Goal: Task Accomplishment & Management: Use online tool/utility

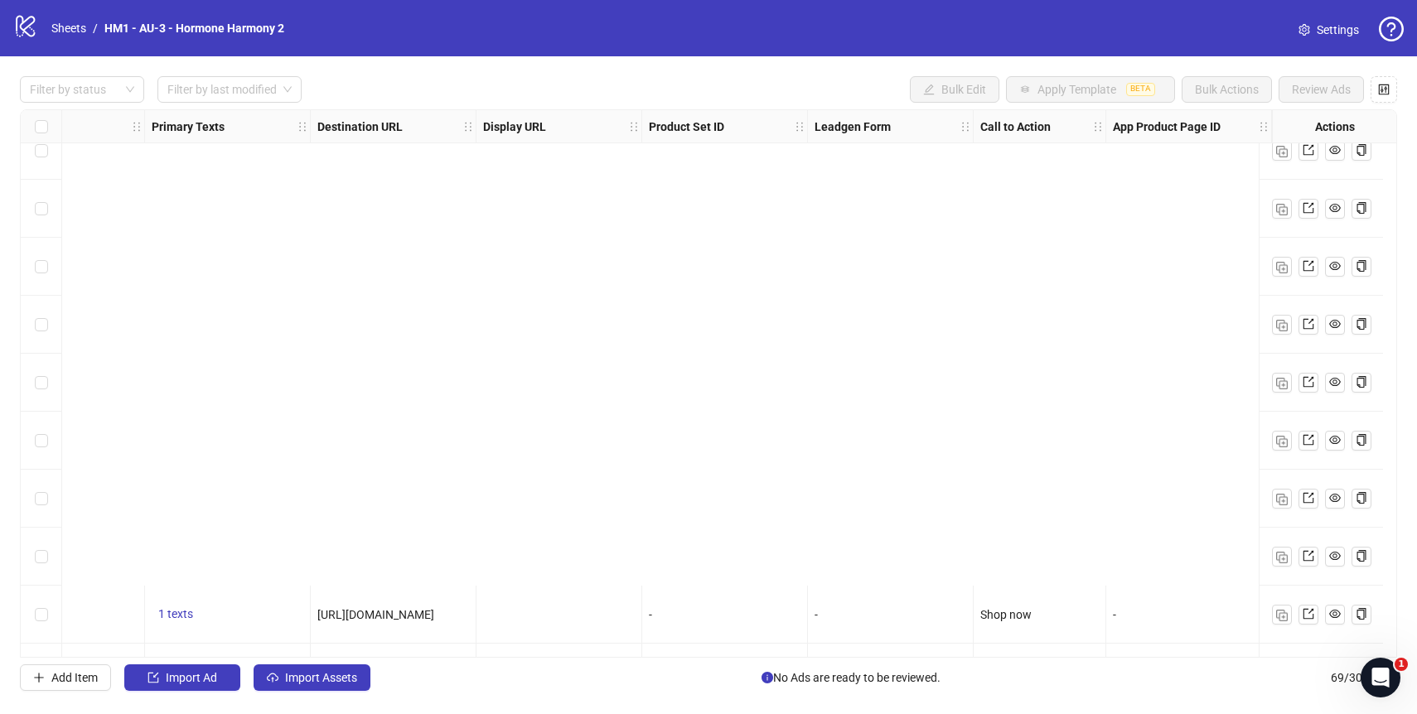
scroll to position [3495, 1347]
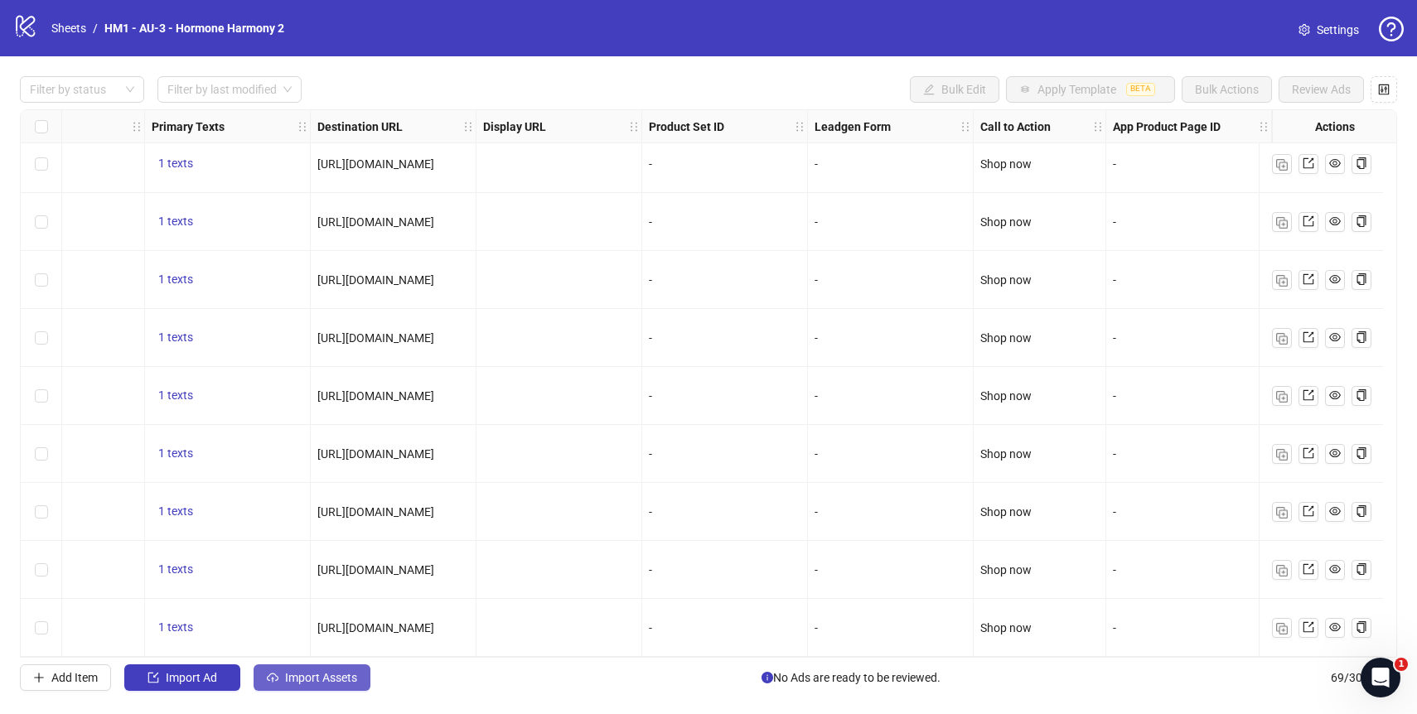
click at [317, 680] on span "Import Assets" at bounding box center [321, 677] width 72 height 13
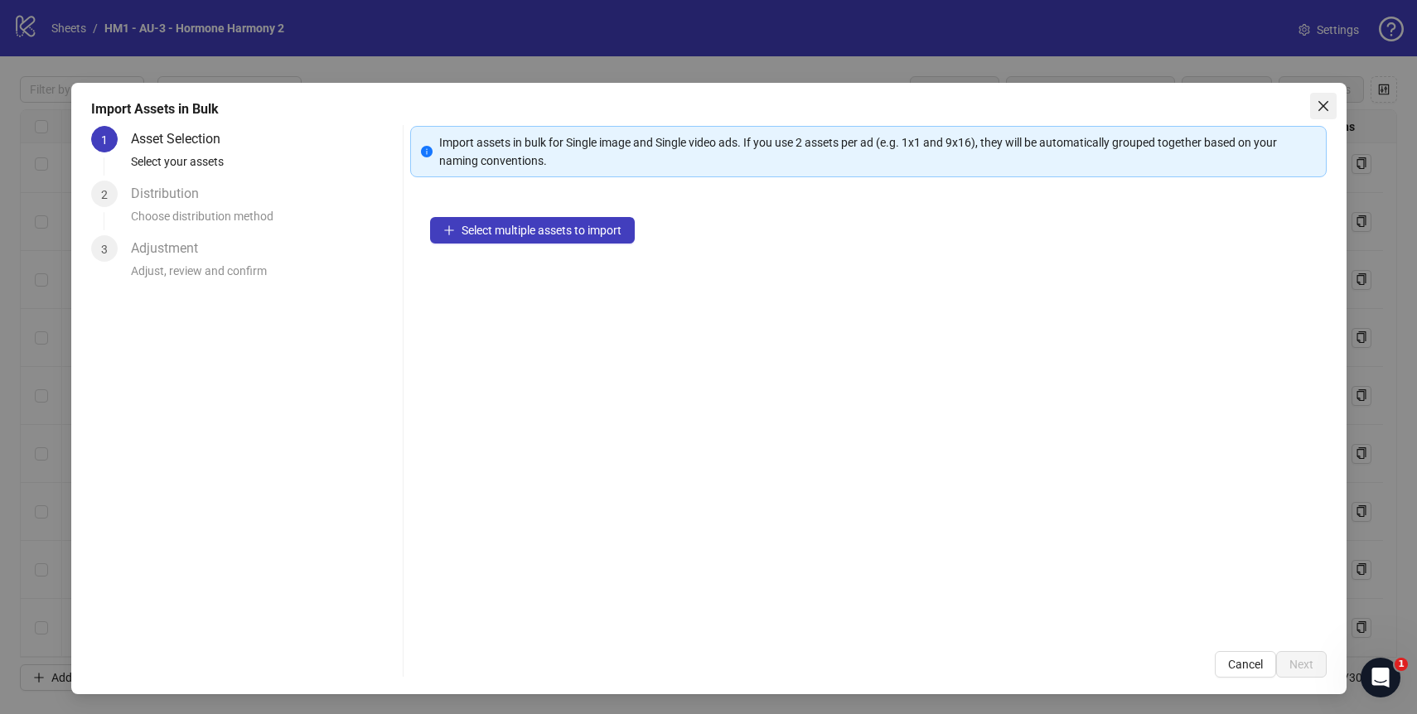
click at [1322, 105] on icon "close" at bounding box center [1322, 106] width 10 height 10
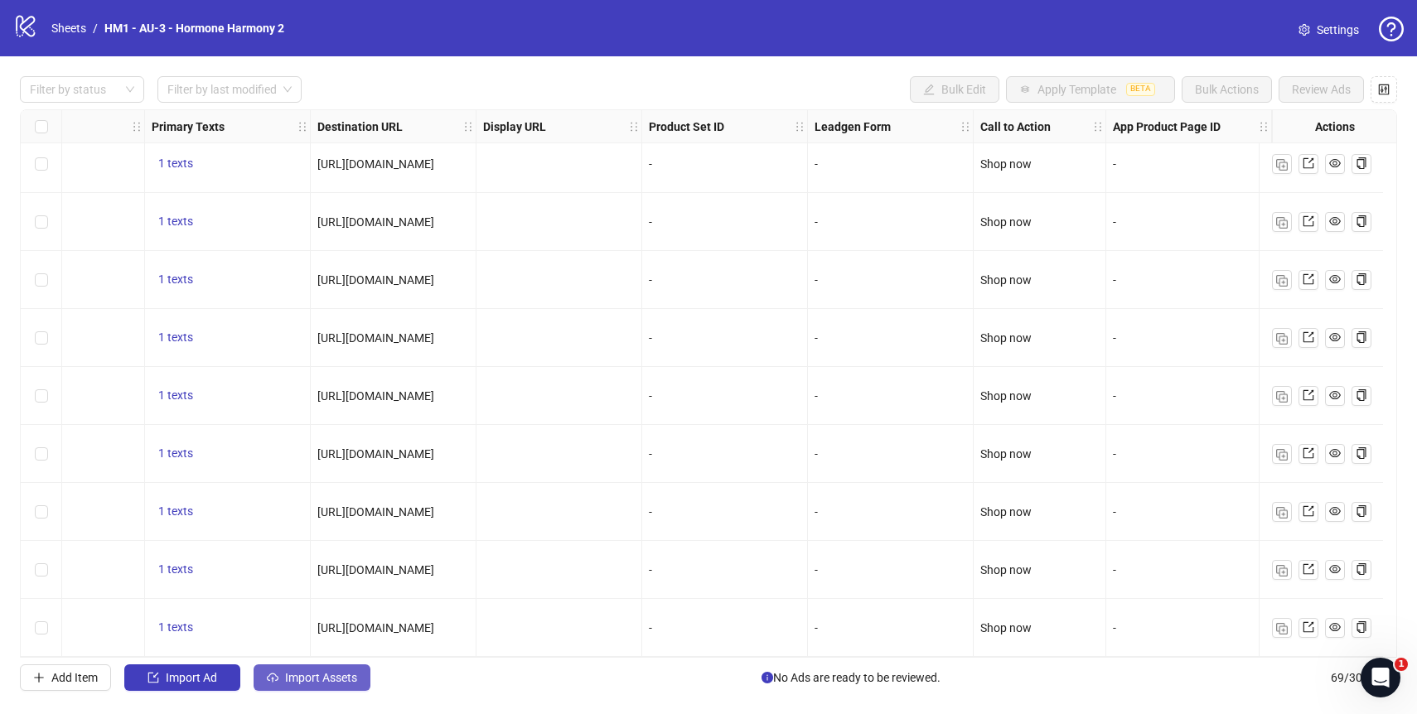
click at [320, 686] on button "Import Assets" at bounding box center [312, 677] width 117 height 27
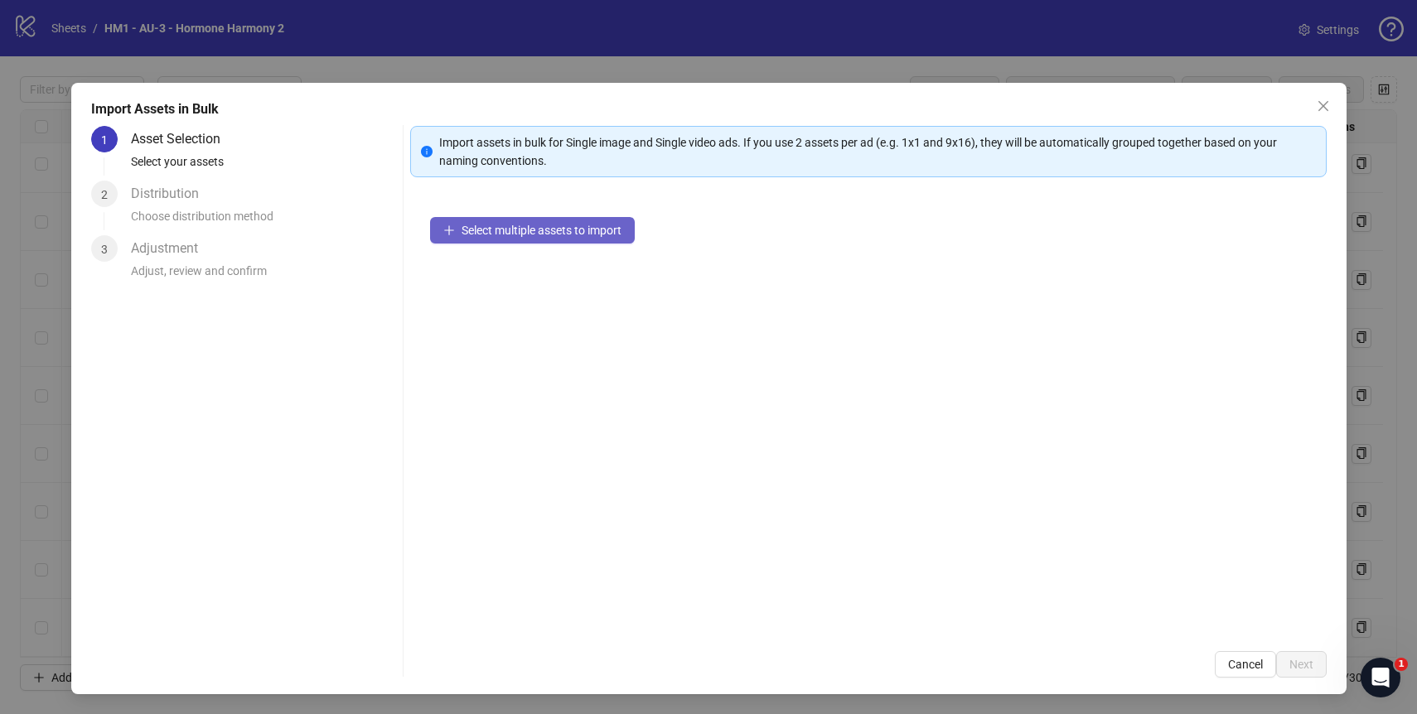
click at [503, 238] on button "Select multiple assets to import" at bounding box center [532, 230] width 205 height 27
click at [1317, 108] on icon "close" at bounding box center [1323, 105] width 13 height 13
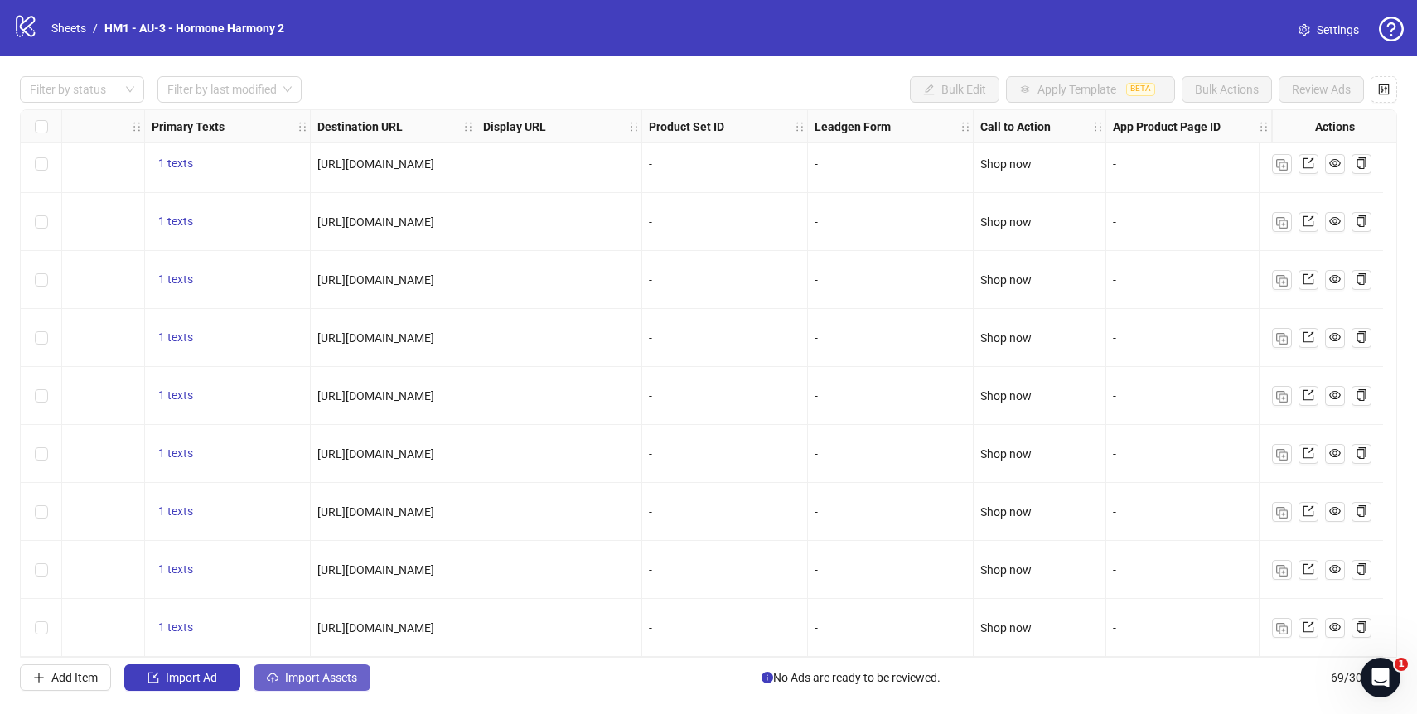
click at [317, 671] on span "Import Assets" at bounding box center [321, 677] width 72 height 13
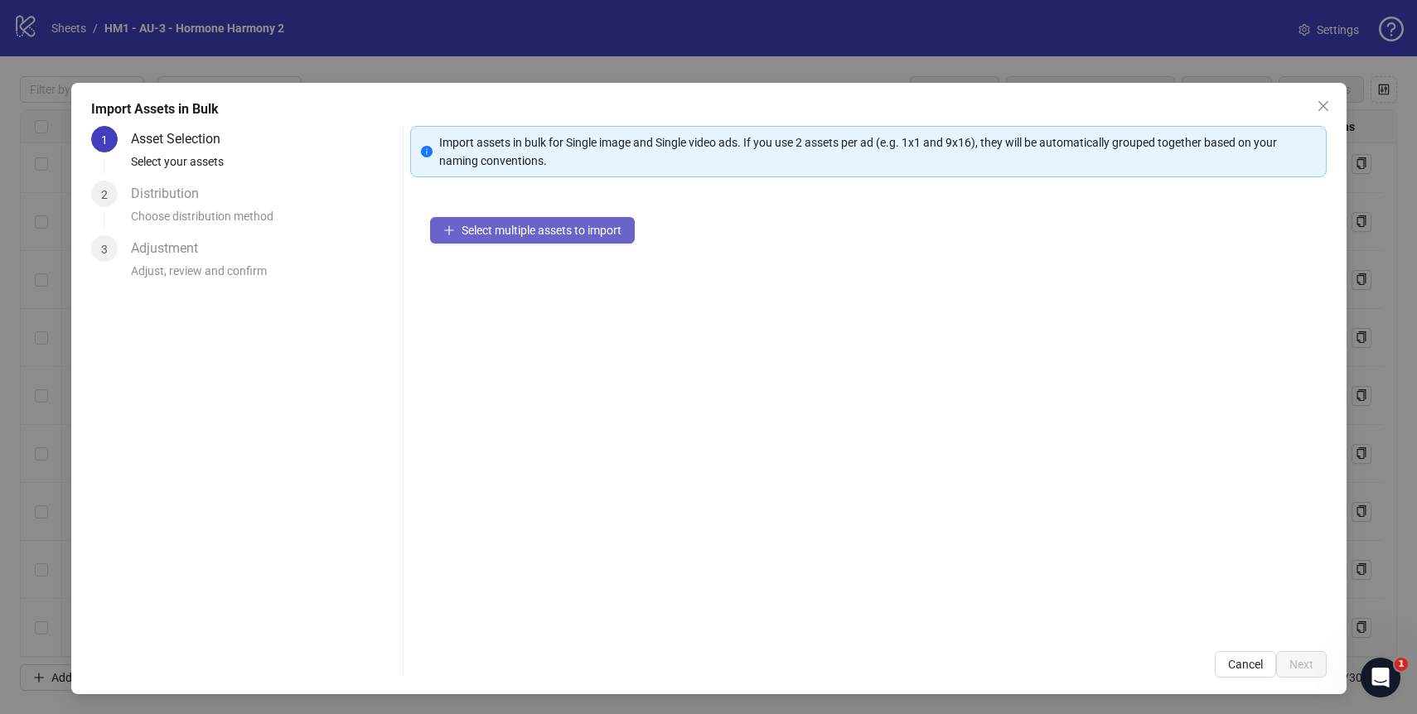
click at [615, 228] on span "Select multiple assets to import" at bounding box center [541, 230] width 160 height 13
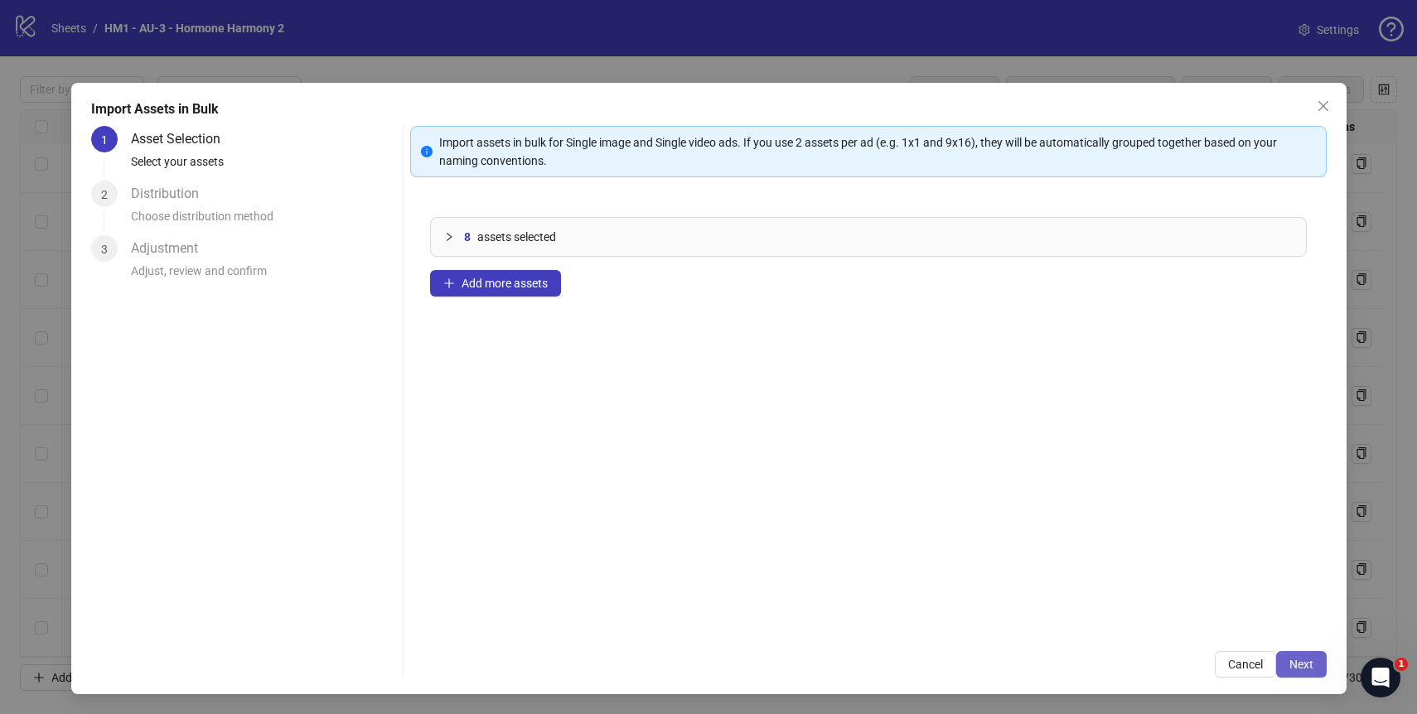
click at [1286, 660] on button "Next" at bounding box center [1301, 664] width 51 height 27
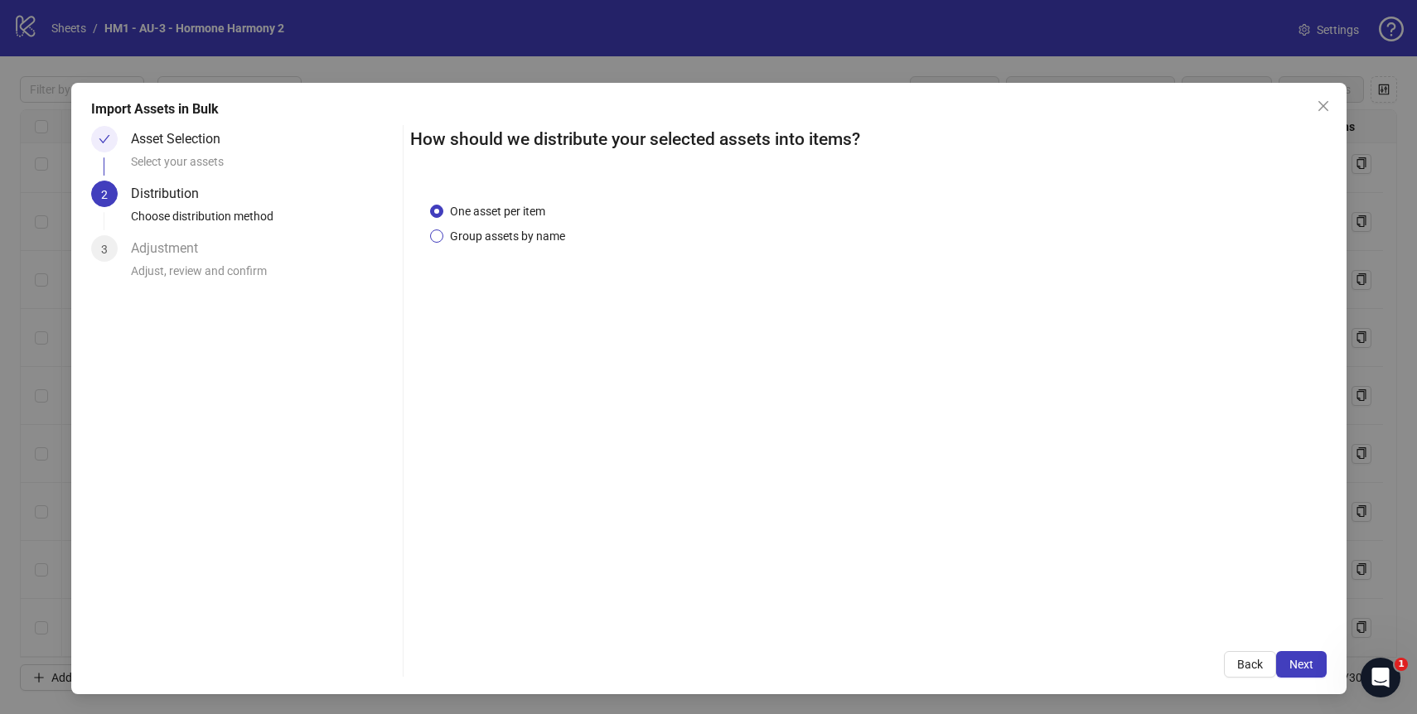
click at [490, 234] on span "Group assets by name" at bounding box center [507, 236] width 128 height 18
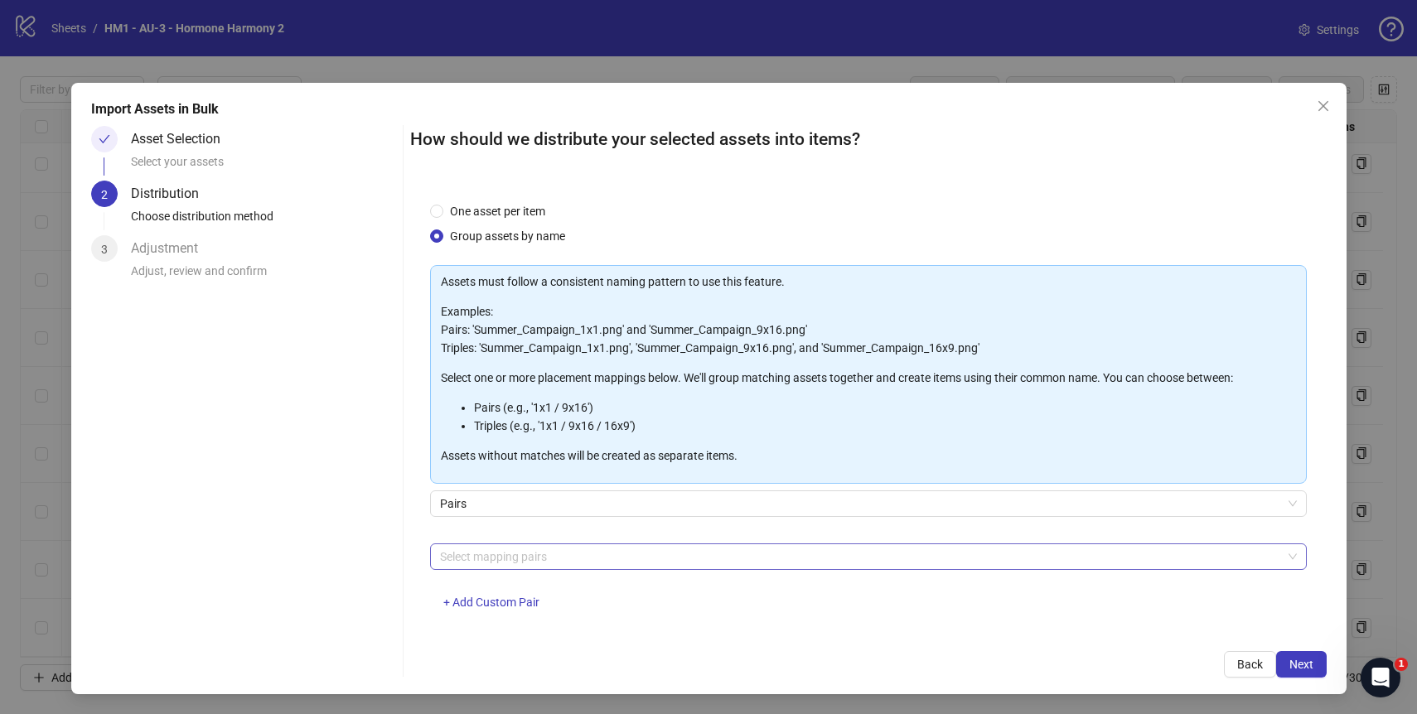
click at [617, 553] on div at bounding box center [859, 556] width 853 height 23
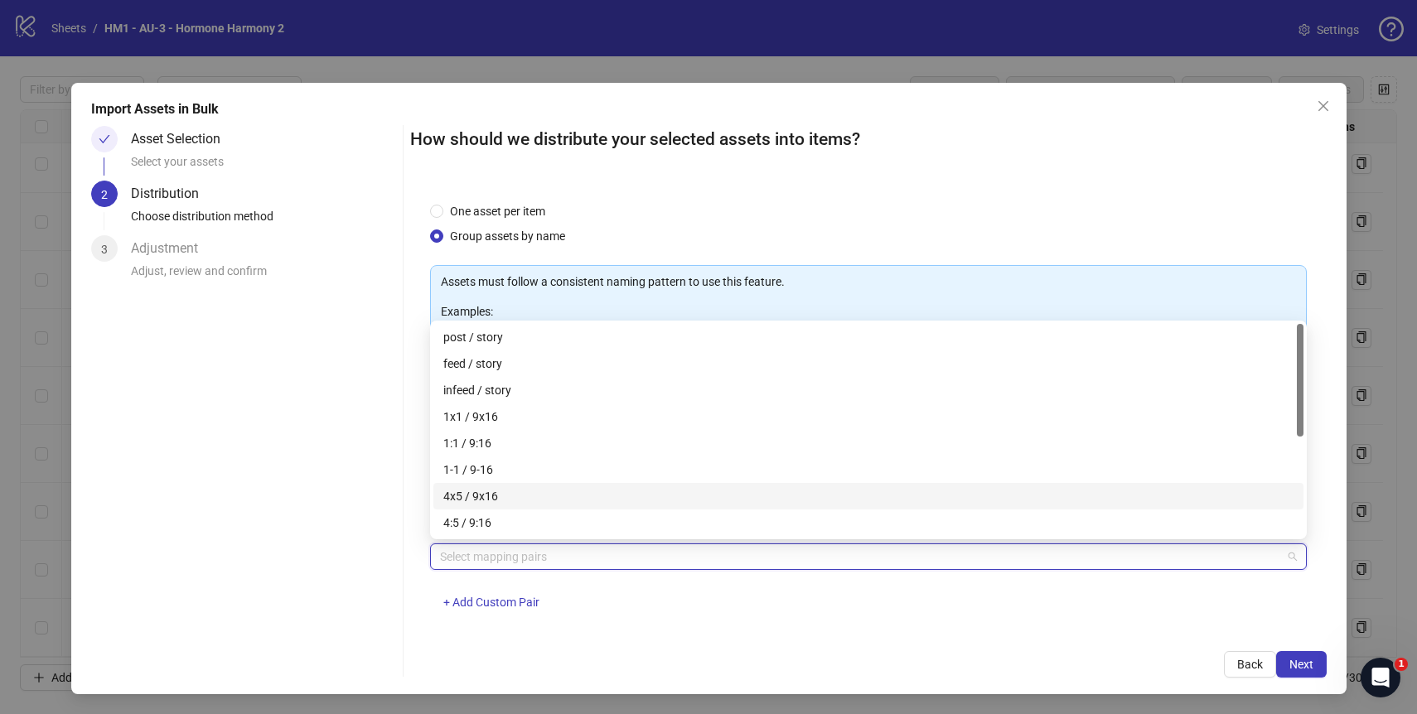
click at [581, 490] on div "4x5 / 9x16" at bounding box center [868, 496] width 850 height 18
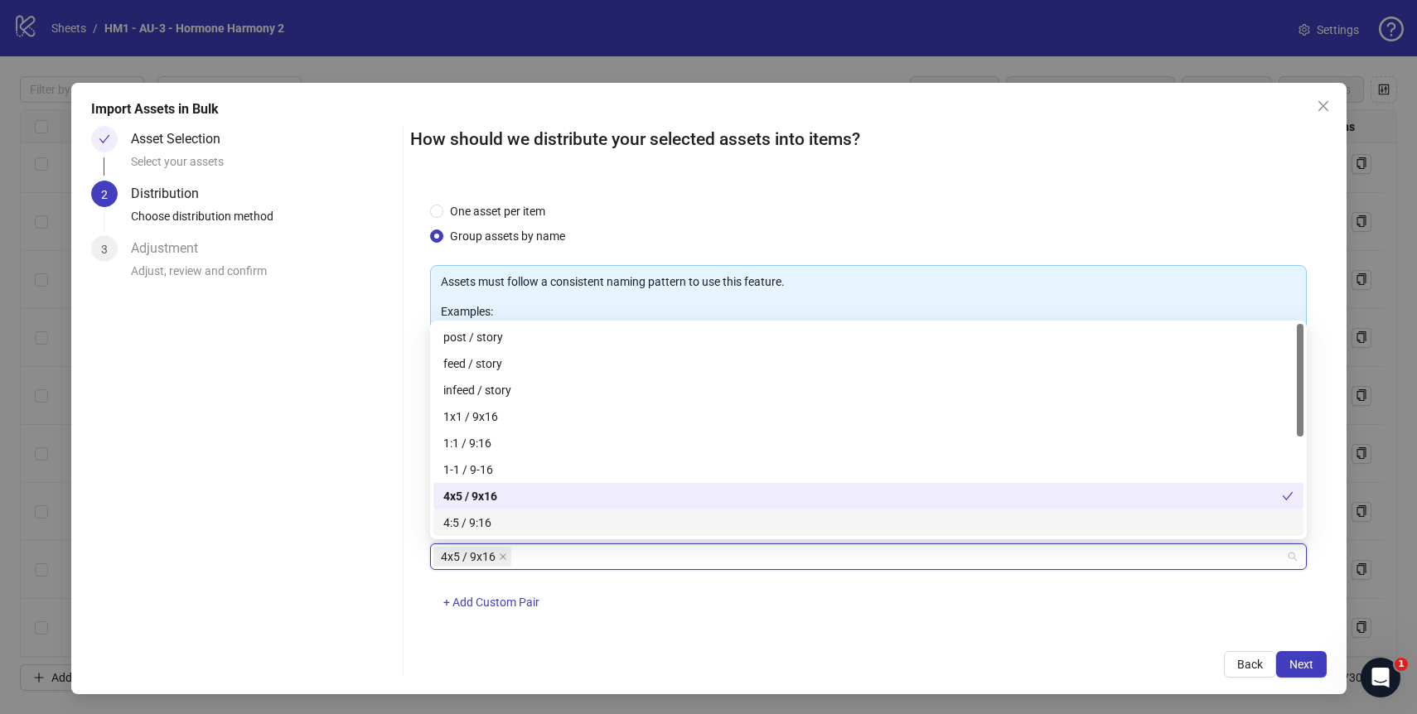
click at [819, 602] on div "4x5 / 9x16 + Add Custom Pair" at bounding box center [868, 587] width 877 height 86
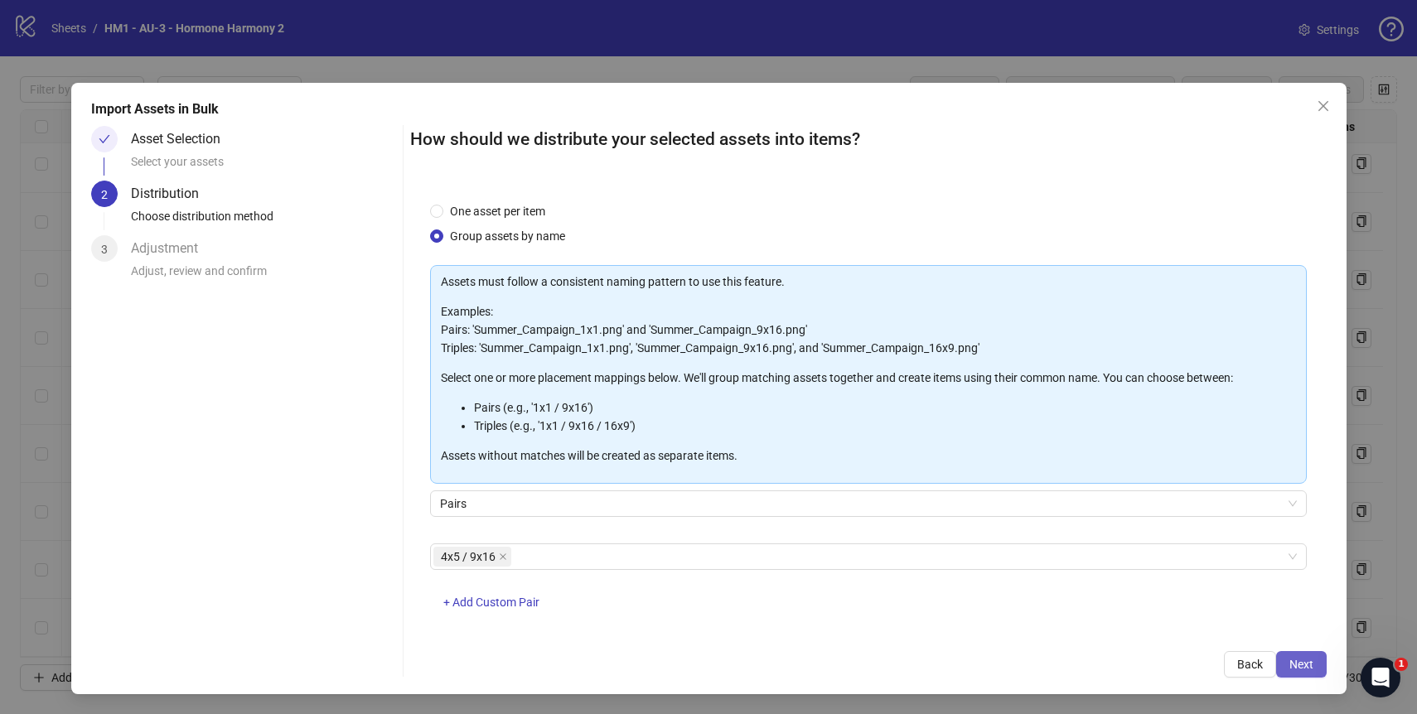
click at [1304, 664] on span "Next" at bounding box center [1301, 664] width 24 height 13
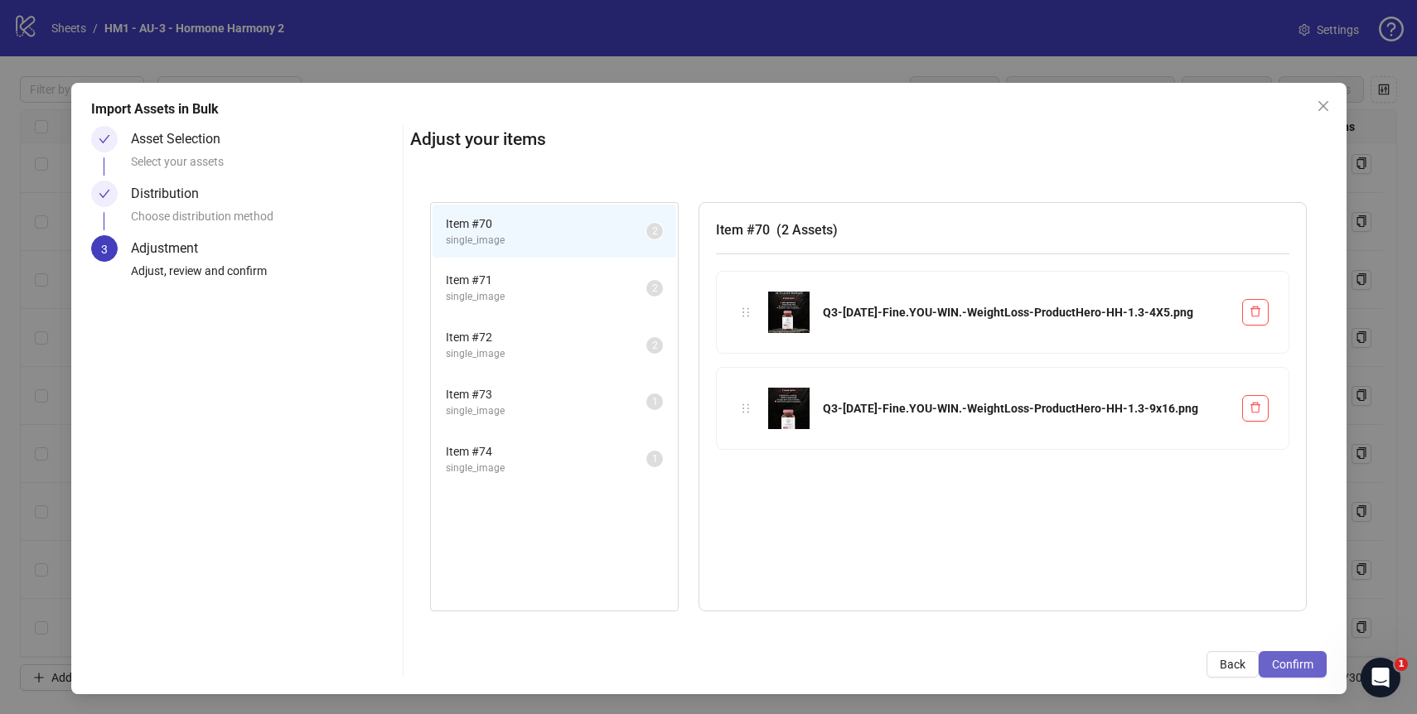
click at [1283, 659] on span "Confirm" at bounding box center [1292, 664] width 41 height 13
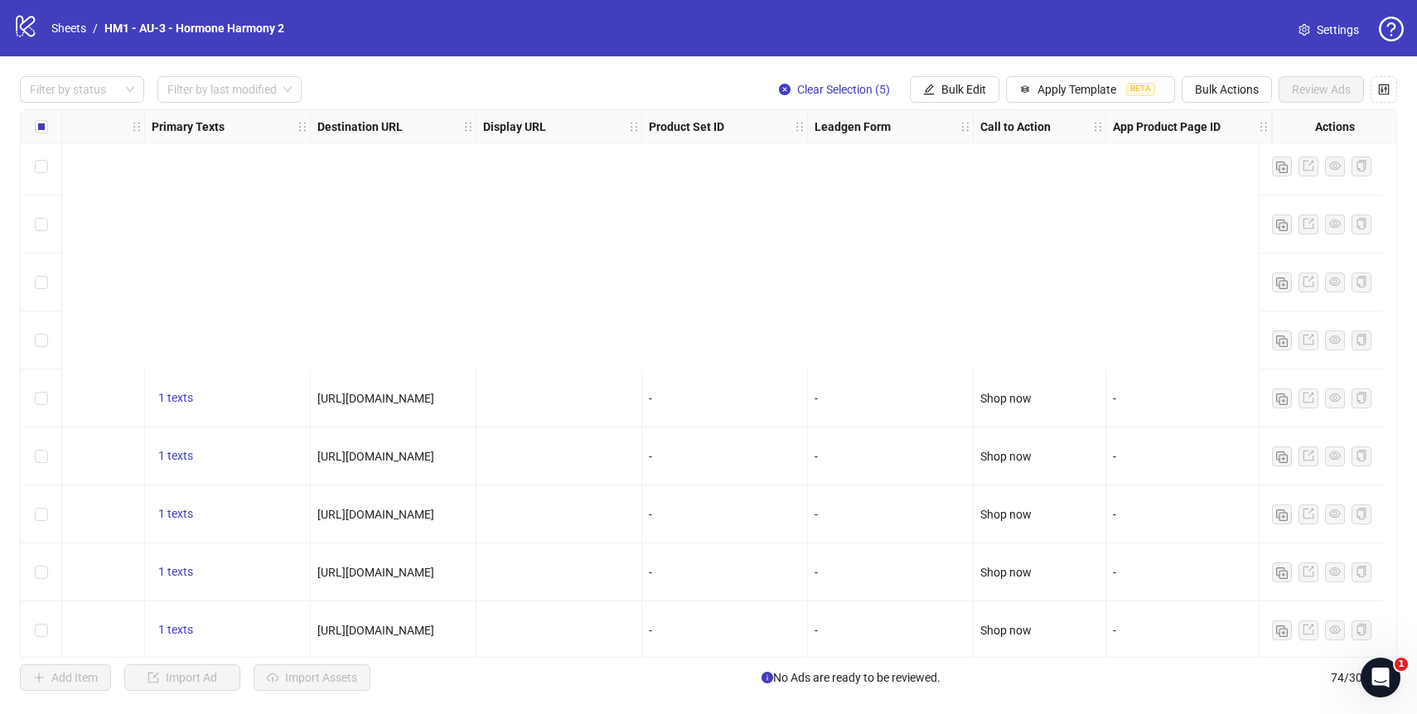
scroll to position [3785, 1347]
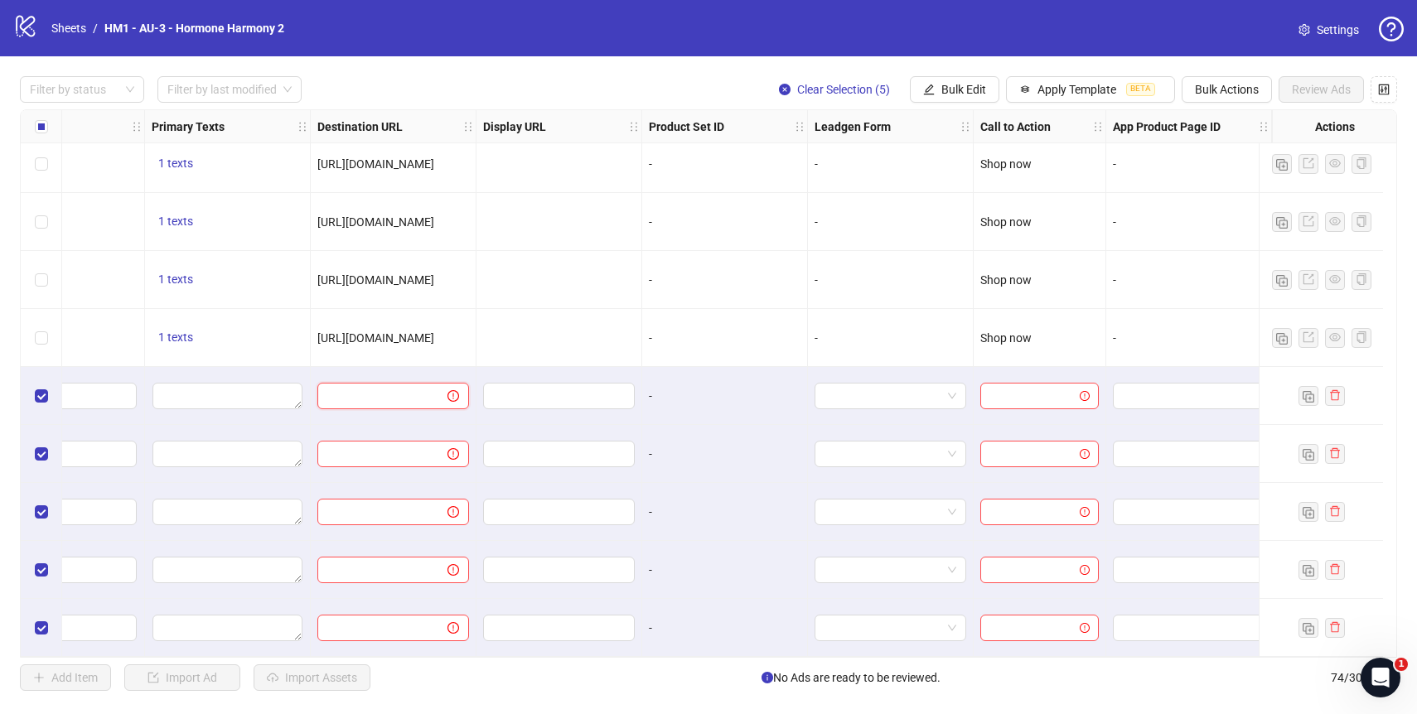
click at [379, 389] on input "text" at bounding box center [375, 396] width 97 height 18
click at [960, 84] on span "Bulk Edit" at bounding box center [963, 89] width 45 height 13
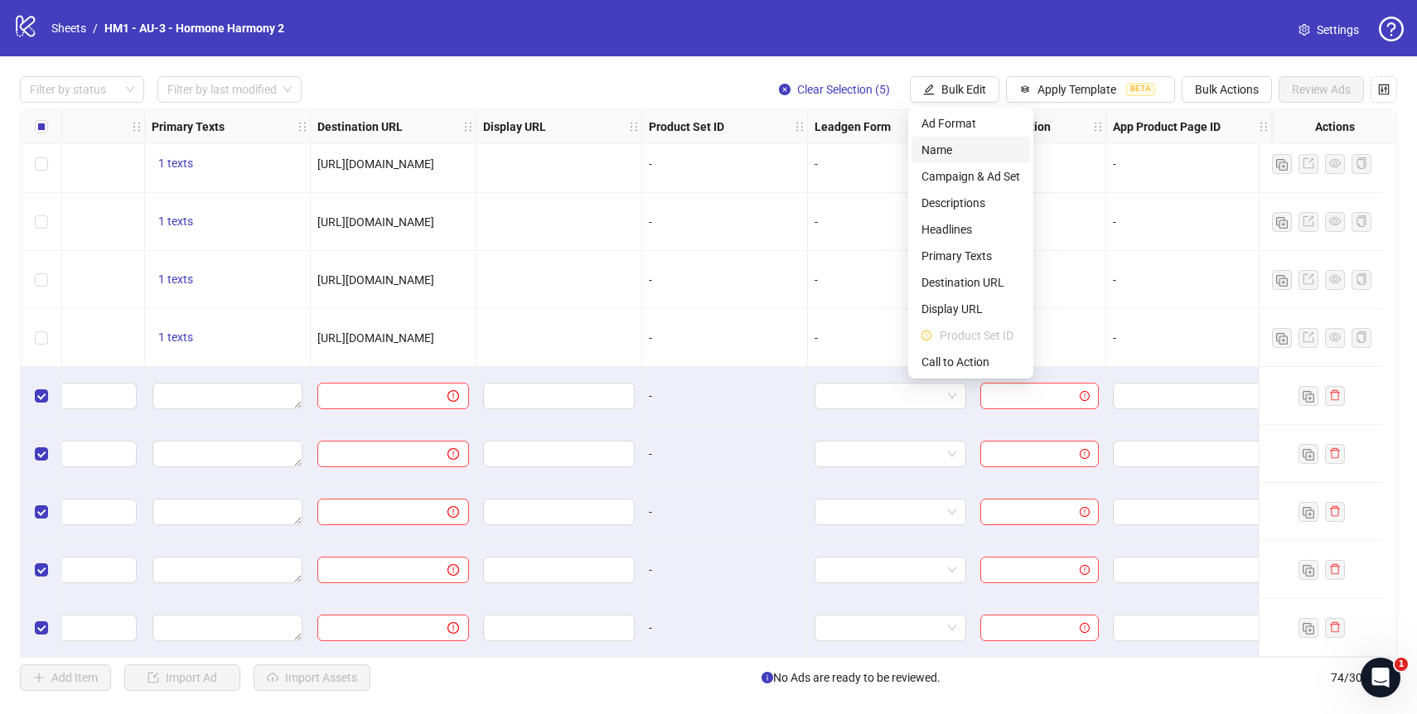
click at [952, 146] on span "Name" at bounding box center [970, 150] width 99 height 18
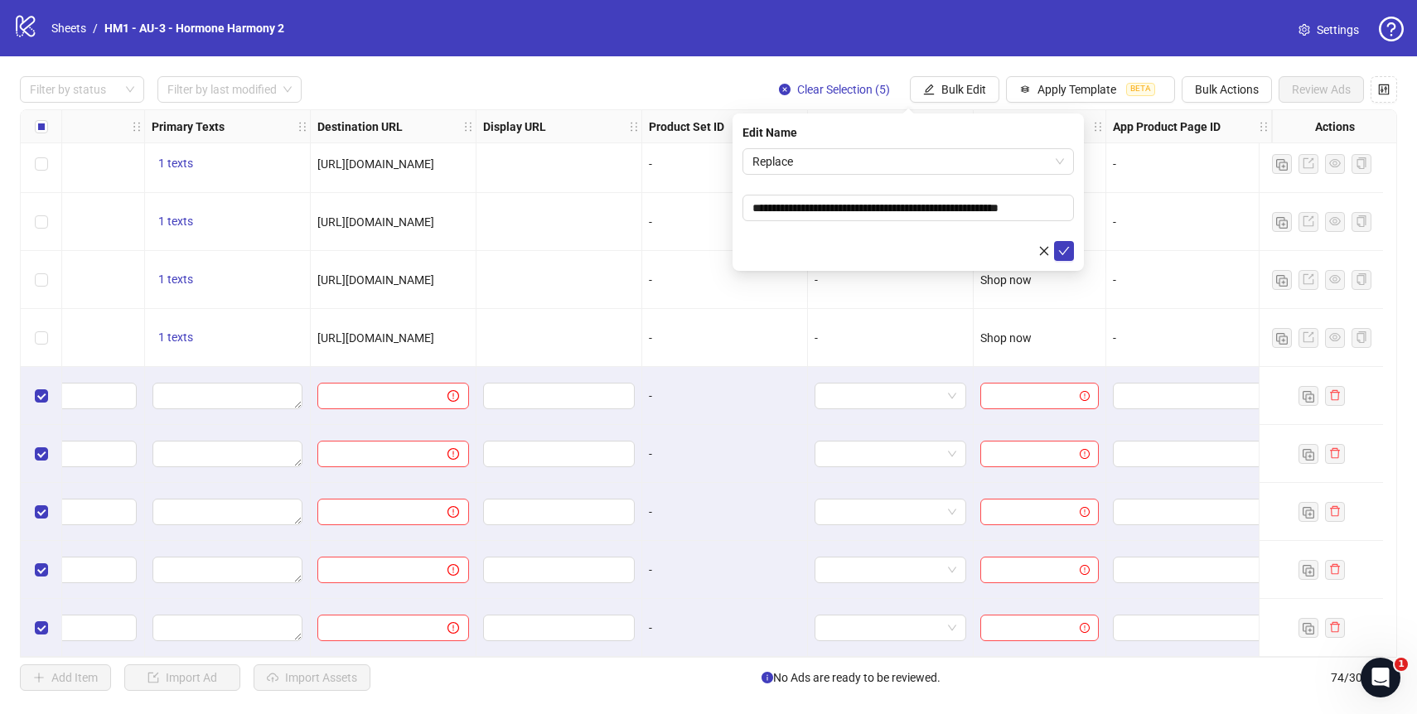
click at [617, 92] on div "Filter by status Filter by last modified Clear Selection (5) Bulk Edit Apply Te…" at bounding box center [708, 89] width 1377 height 27
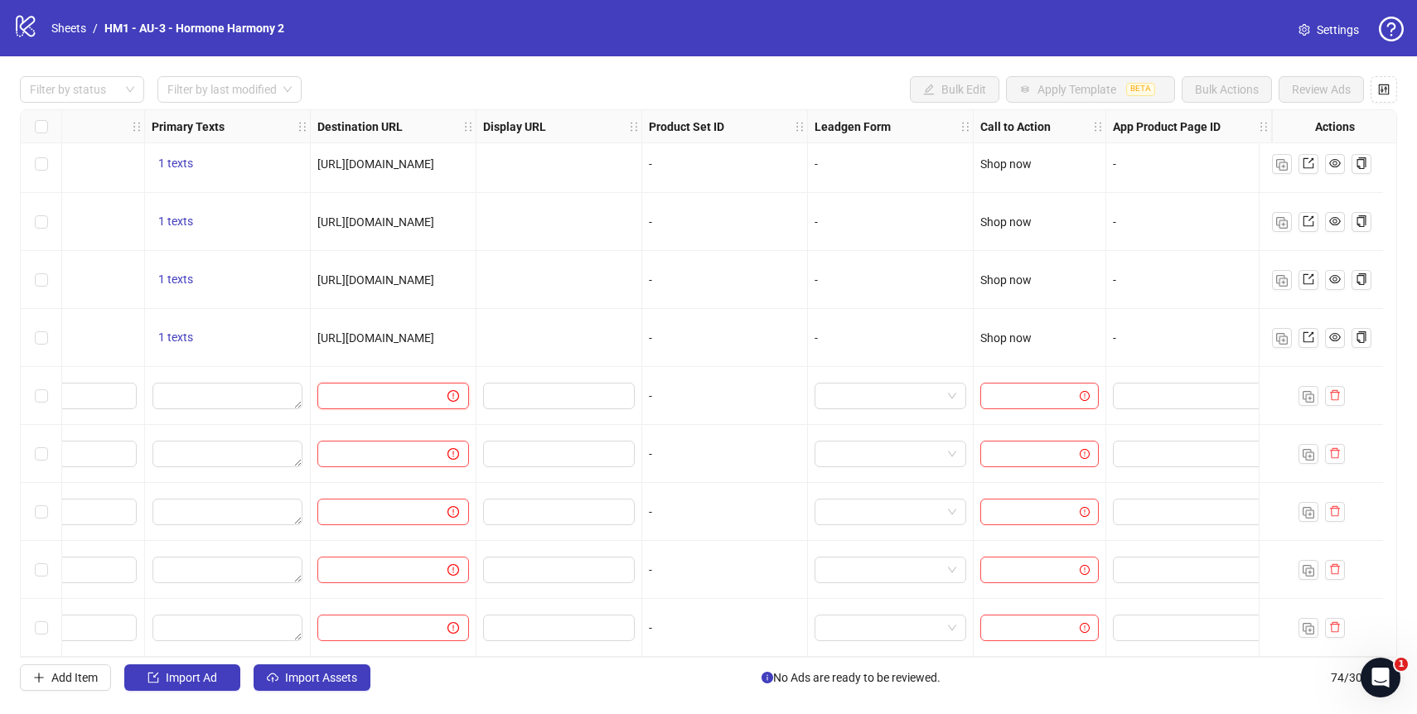
click at [382, 387] on input "text" at bounding box center [375, 396] width 97 height 18
click at [1019, 396] on input "search" at bounding box center [1032, 396] width 84 height 25
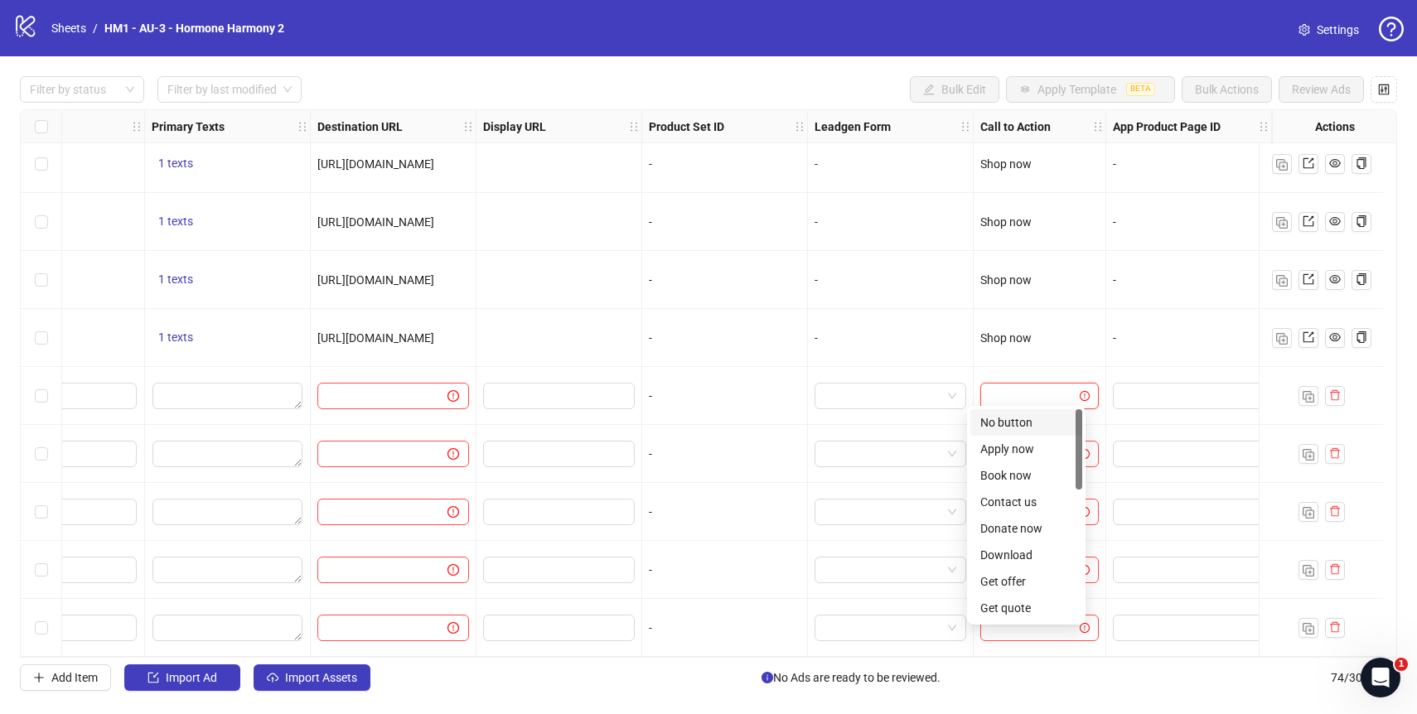
click at [1019, 396] on input "search" at bounding box center [1032, 396] width 84 height 25
click at [414, 403] on div at bounding box center [394, 396] width 166 height 58
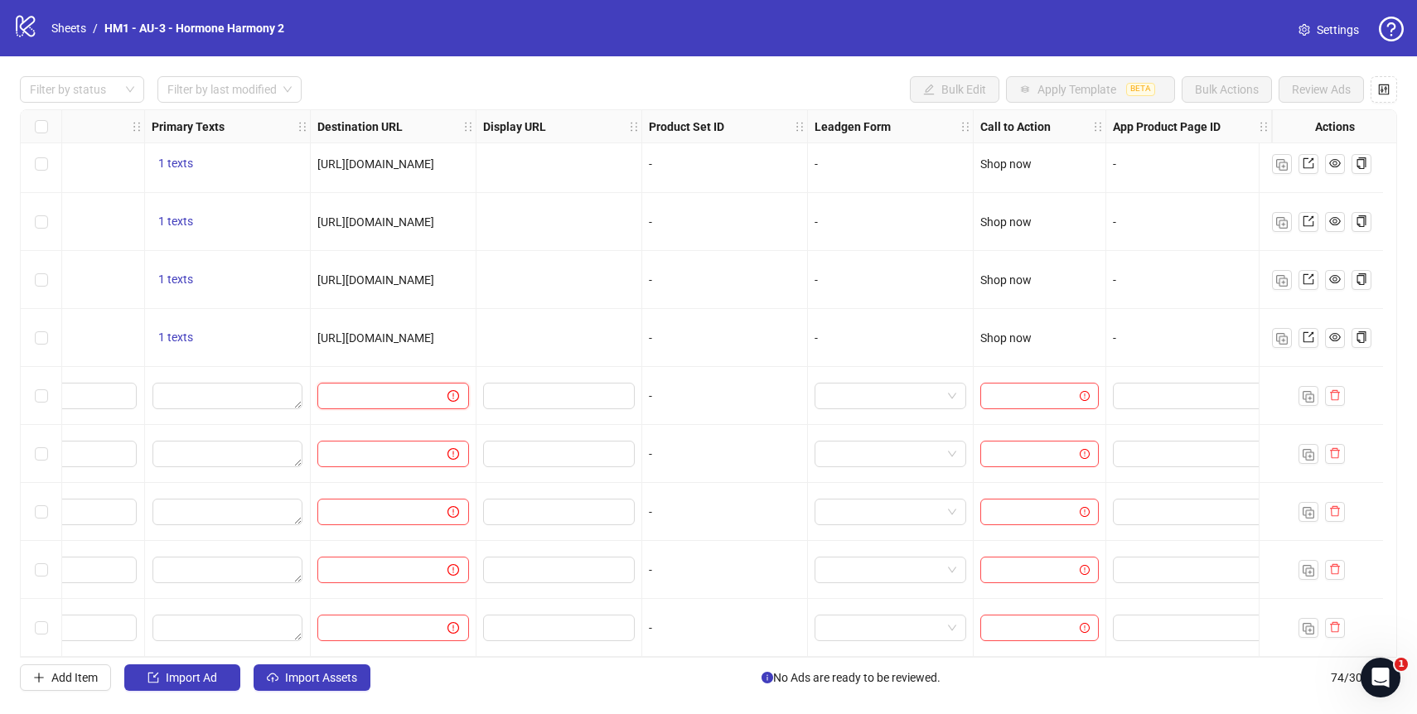
click at [389, 389] on input "text" at bounding box center [375, 396] width 97 height 18
click at [432, 388] on span at bounding box center [443, 396] width 31 height 18
click at [447, 390] on icon "exclamation-circle" at bounding box center [453, 396] width 12 height 12
click at [214, 679] on span "Import Ad" at bounding box center [191, 677] width 51 height 13
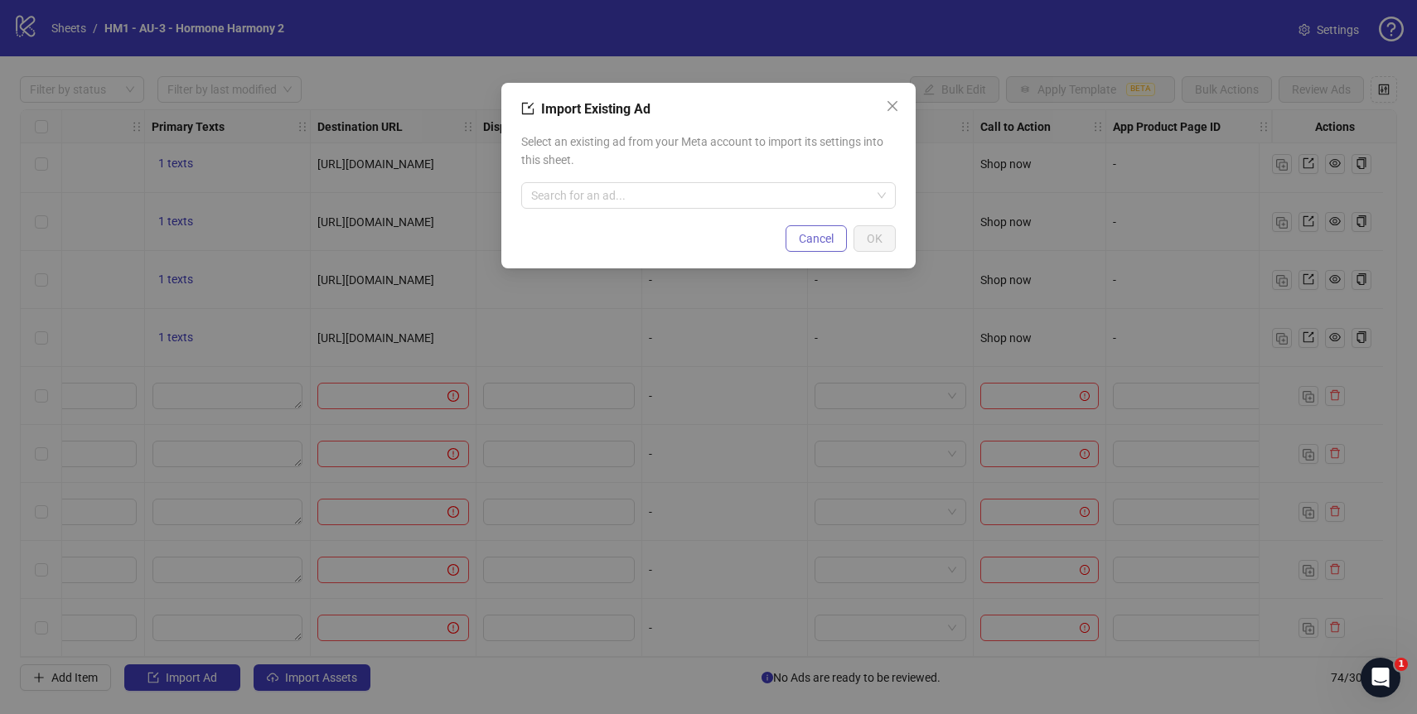
click at [803, 234] on span "Cancel" at bounding box center [816, 238] width 35 height 13
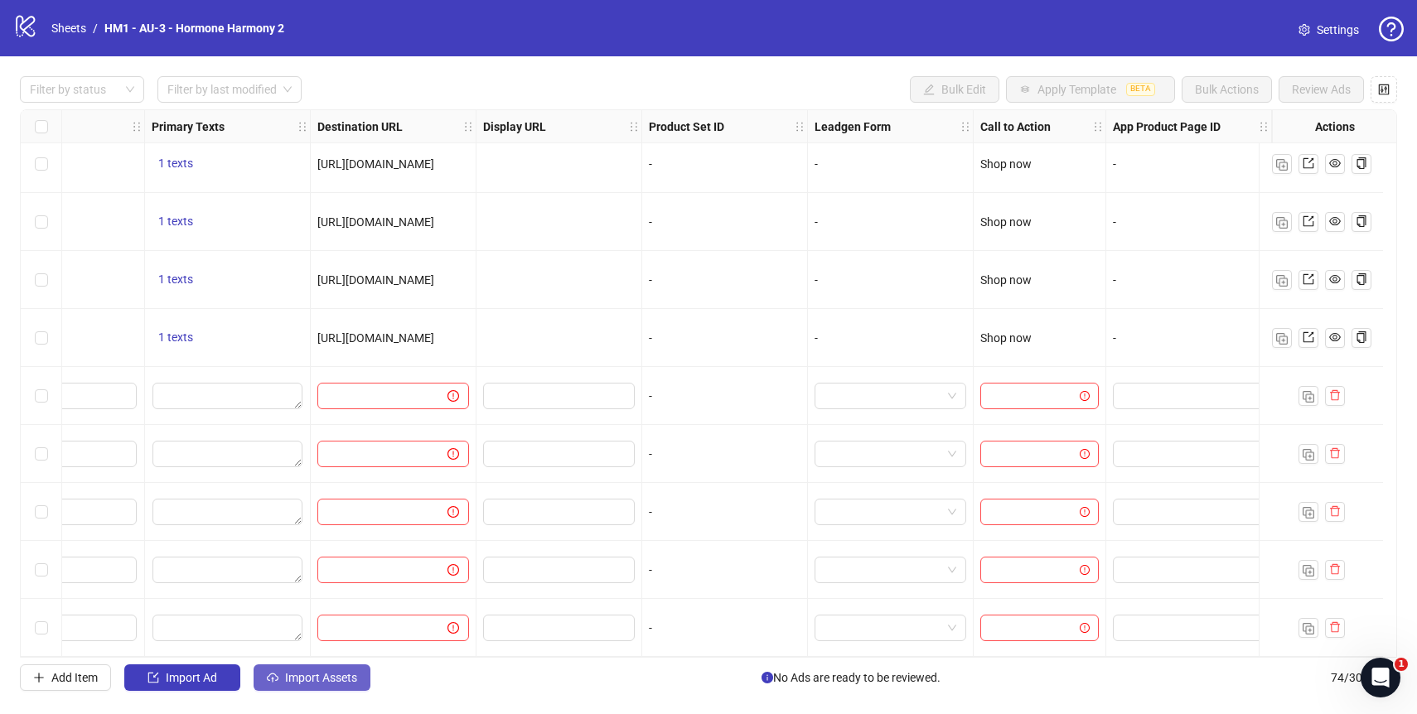
click at [336, 668] on button "Import Assets" at bounding box center [312, 677] width 117 height 27
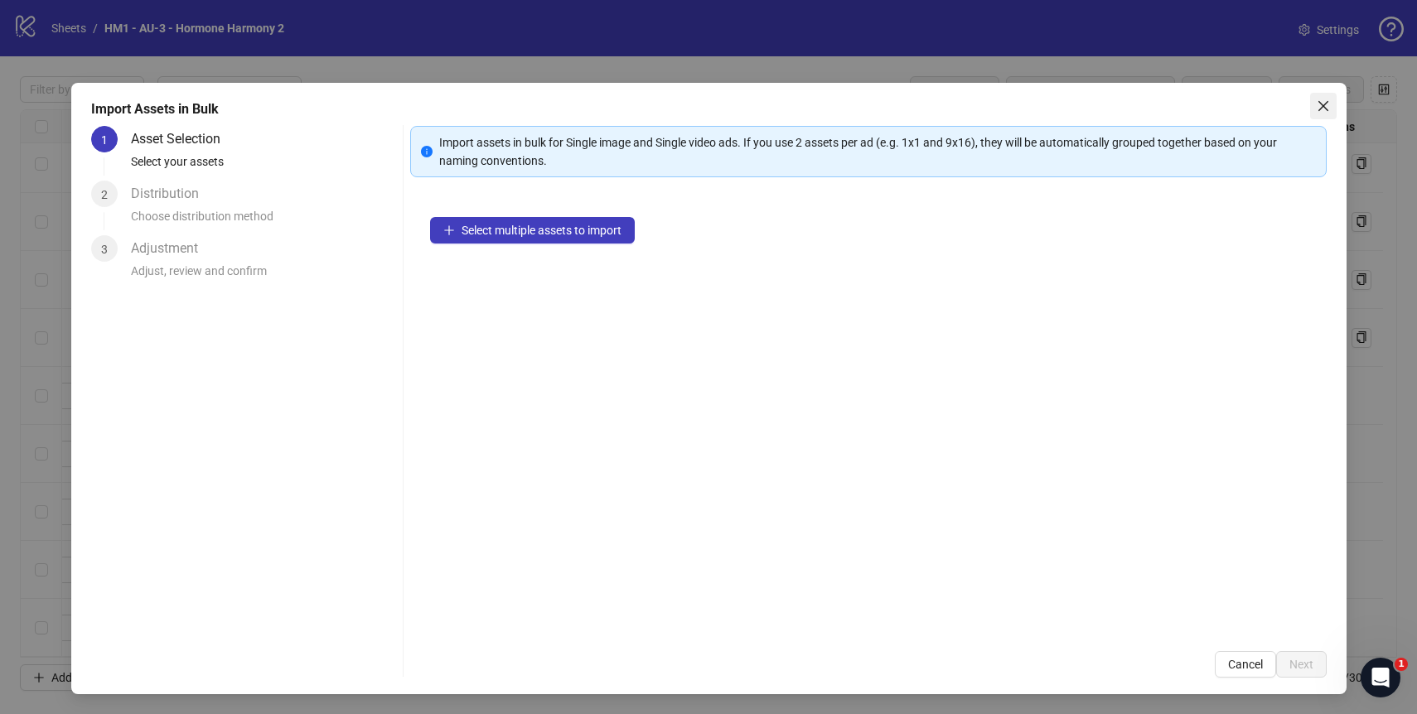
click at [1319, 107] on icon "close" at bounding box center [1323, 105] width 13 height 13
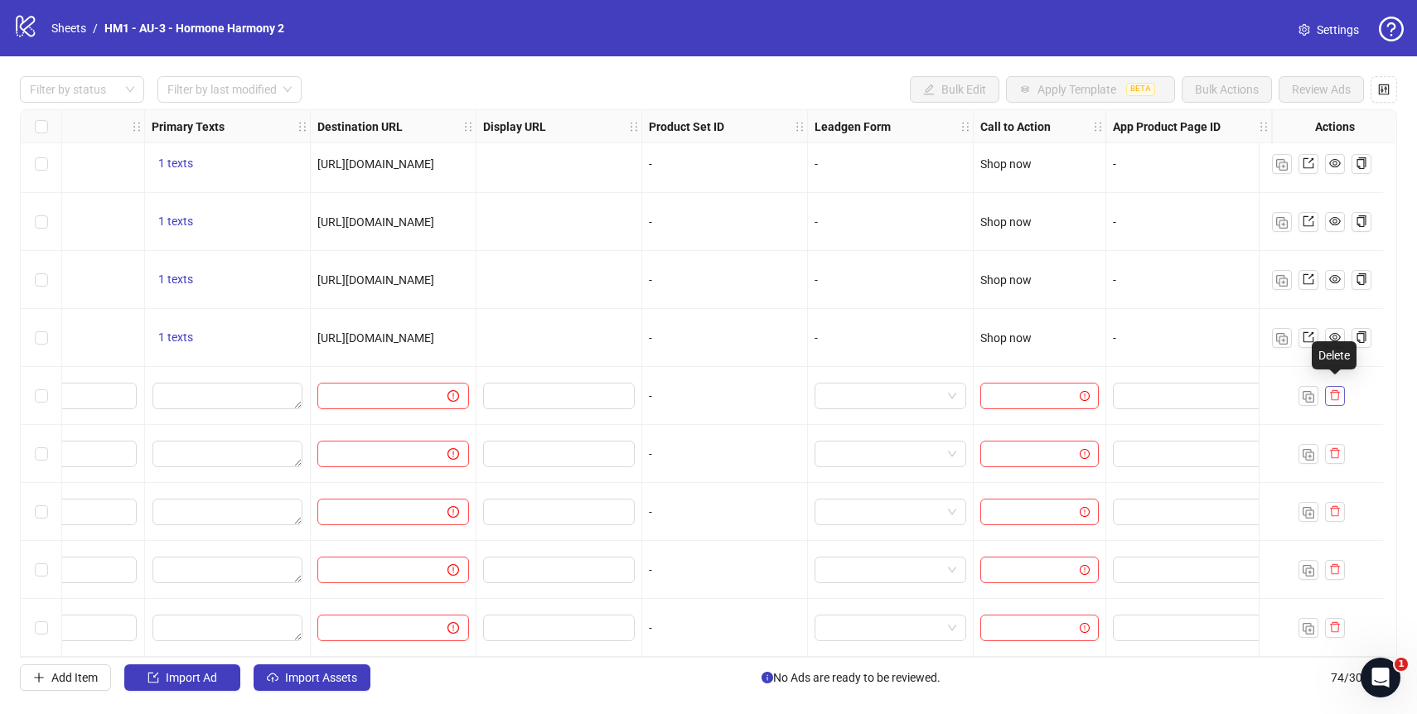
click at [1331, 389] on icon "delete" at bounding box center [1335, 395] width 12 height 12
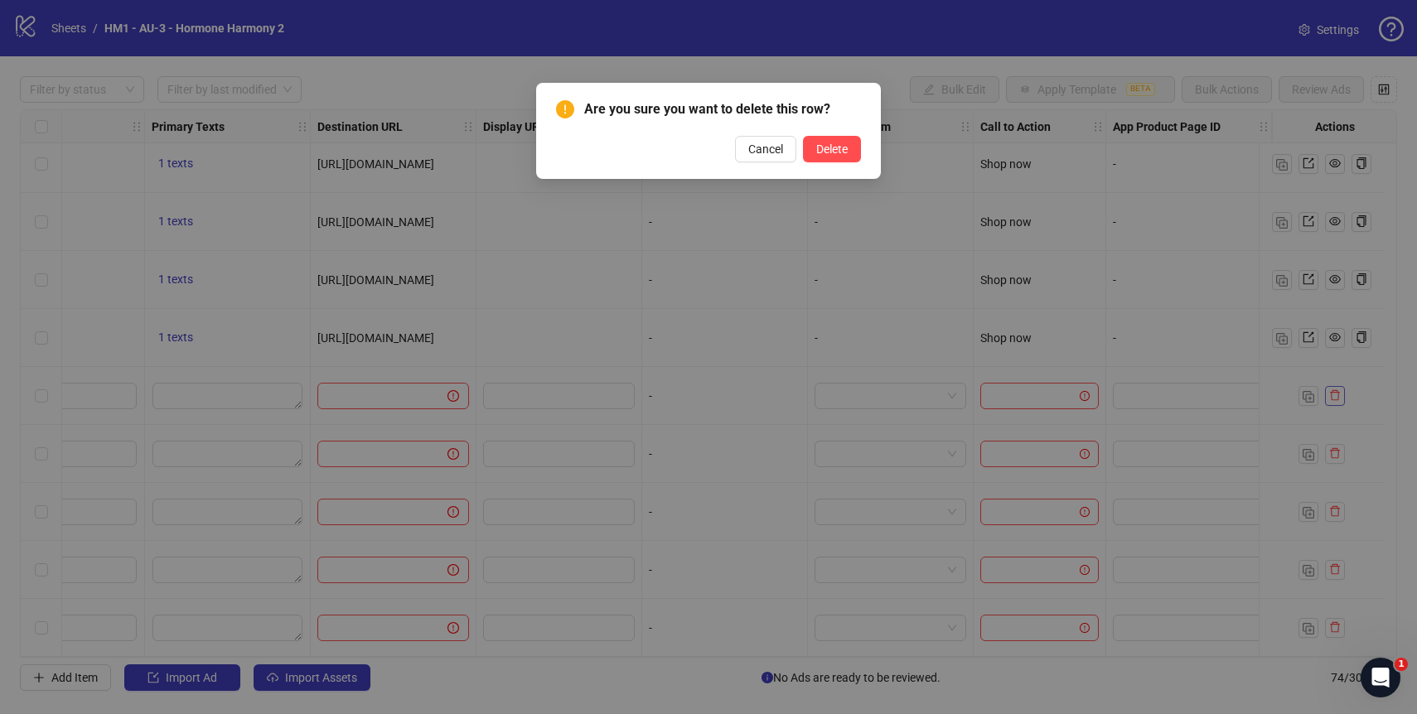
click at [1331, 389] on div "Are you sure you want to delete this row? Cancel Delete" at bounding box center [708, 357] width 1417 height 714
click at [834, 150] on span "Delete" at bounding box center [831, 149] width 31 height 13
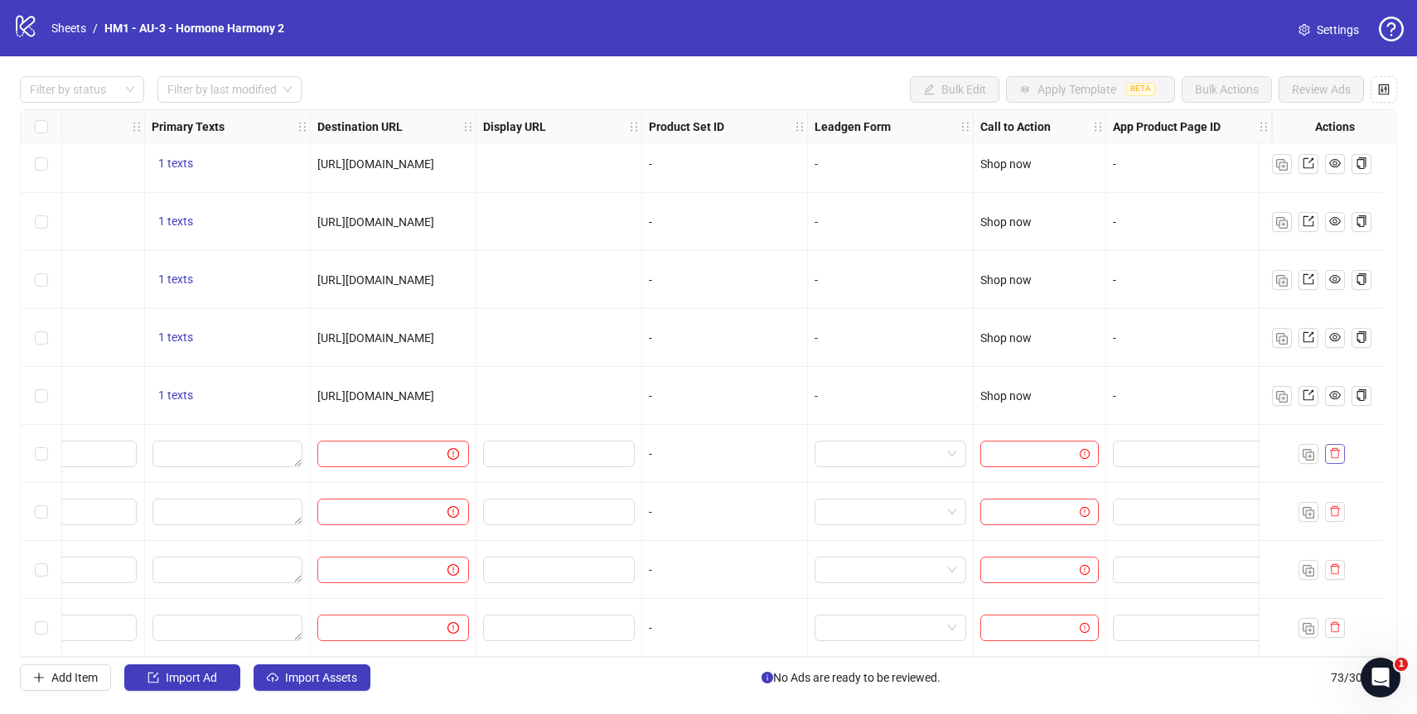
click at [1331, 449] on icon "delete" at bounding box center [1335, 453] width 10 height 11
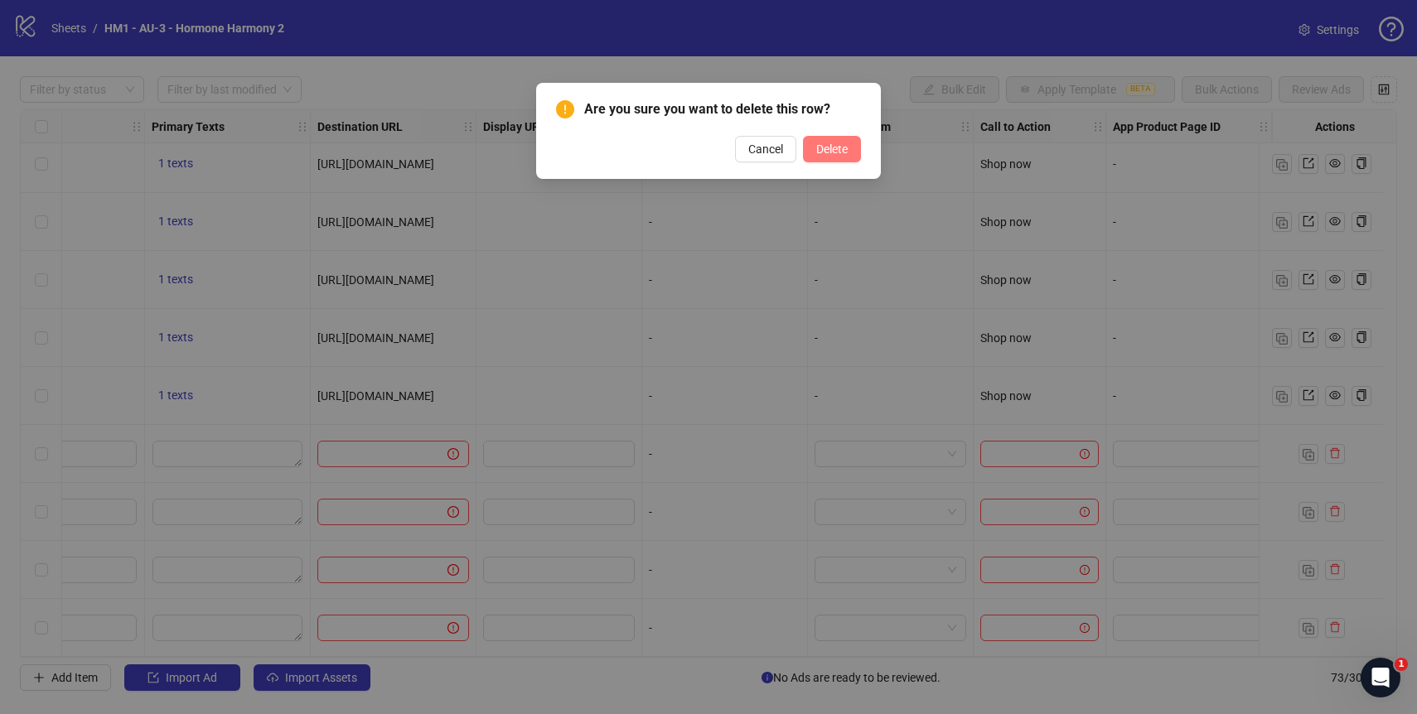
click at [845, 140] on button "Delete" at bounding box center [832, 149] width 58 height 27
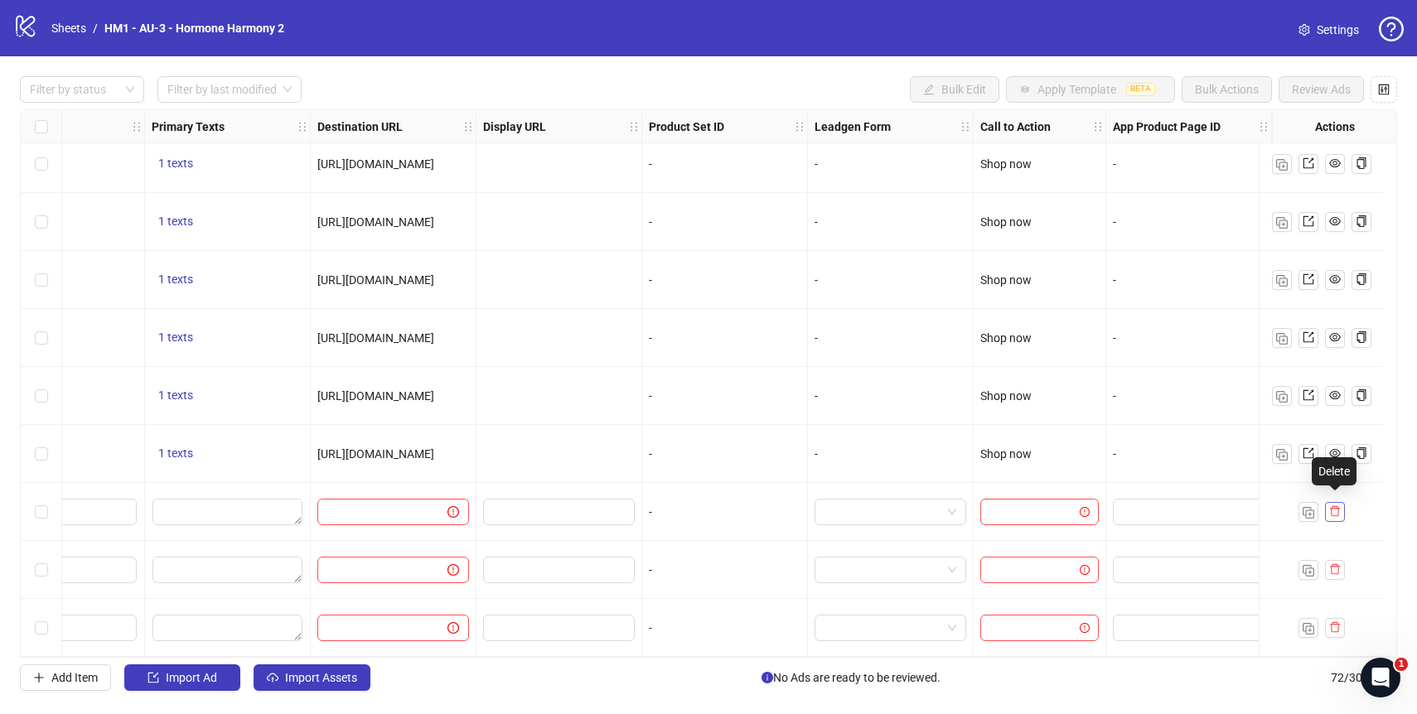
click at [1331, 510] on span "button" at bounding box center [1335, 511] width 12 height 13
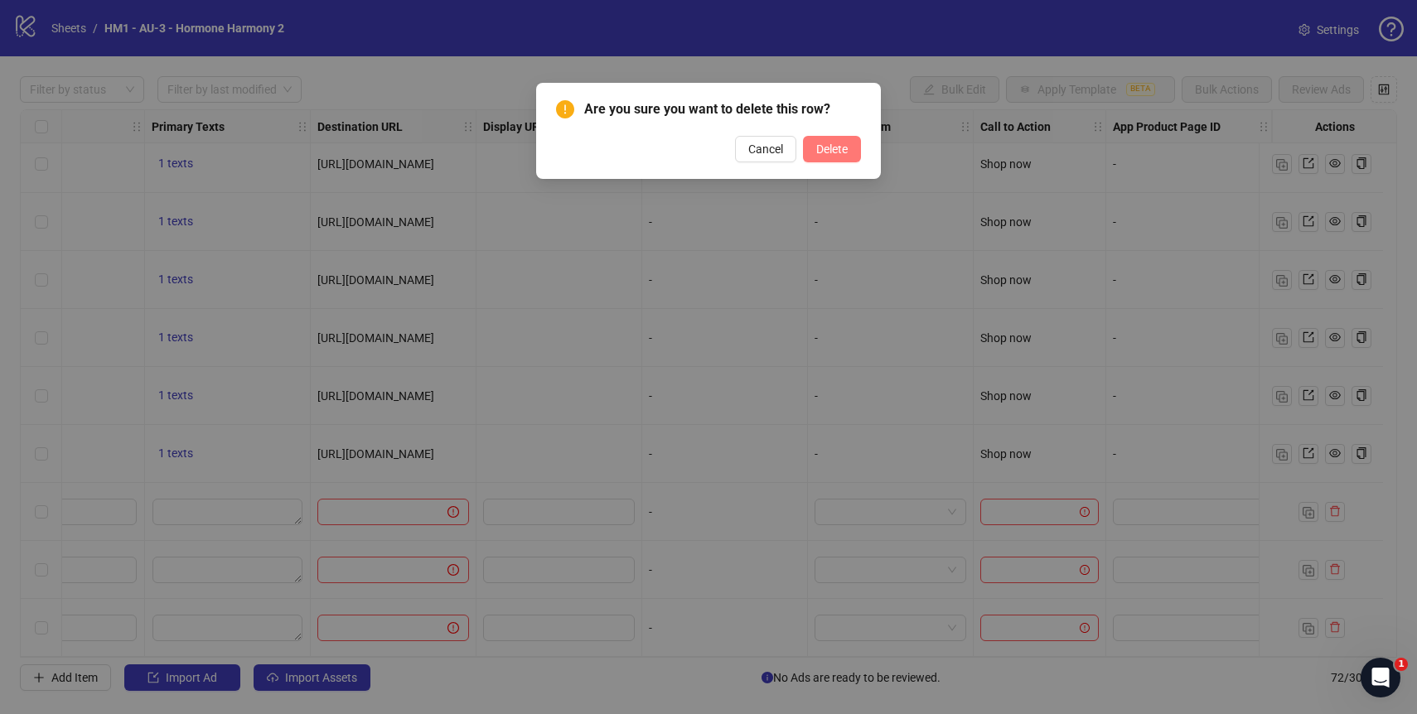
click at [820, 162] on button "Delete" at bounding box center [832, 149] width 58 height 27
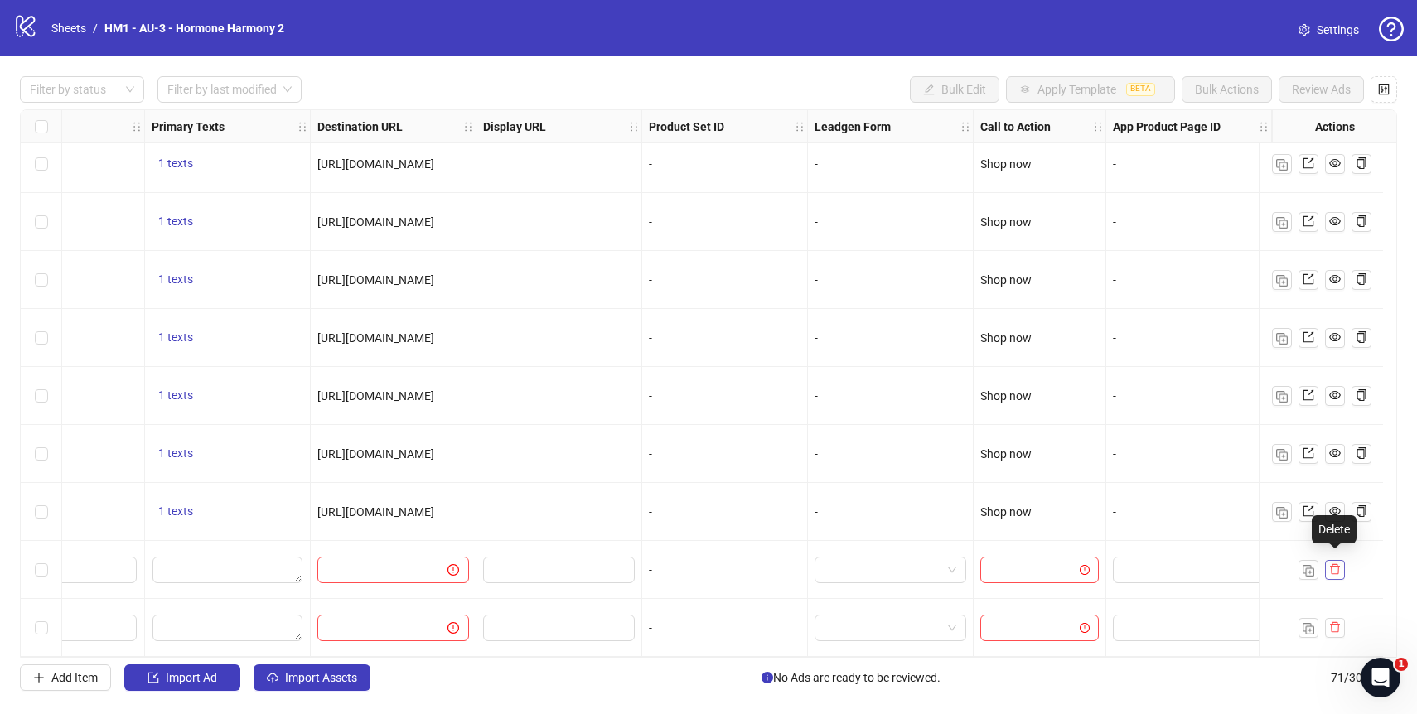
click at [1336, 563] on icon "delete" at bounding box center [1335, 569] width 12 height 12
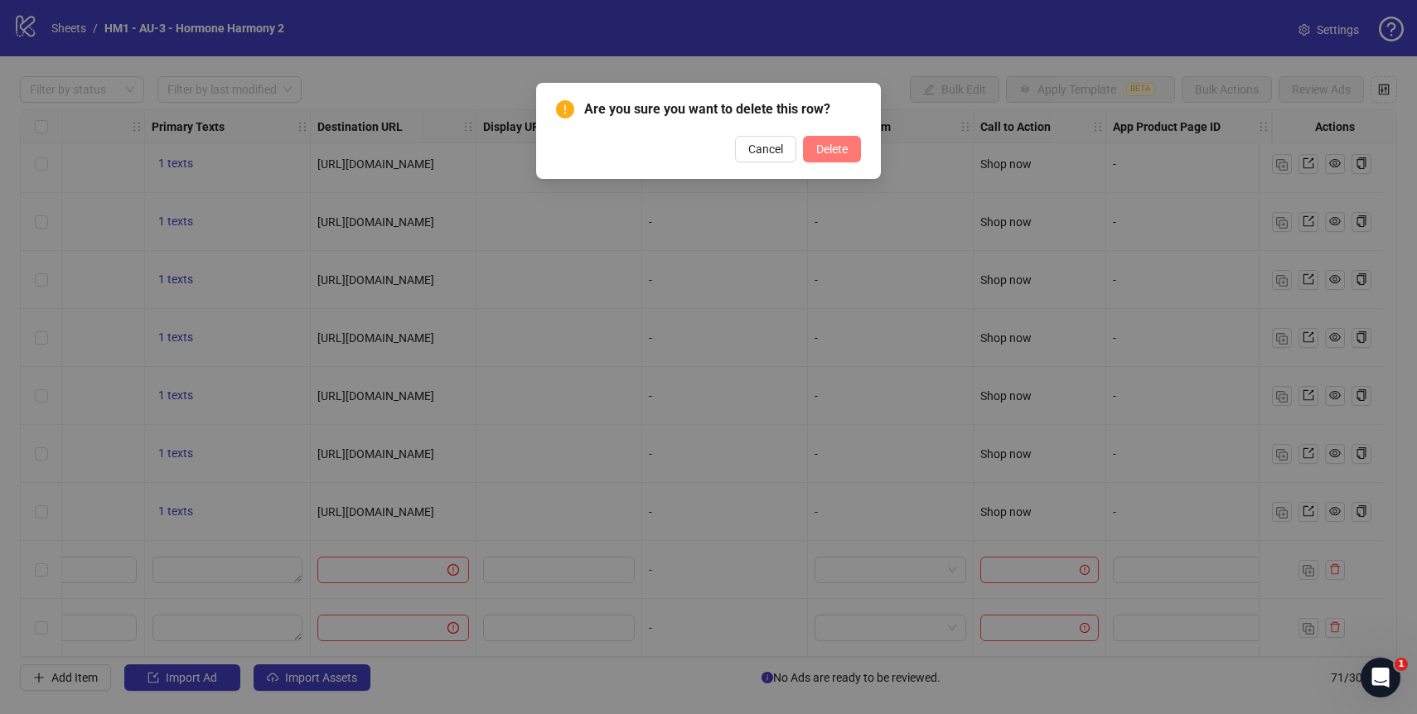
click at [838, 150] on span "Delete" at bounding box center [831, 149] width 31 height 13
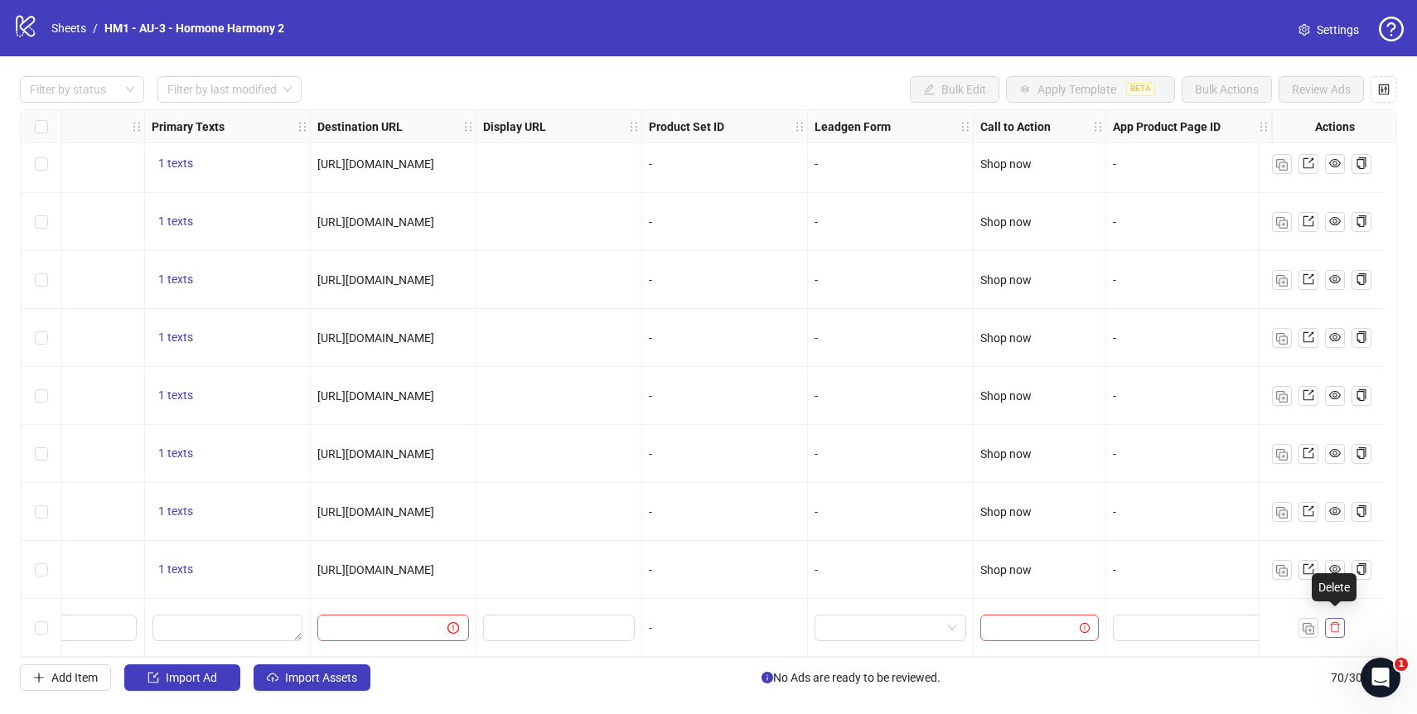
click at [1330, 621] on icon "delete" at bounding box center [1335, 627] width 12 height 12
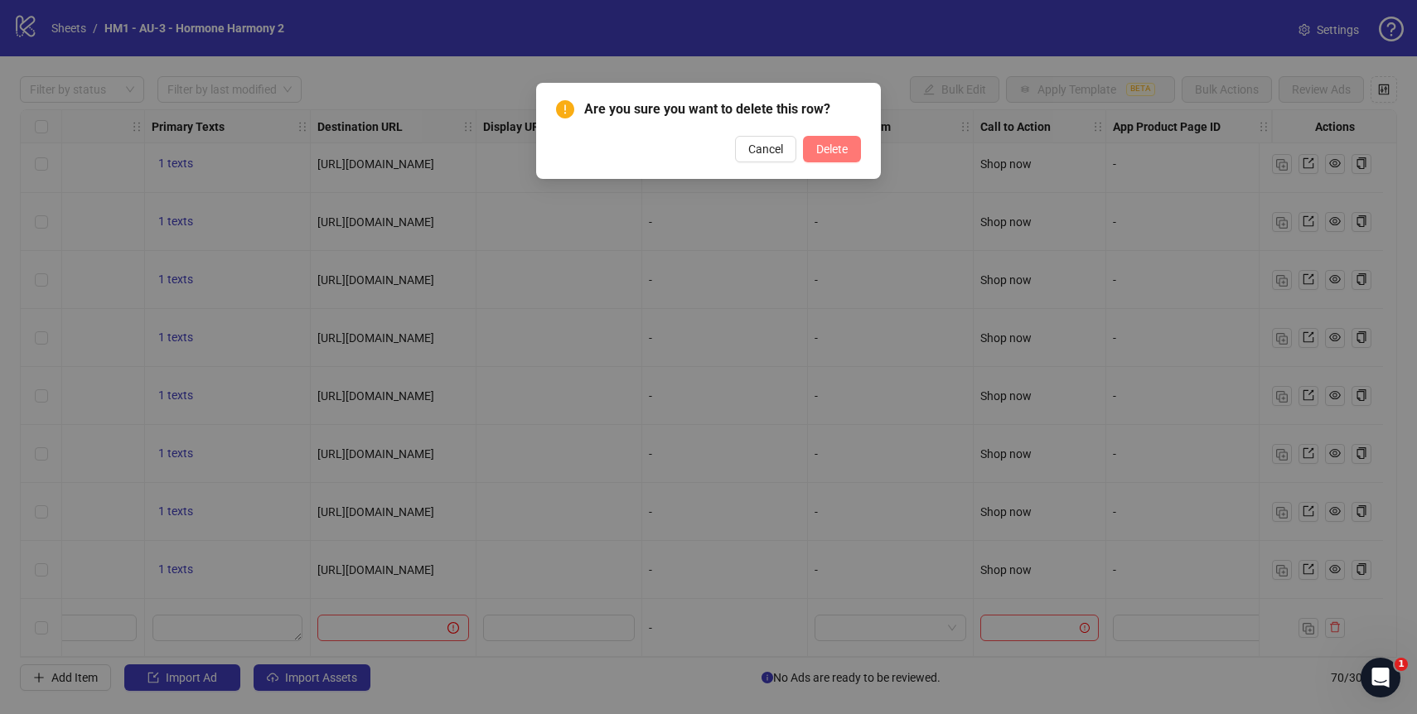
click at [824, 153] on span "Delete" at bounding box center [831, 149] width 31 height 13
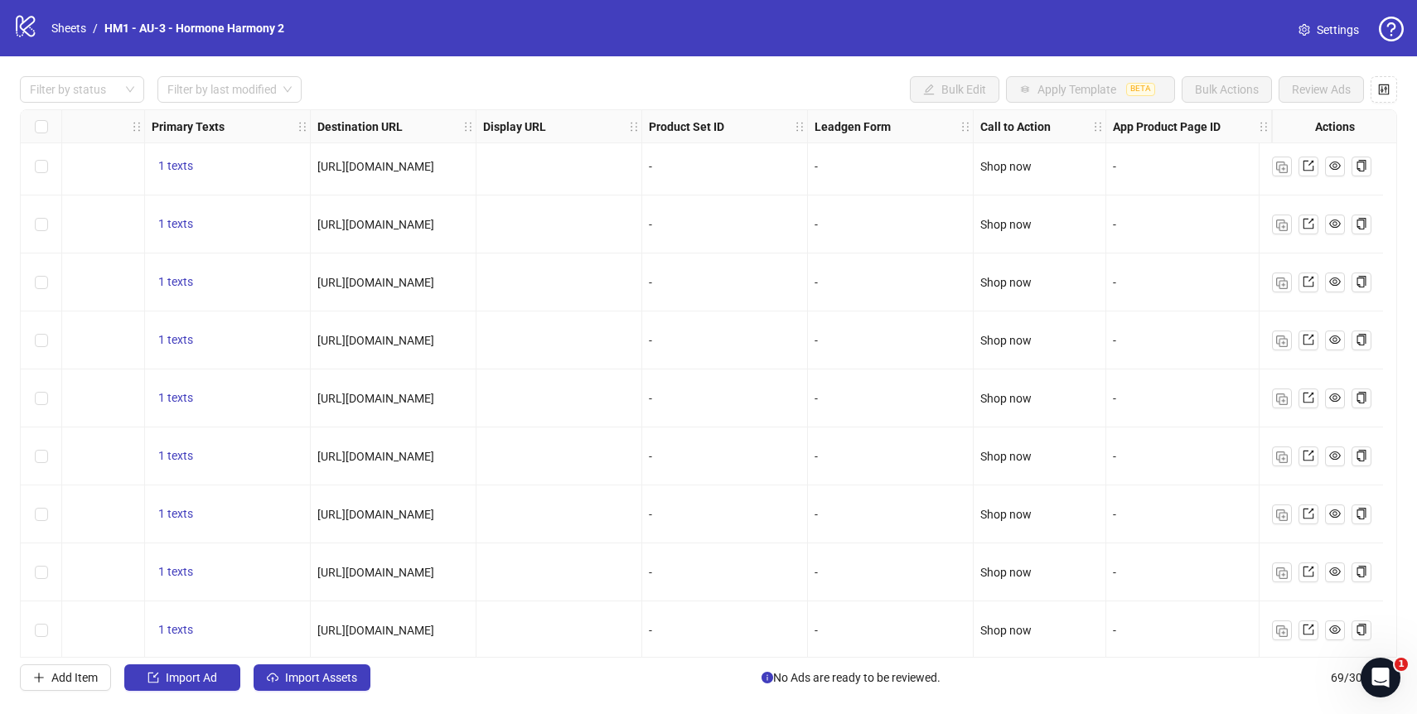
scroll to position [0, 1347]
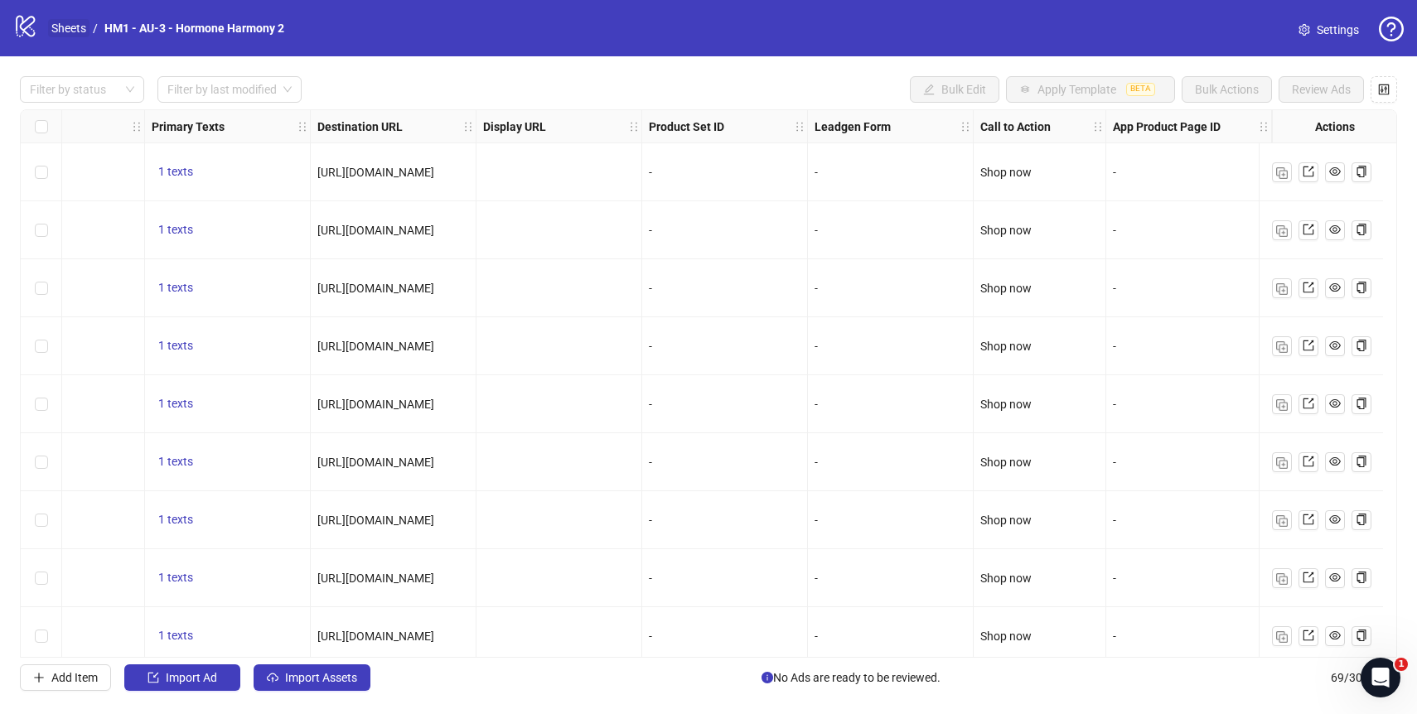
click at [62, 28] on link "Sheets" at bounding box center [68, 28] width 41 height 18
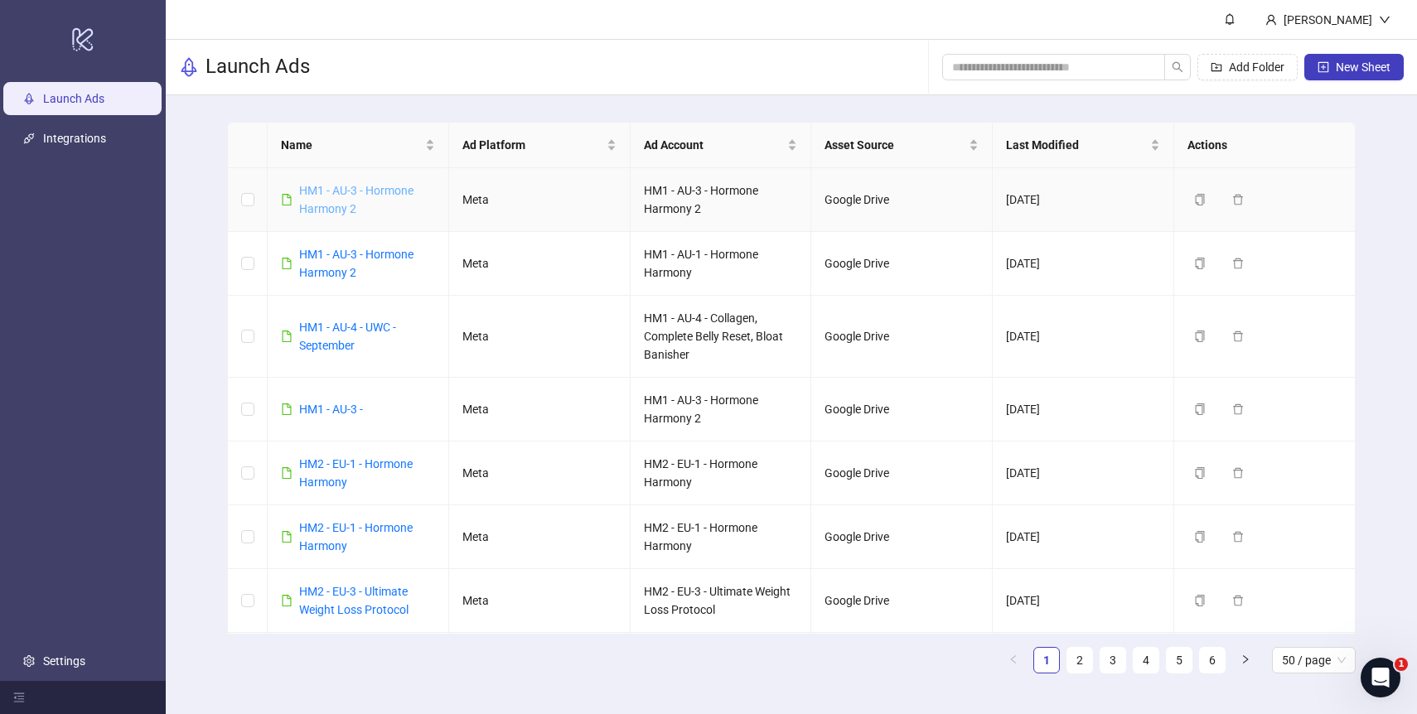
click at [357, 196] on link "HM1 - AU-3 - Hormone Harmony 2" at bounding box center [356, 199] width 114 height 31
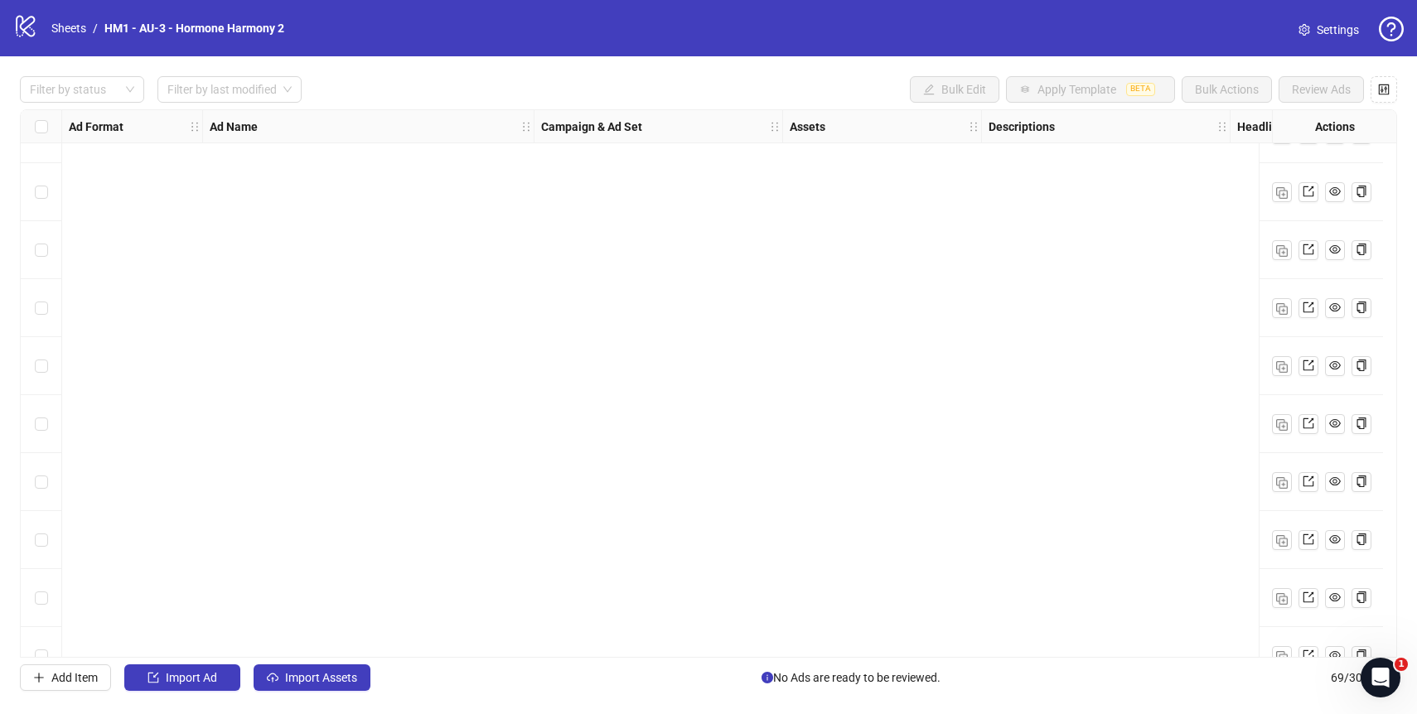
scroll to position [432, 0]
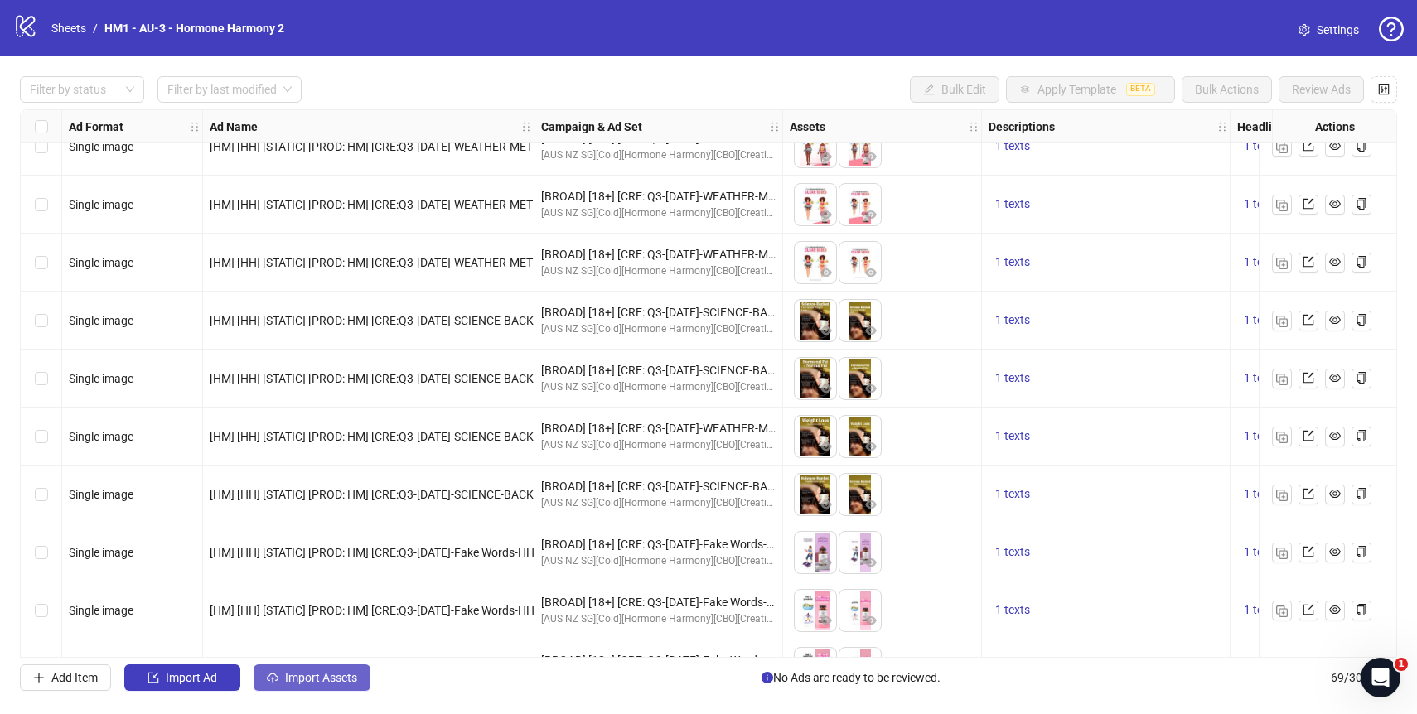
click at [336, 681] on span "Import Assets" at bounding box center [321, 677] width 72 height 13
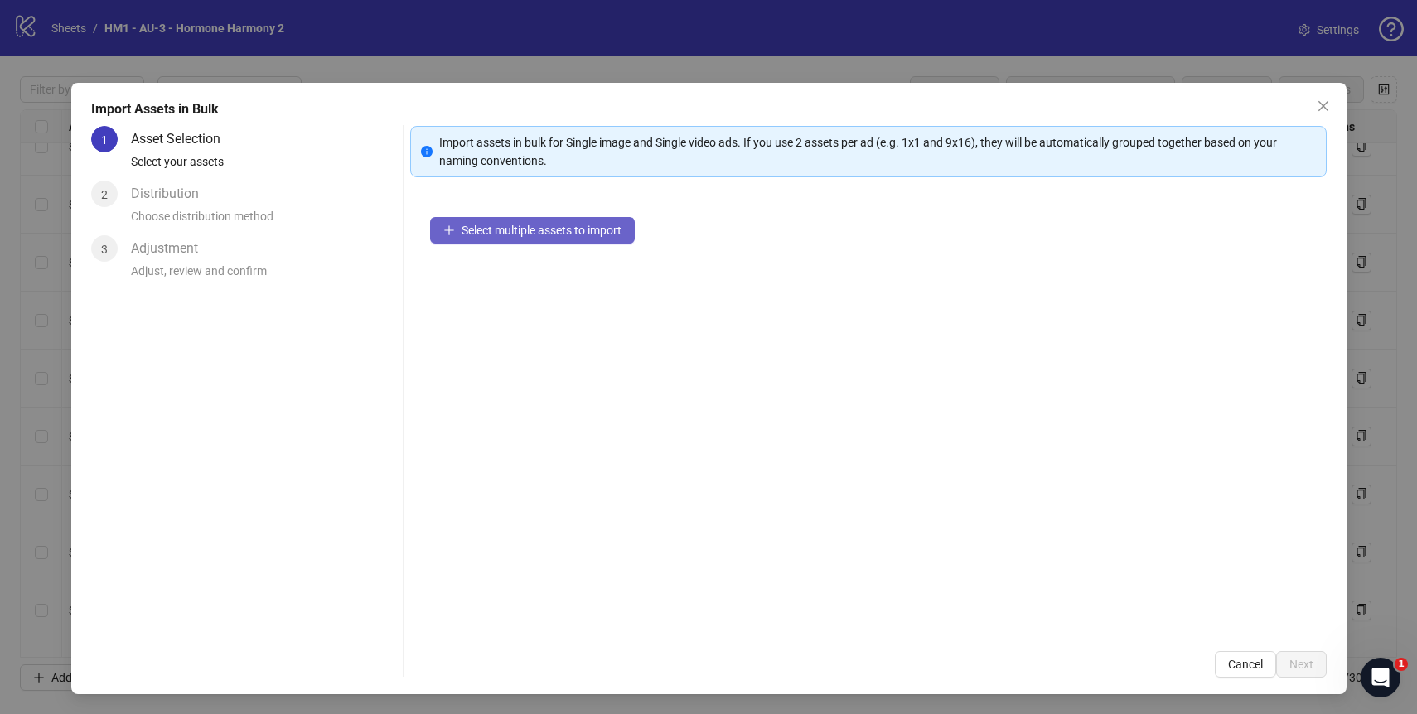
click at [578, 234] on span "Select multiple assets to import" at bounding box center [541, 230] width 160 height 13
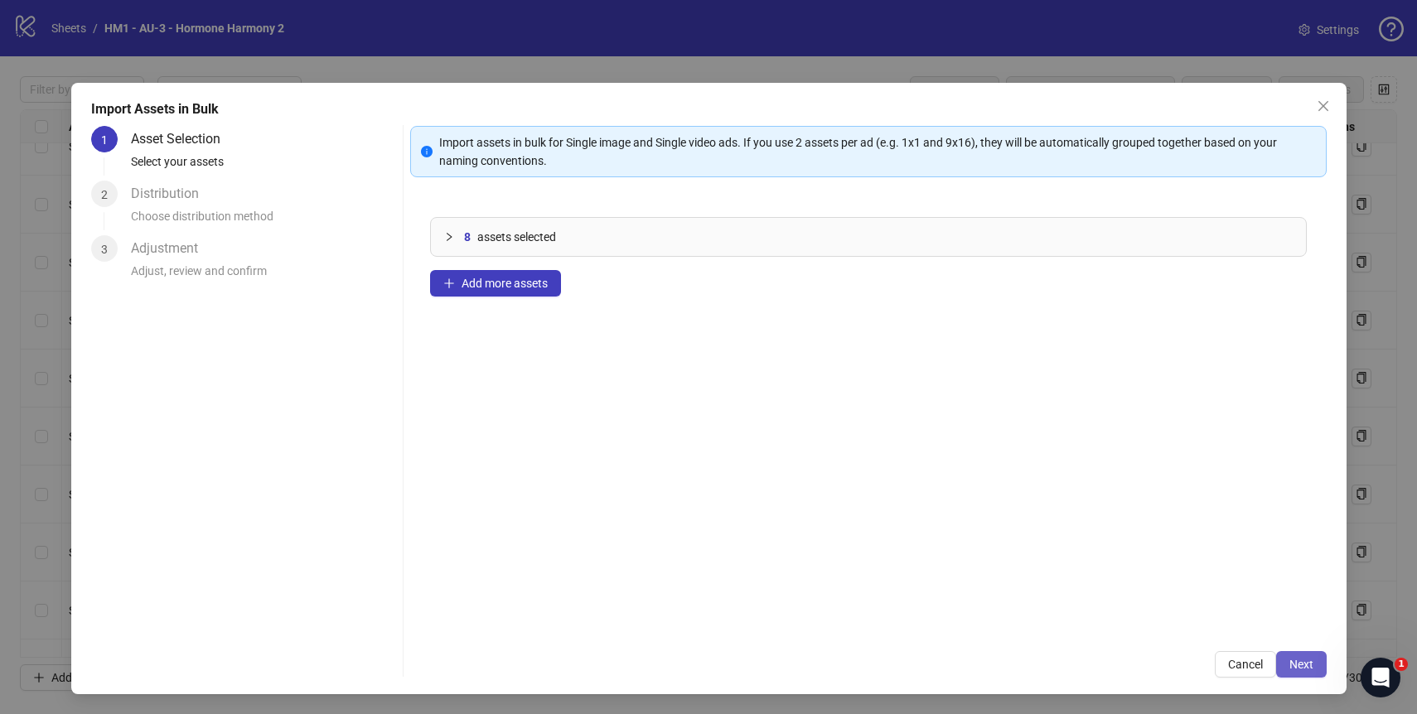
click at [1321, 666] on button "Next" at bounding box center [1301, 664] width 51 height 27
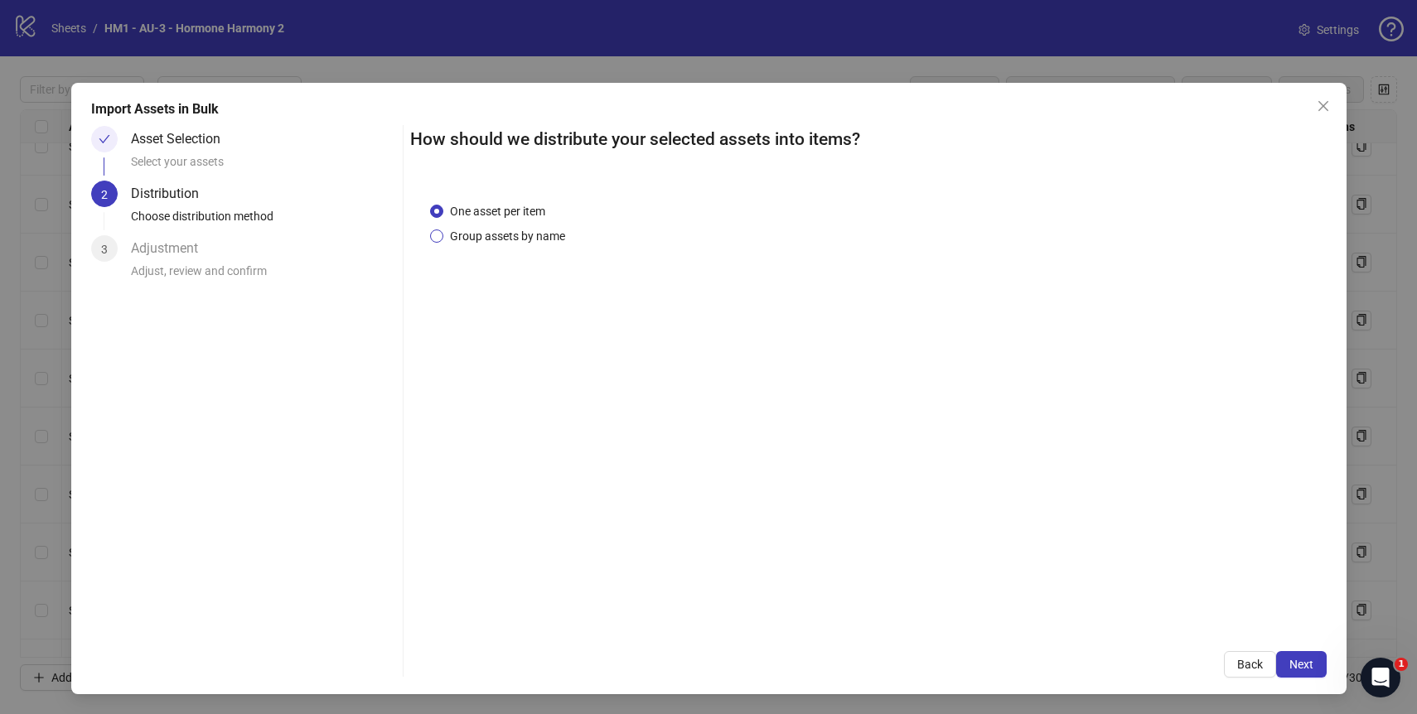
click at [468, 235] on span "Group assets by name" at bounding box center [507, 236] width 128 height 18
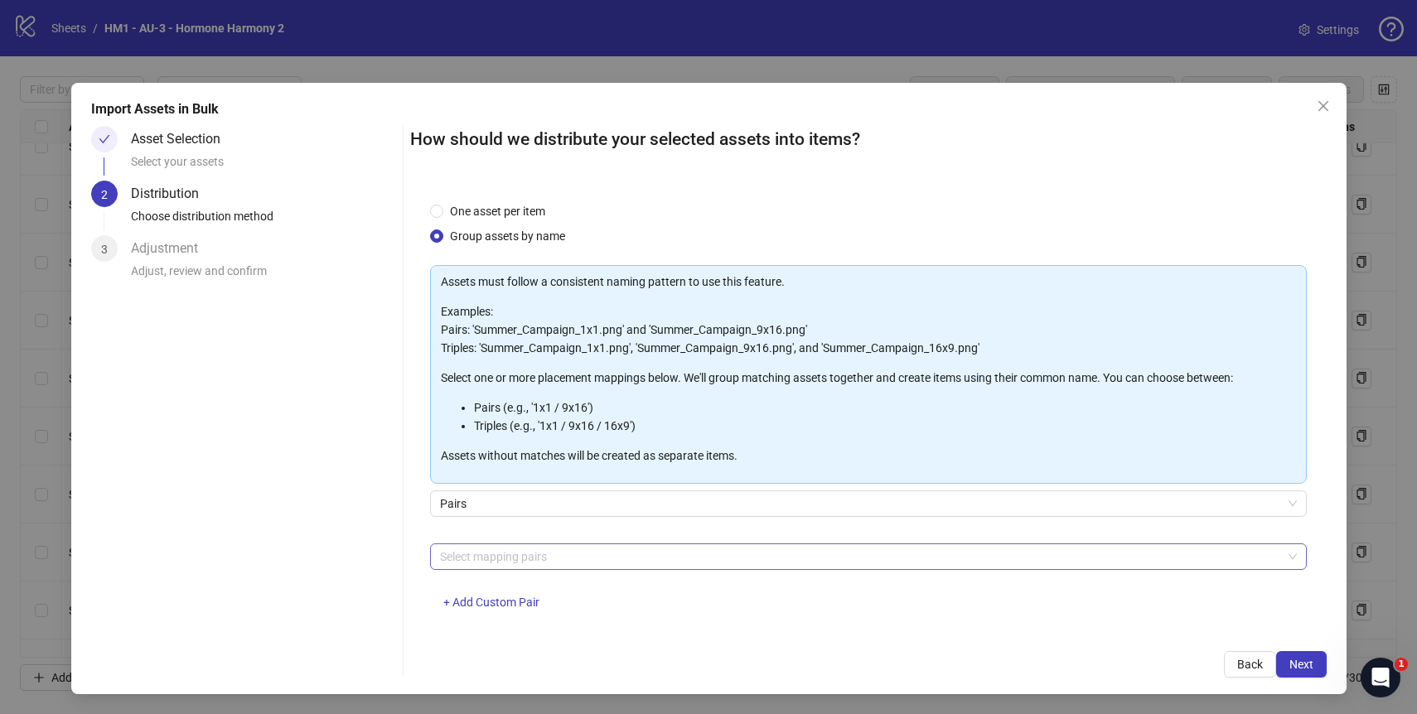
click at [875, 555] on div at bounding box center [859, 556] width 853 height 23
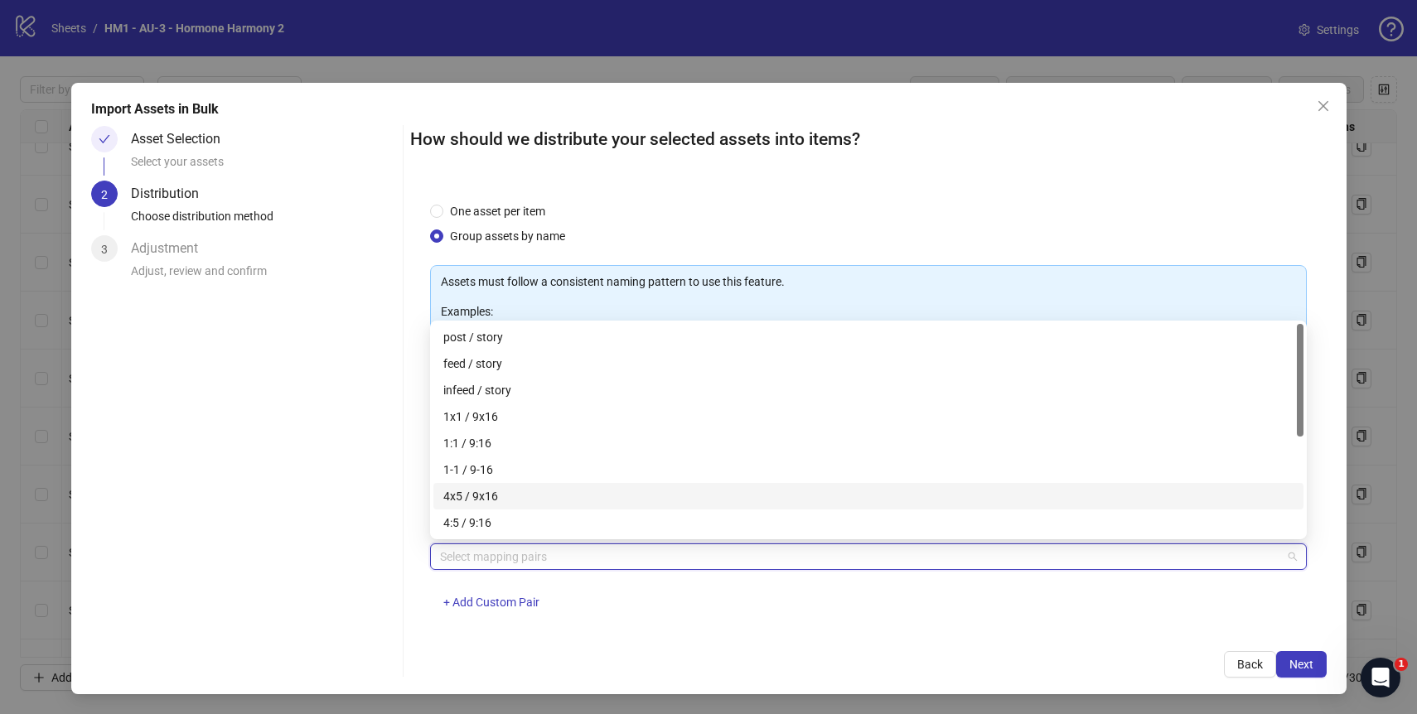
click at [546, 500] on div "4x5 / 9x16" at bounding box center [868, 496] width 850 height 18
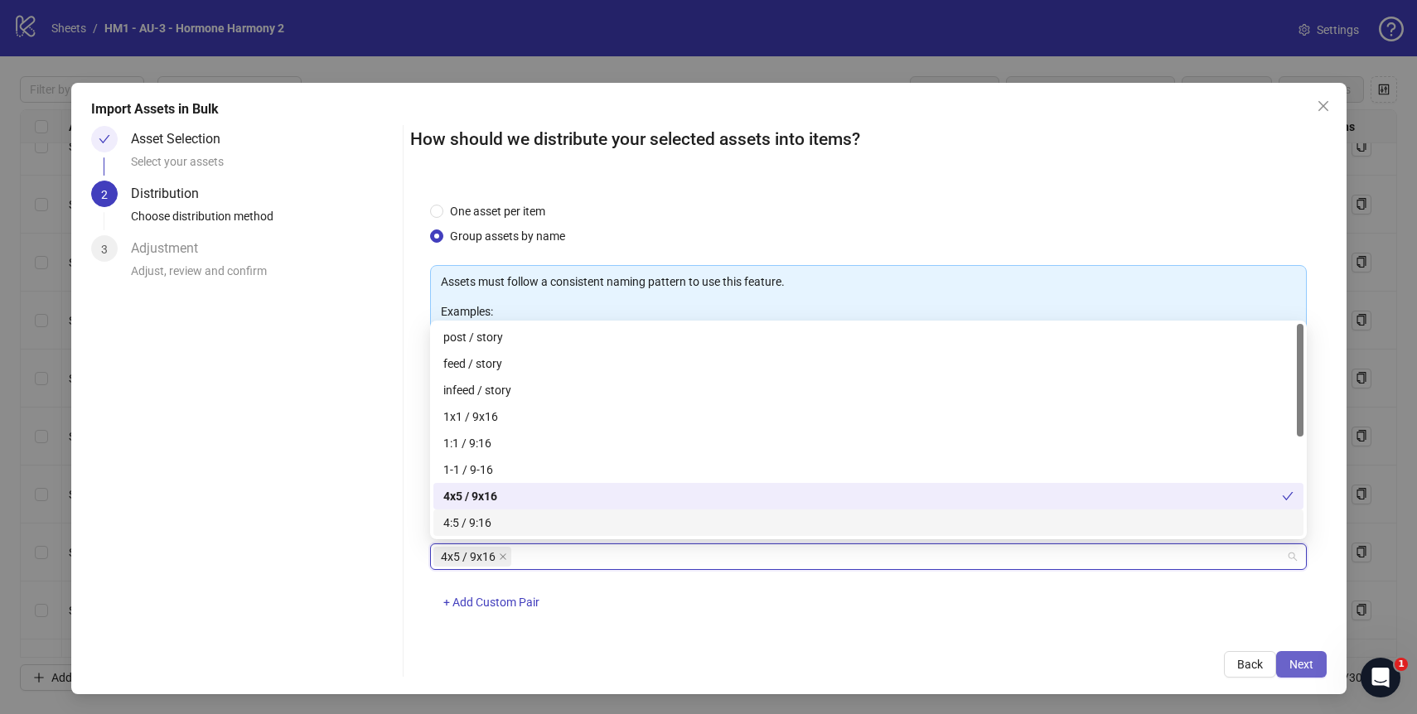
click at [1292, 673] on button "Next" at bounding box center [1301, 664] width 51 height 27
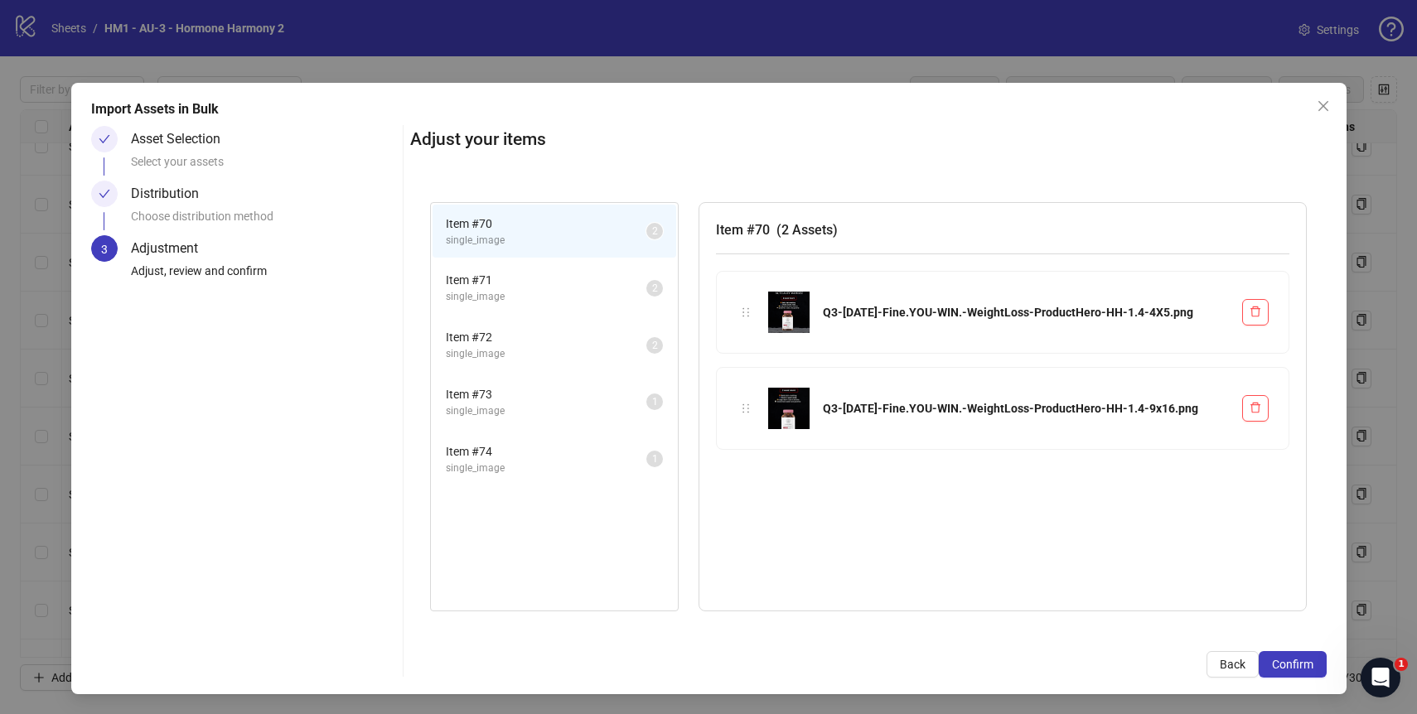
click at [1292, 673] on button "Confirm" at bounding box center [1293, 664] width 68 height 27
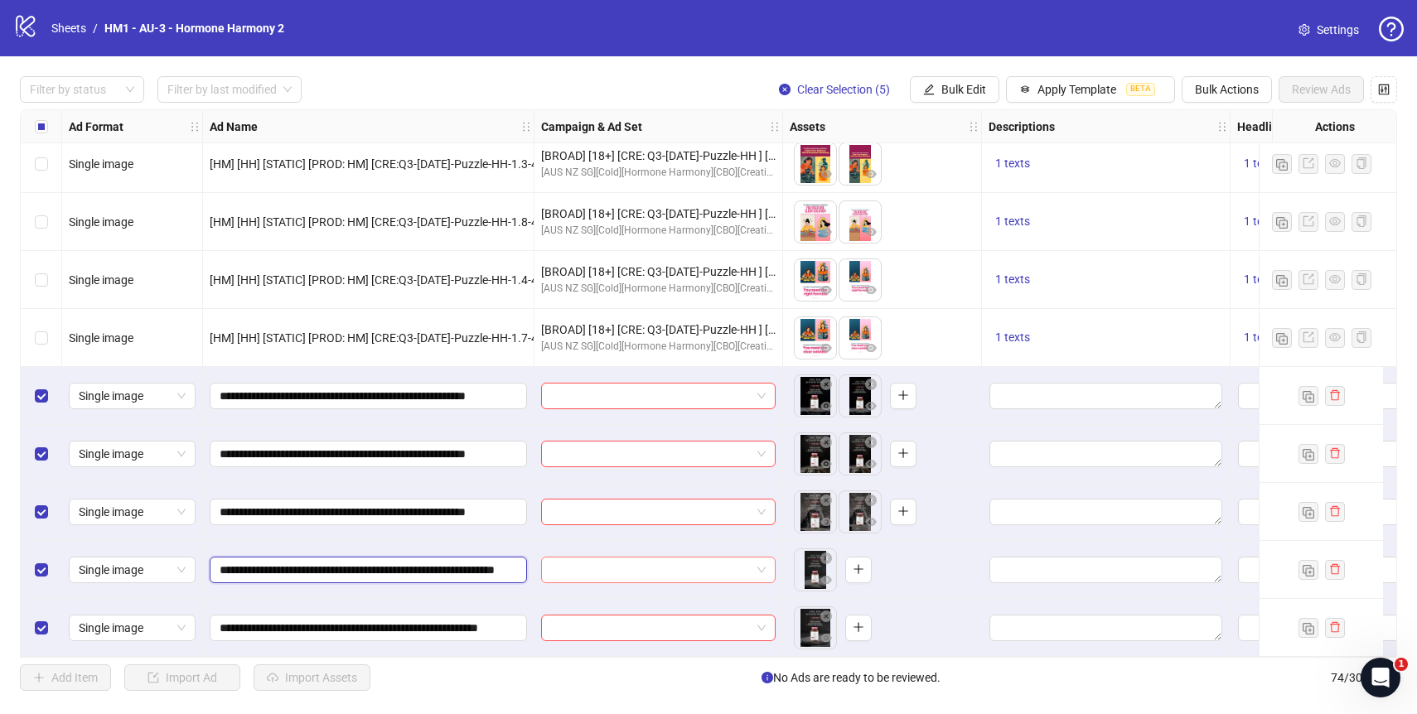
scroll to position [0, 88]
drag, startPoint x: 444, startPoint y: 564, endPoint x: 568, endPoint y: 567, distance: 124.3
drag, startPoint x: 437, startPoint y: 621, endPoint x: 568, endPoint y: 632, distance: 130.5
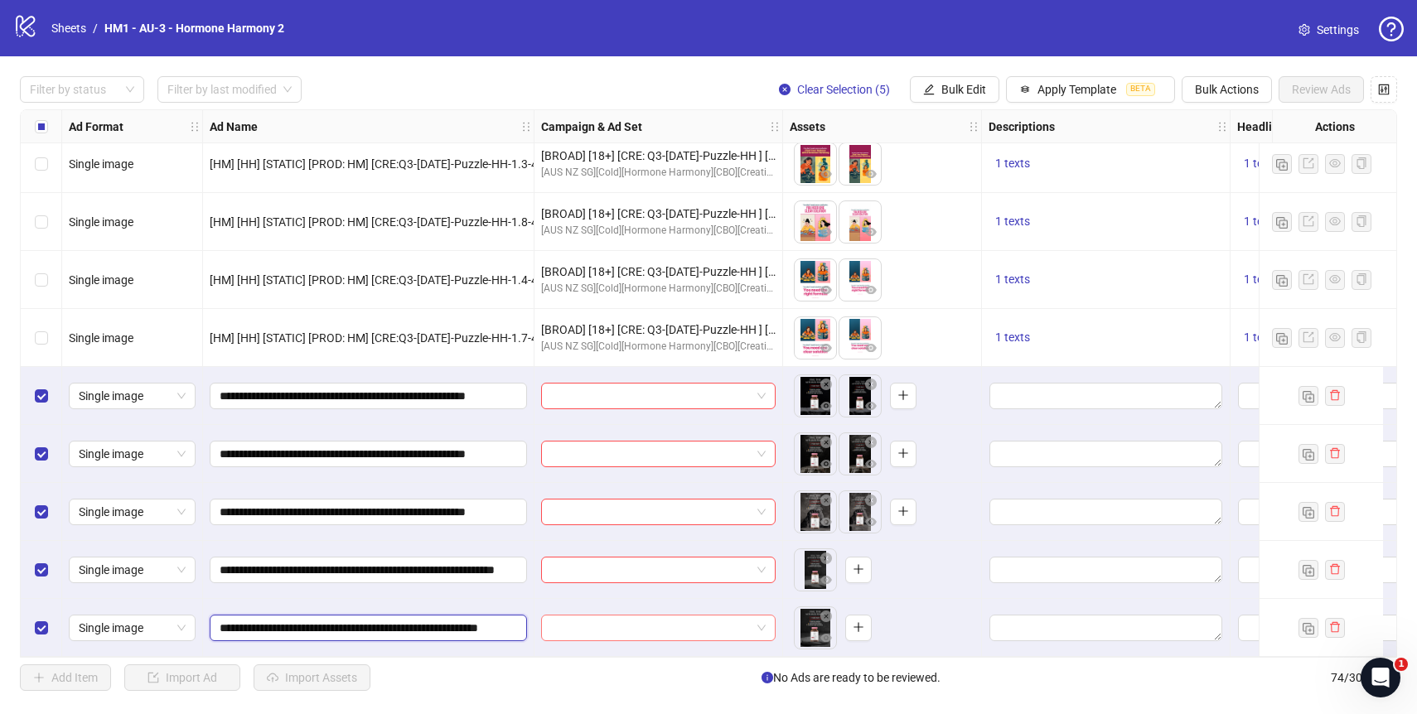
drag, startPoint x: 429, startPoint y: 508, endPoint x: 531, endPoint y: 512, distance: 102.0
click at [531, 512] on div "**********" at bounding box center [368, 512] width 331 height 58
drag, startPoint x: 438, startPoint y: 452, endPoint x: 528, endPoint y: 452, distance: 89.5
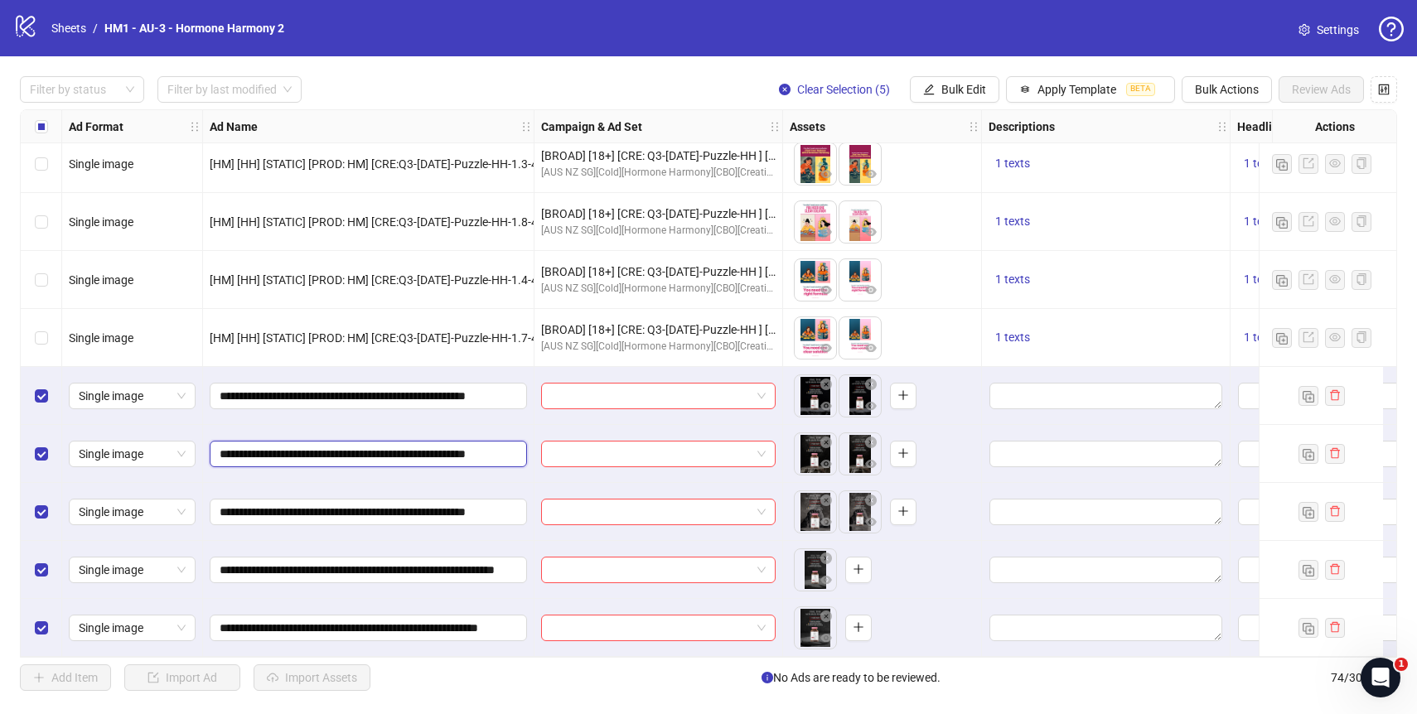
click at [528, 452] on div "**********" at bounding box center [368, 454] width 331 height 58
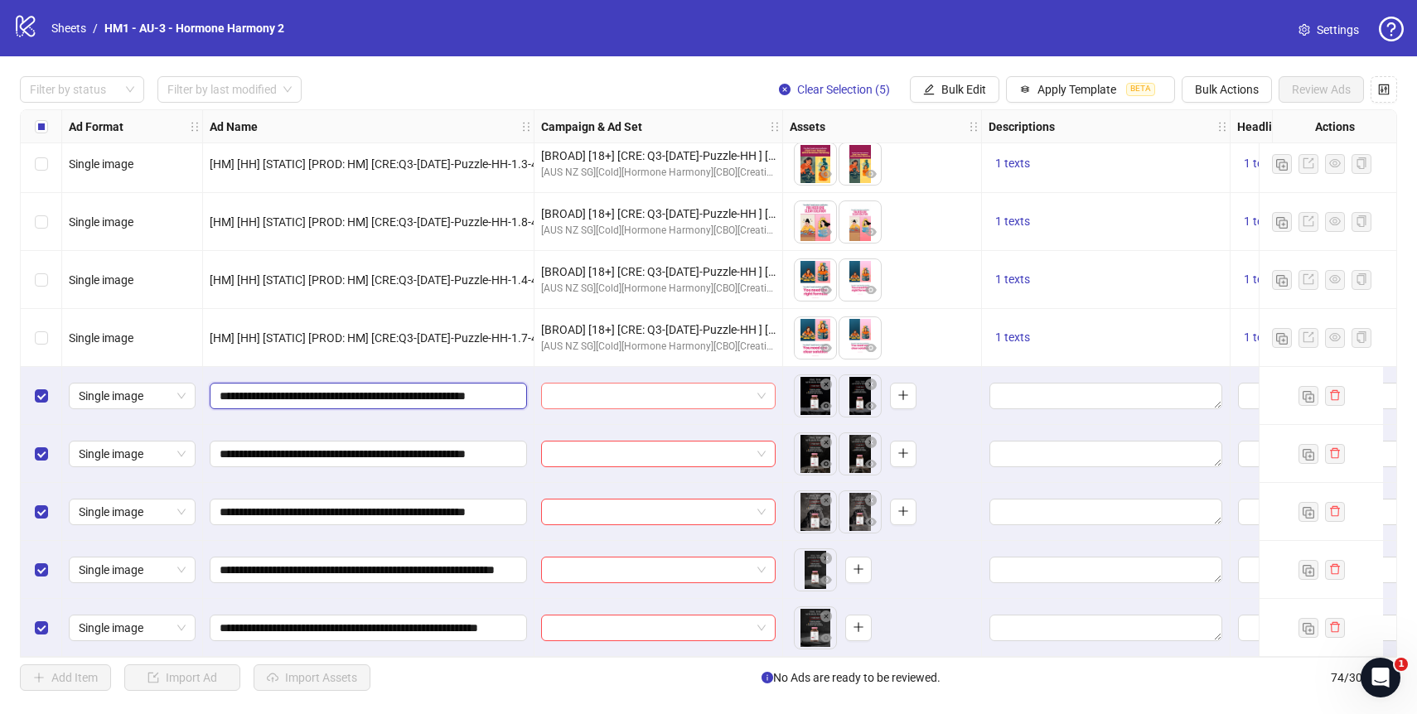
drag, startPoint x: 447, startPoint y: 383, endPoint x: 589, endPoint y: 398, distance: 142.5
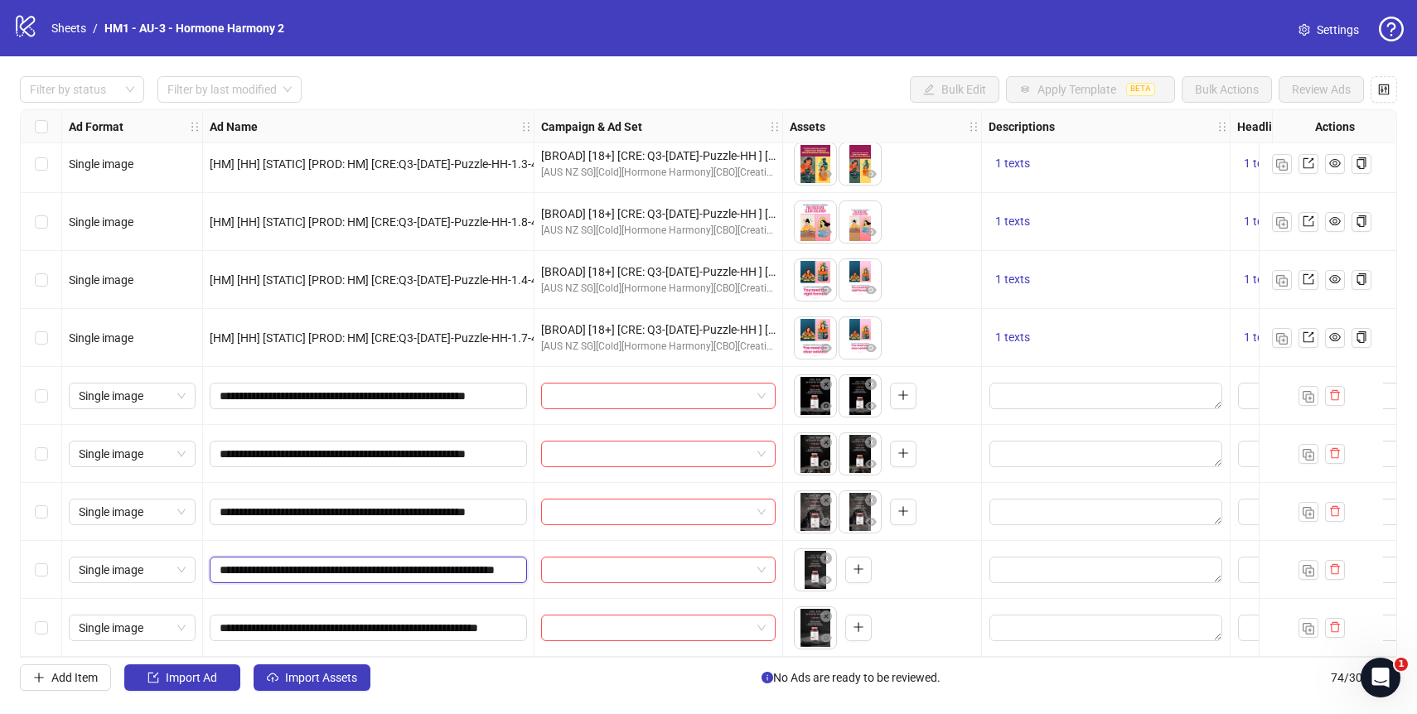
click at [417, 570] on input "**********" at bounding box center [367, 570] width 294 height 18
click at [432, 563] on input "**********" at bounding box center [367, 570] width 294 height 18
drag, startPoint x: 432, startPoint y: 563, endPoint x: 574, endPoint y: 558, distance: 142.6
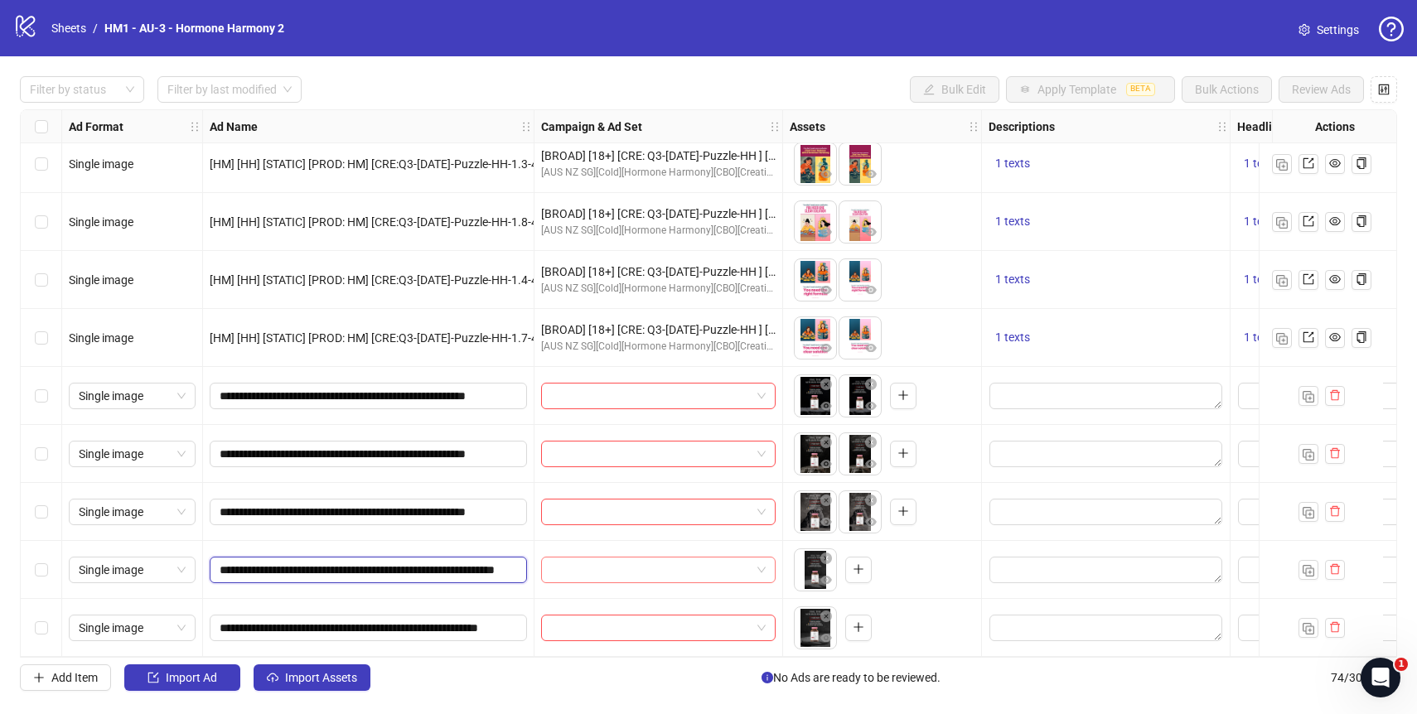
drag, startPoint x: 464, startPoint y: 621, endPoint x: 582, endPoint y: 619, distance: 118.5
click at [1331, 568] on span "button" at bounding box center [1335, 569] width 12 height 13
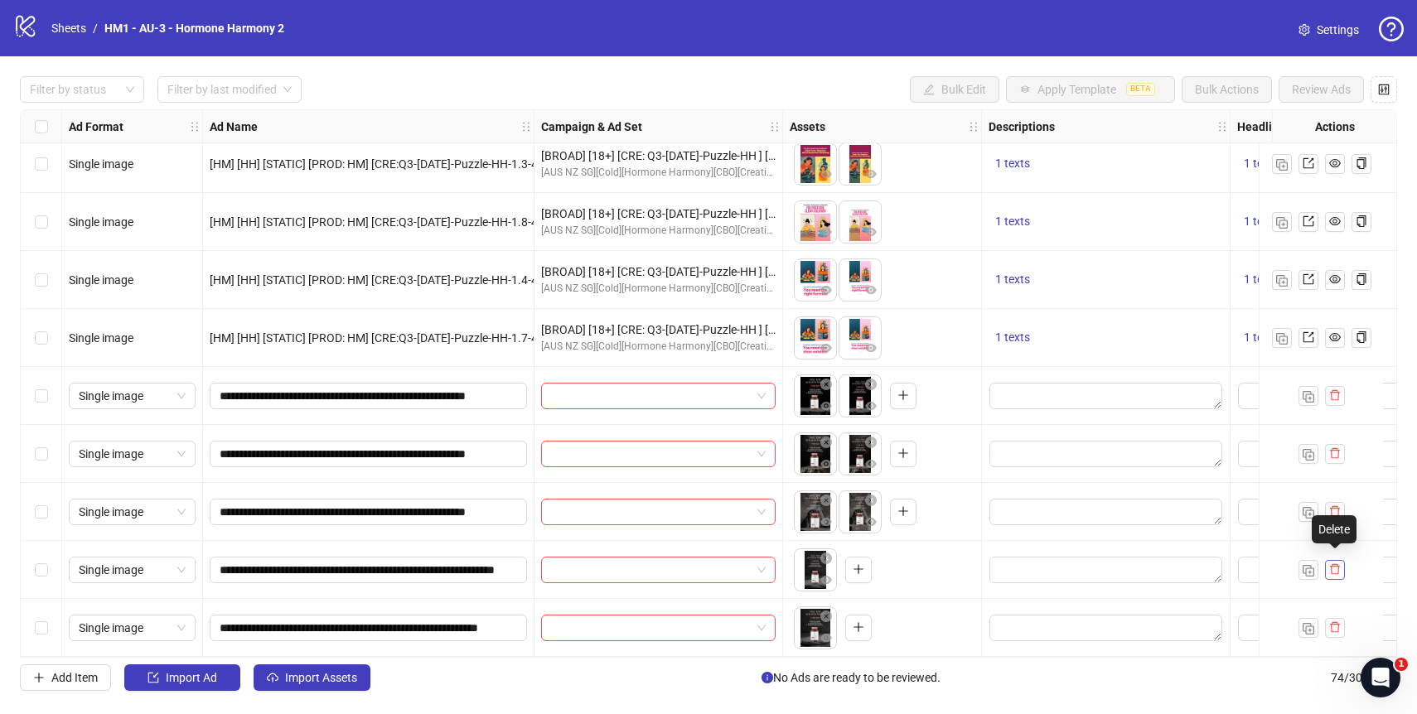
scroll to position [0, 0]
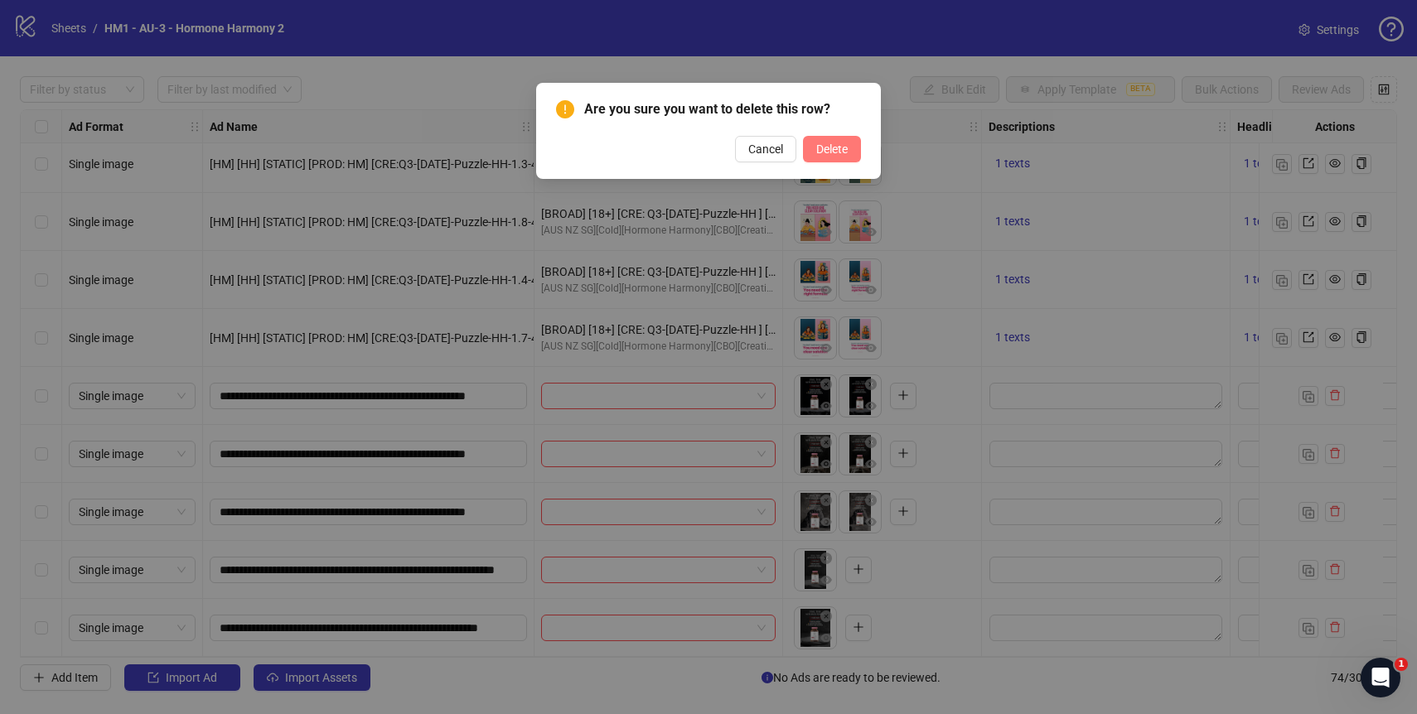
click at [829, 145] on span "Delete" at bounding box center [831, 149] width 31 height 13
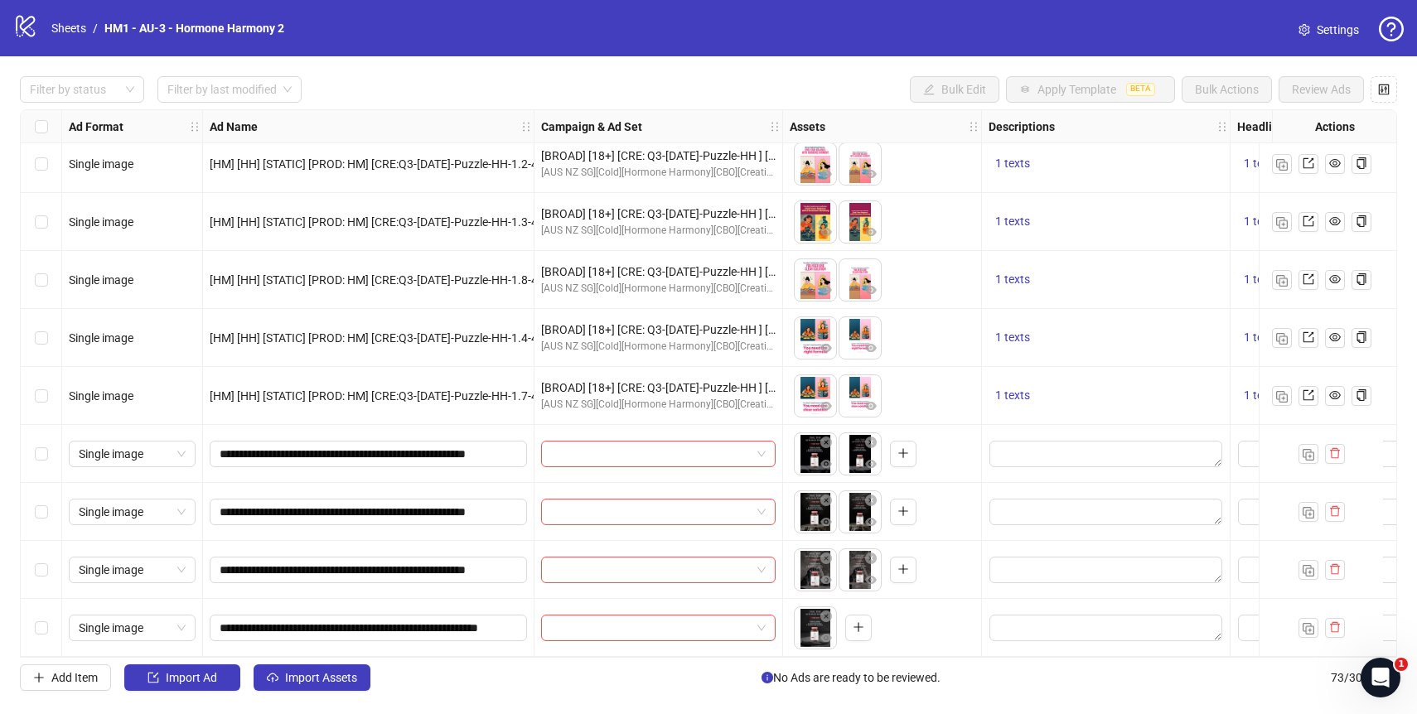
click at [761, 95] on div "Filter by status Filter by last modified Bulk Edit Apply Template BETA Bulk Act…" at bounding box center [708, 89] width 1377 height 27
drag, startPoint x: 455, startPoint y: 565, endPoint x: 582, endPoint y: 559, distance: 127.7
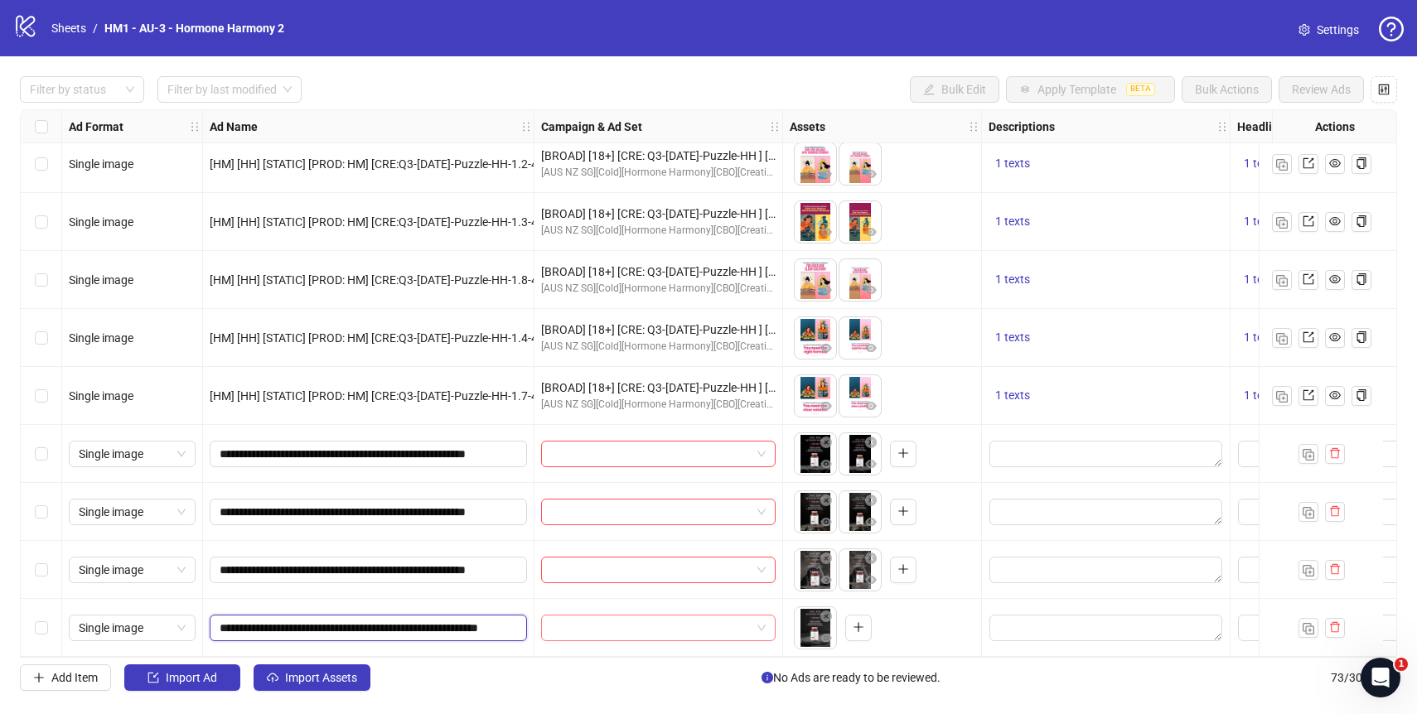
drag, startPoint x: 461, startPoint y: 624, endPoint x: 573, endPoint y: 619, distance: 111.1
click at [513, 622] on input "**********" at bounding box center [367, 628] width 294 height 18
type input "**********"
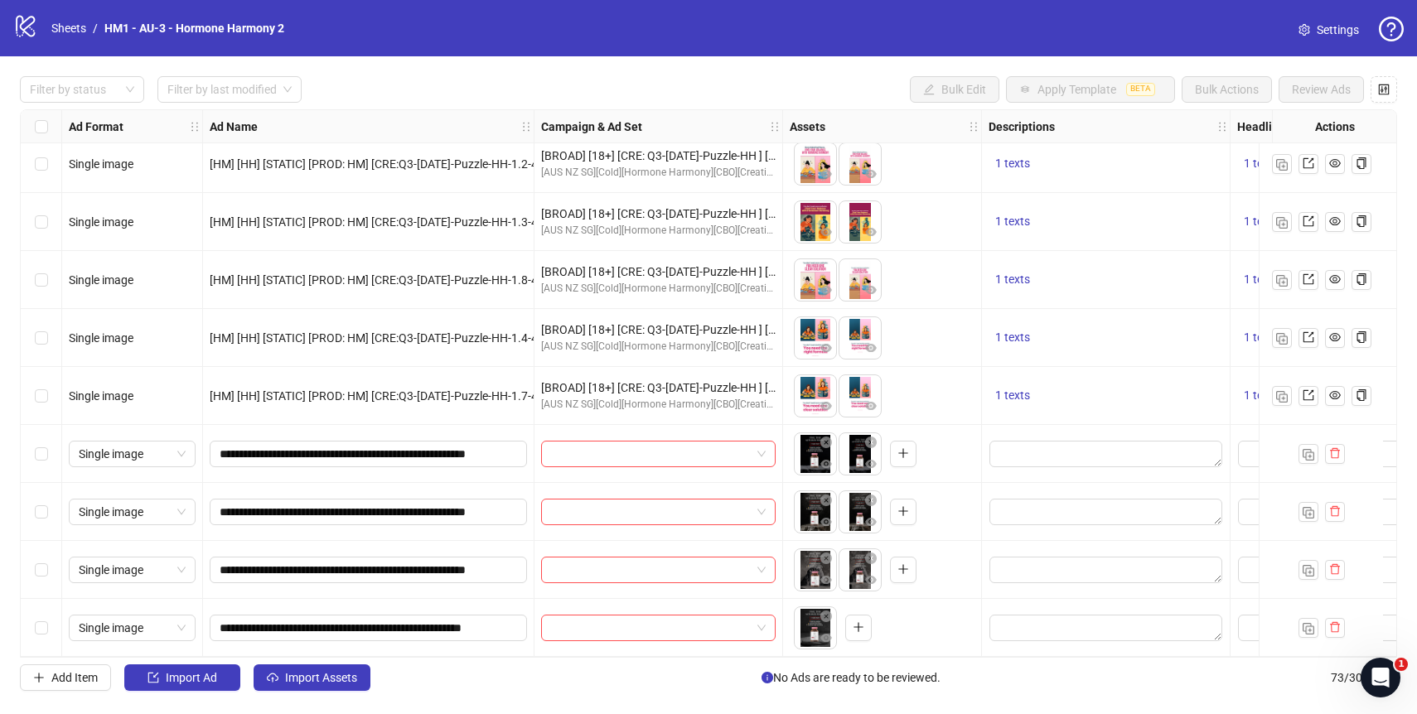
click at [523, 428] on div "**********" at bounding box center [368, 454] width 331 height 58
click at [420, 445] on input "**********" at bounding box center [367, 454] width 294 height 18
click at [762, 453] on span at bounding box center [658, 454] width 215 height 25
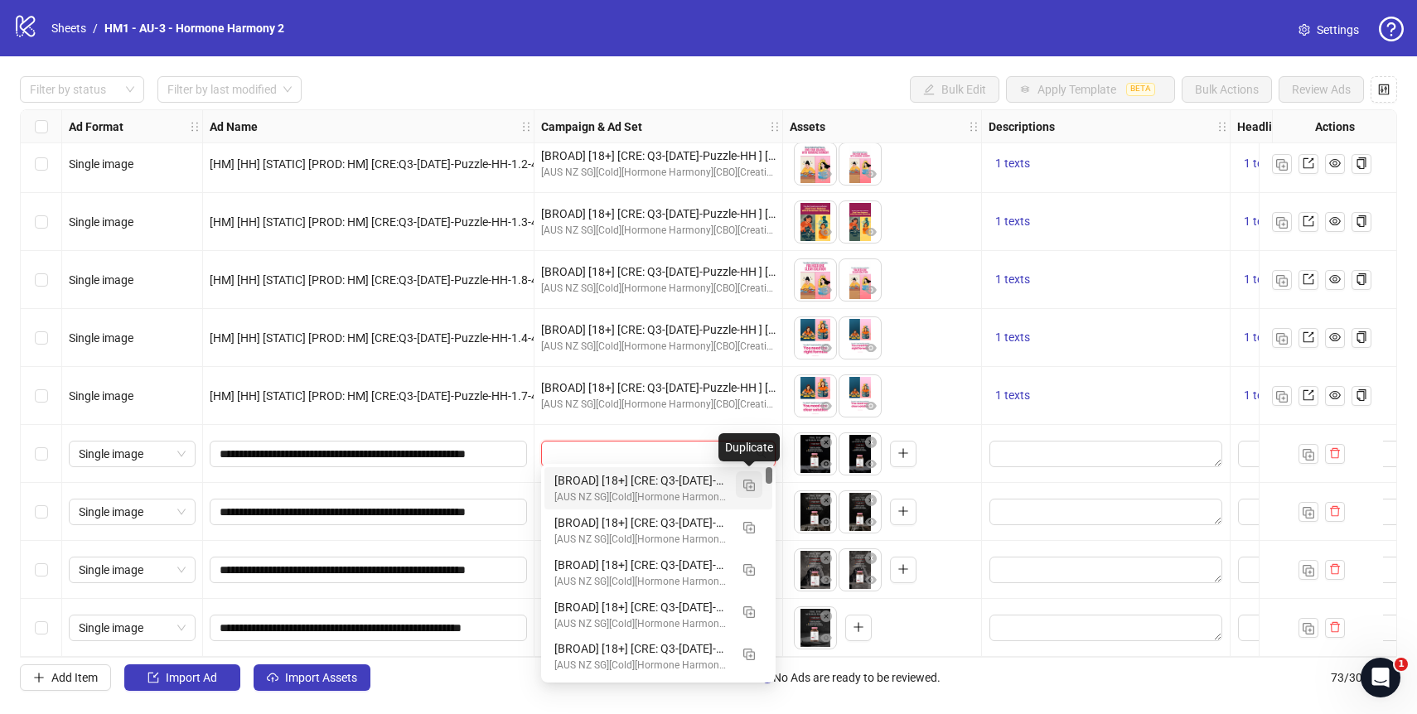
click at [753, 484] on img "button" at bounding box center [749, 486] width 12 height 12
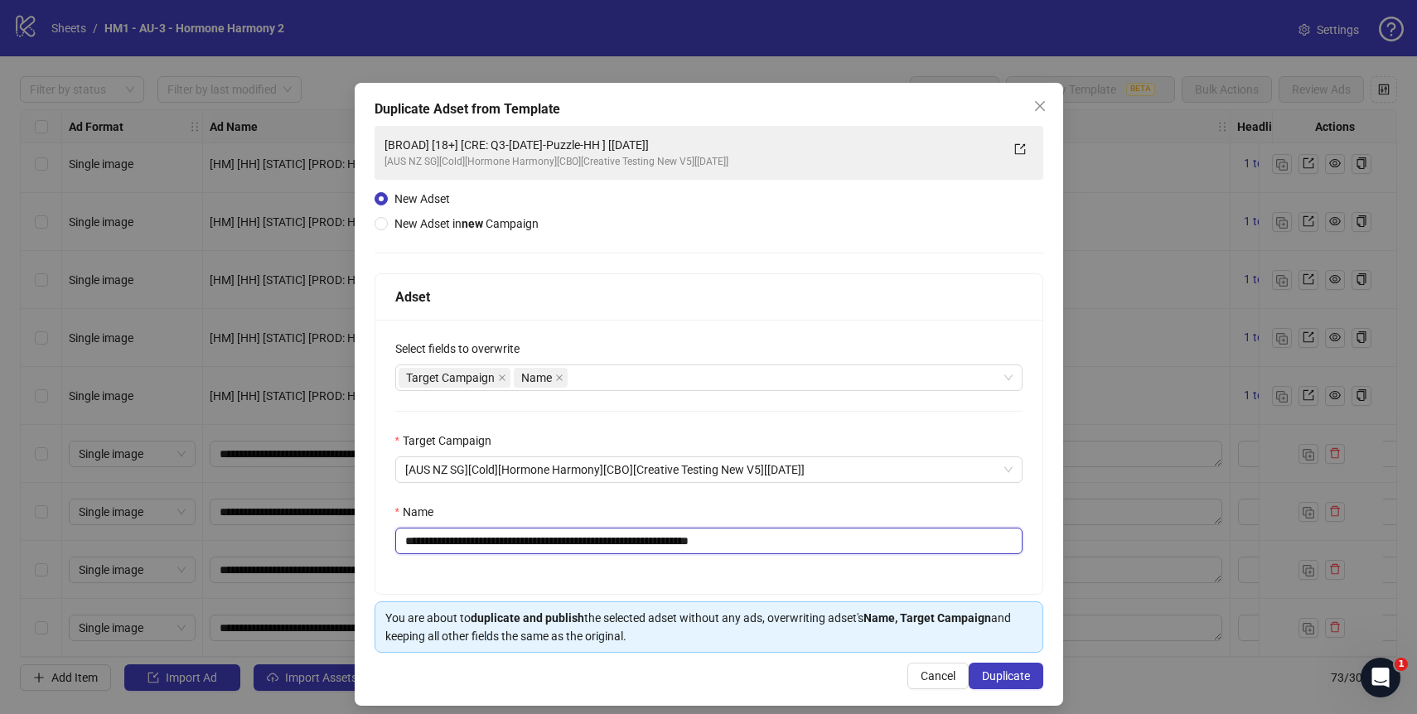
drag, startPoint x: 650, startPoint y: 540, endPoint x: 510, endPoint y: 548, distance: 140.3
click at [510, 548] on input "**********" at bounding box center [708, 541] width 627 height 27
paste input "**********"
drag, startPoint x: 930, startPoint y: 544, endPoint x: 995, endPoint y: 544, distance: 65.5
click at [997, 546] on input "**********" at bounding box center [708, 541] width 627 height 27
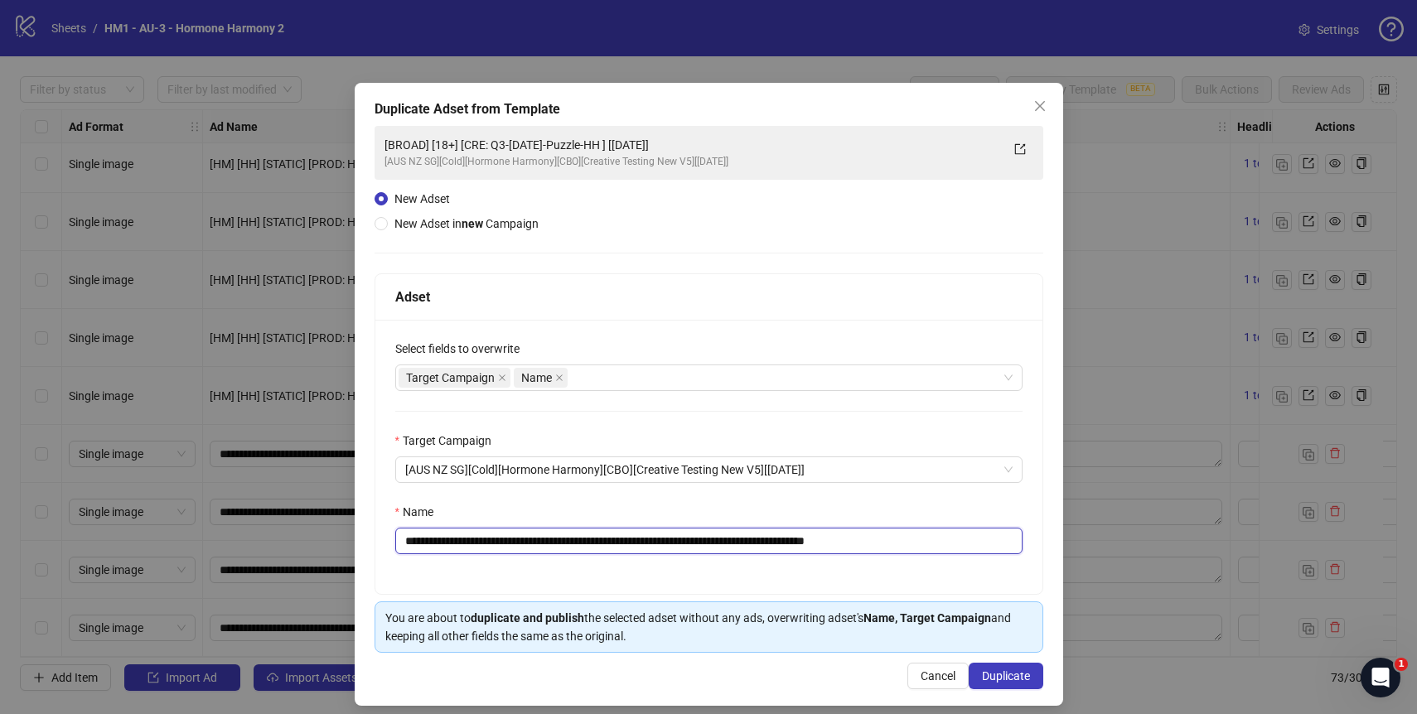
scroll to position [12, 0]
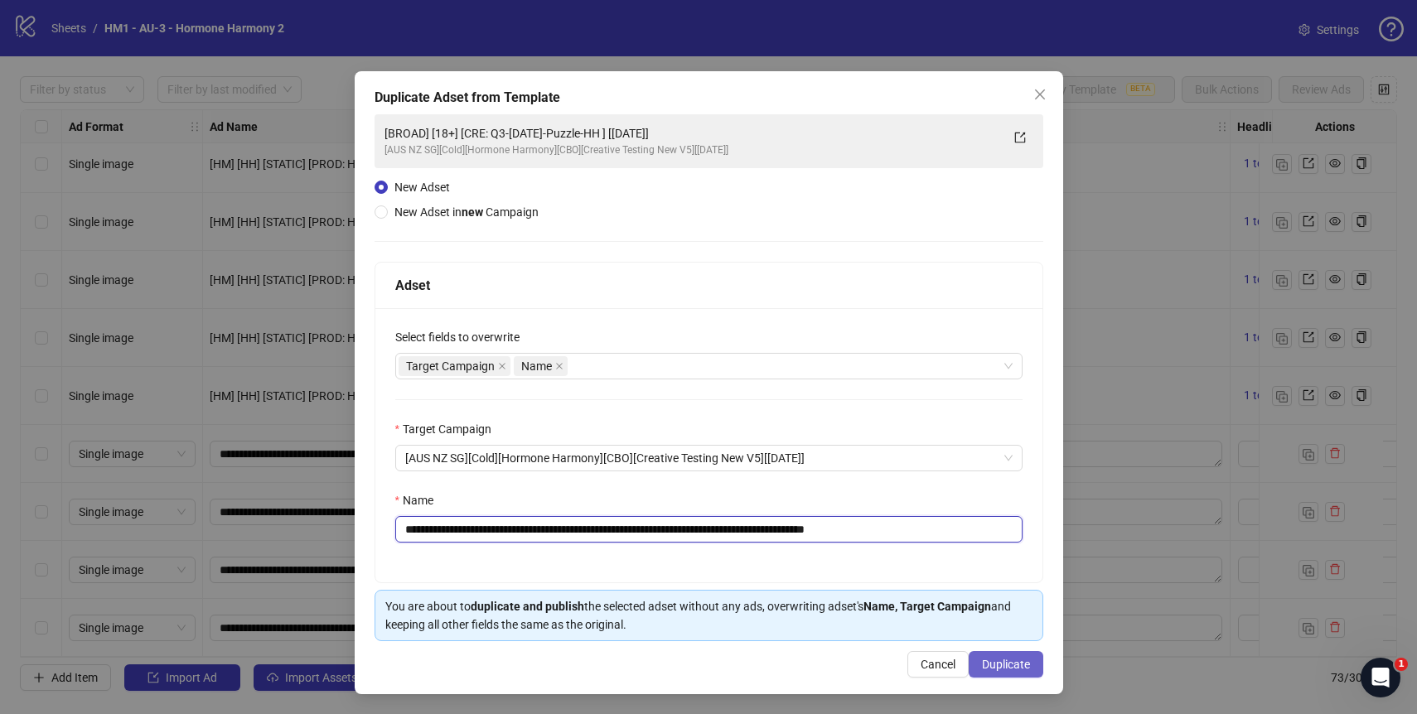
type input "**********"
click at [1003, 662] on span "Duplicate" at bounding box center [1006, 664] width 48 height 13
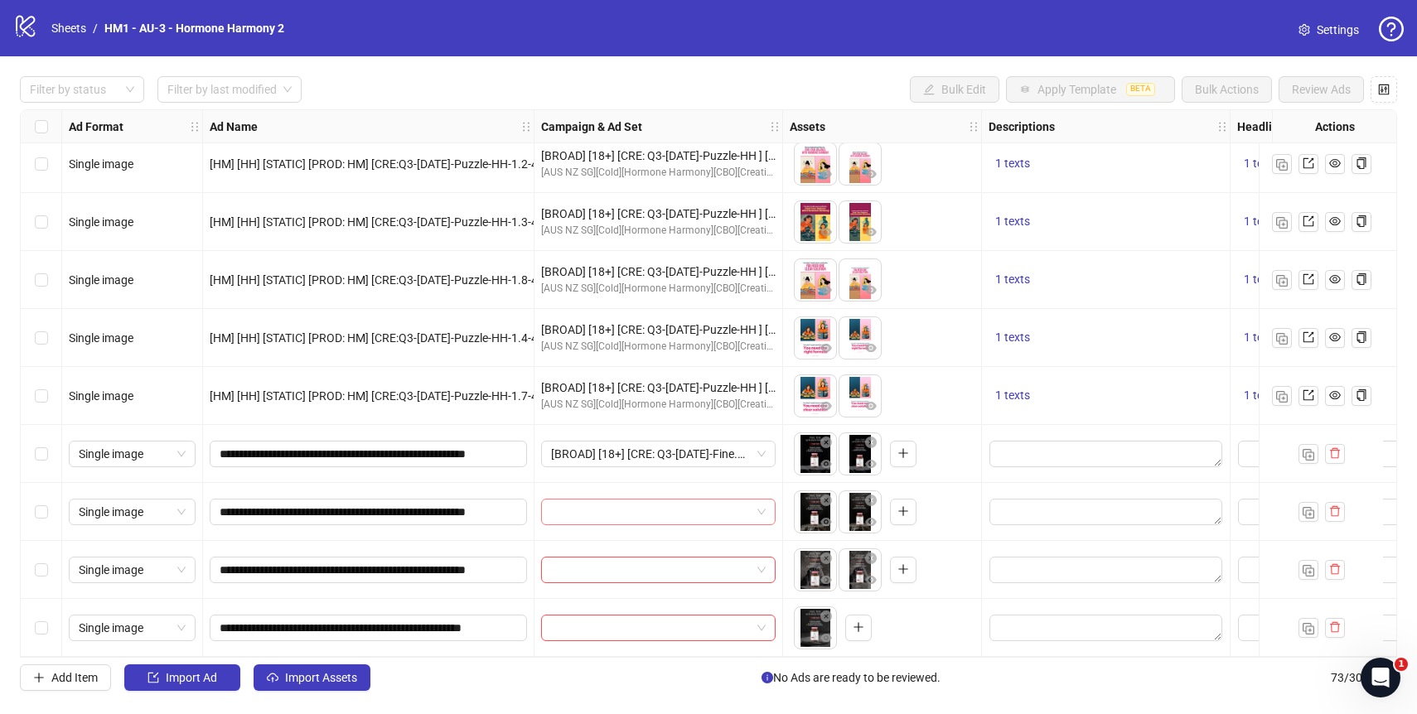
click at [761, 501] on span at bounding box center [658, 512] width 215 height 25
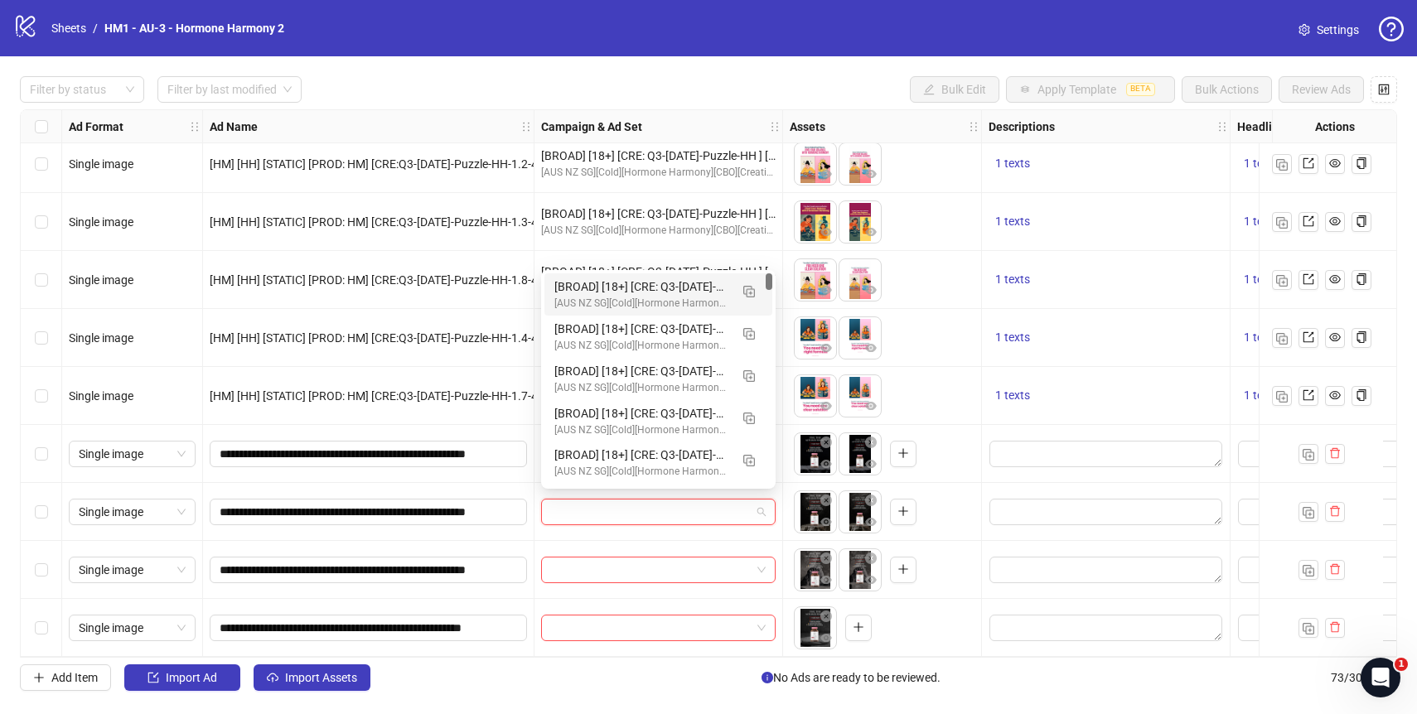
click at [761, 501] on span at bounding box center [658, 512] width 215 height 25
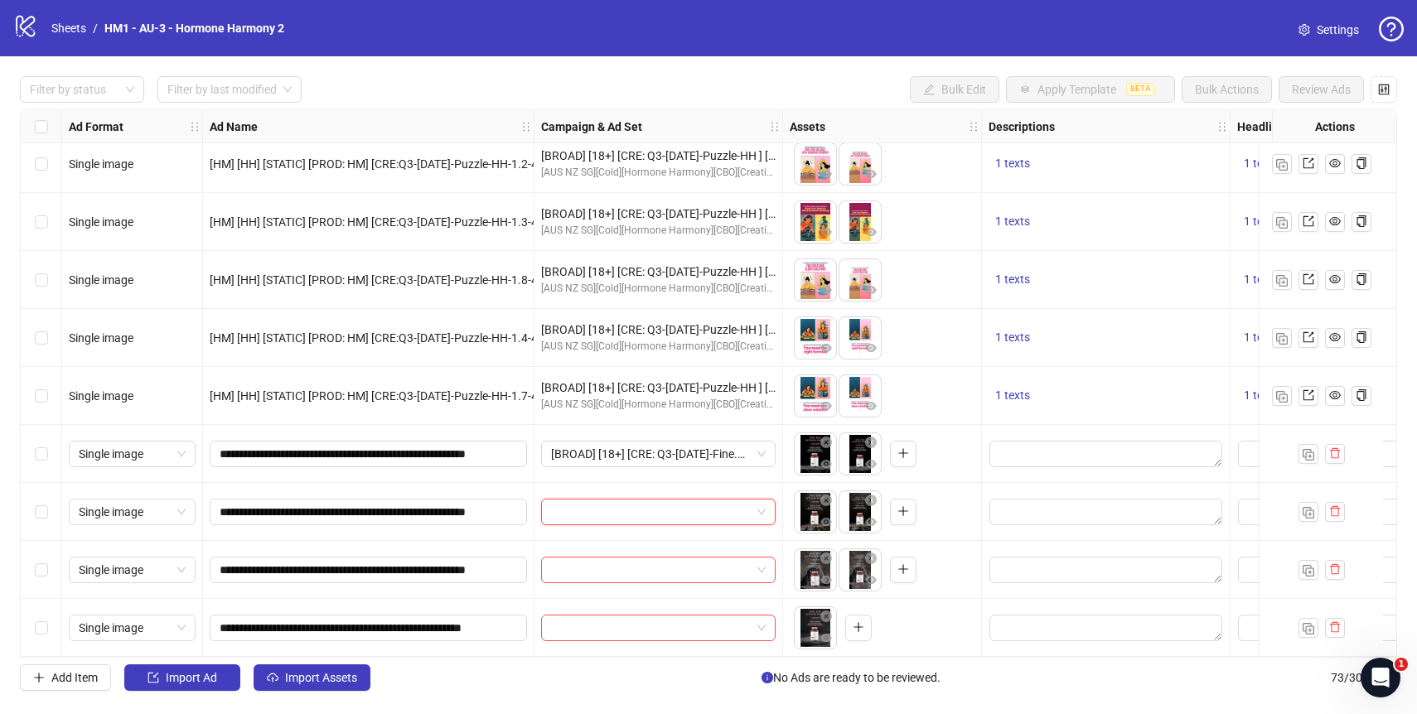
click at [714, 507] on input "search" at bounding box center [651, 512] width 200 height 25
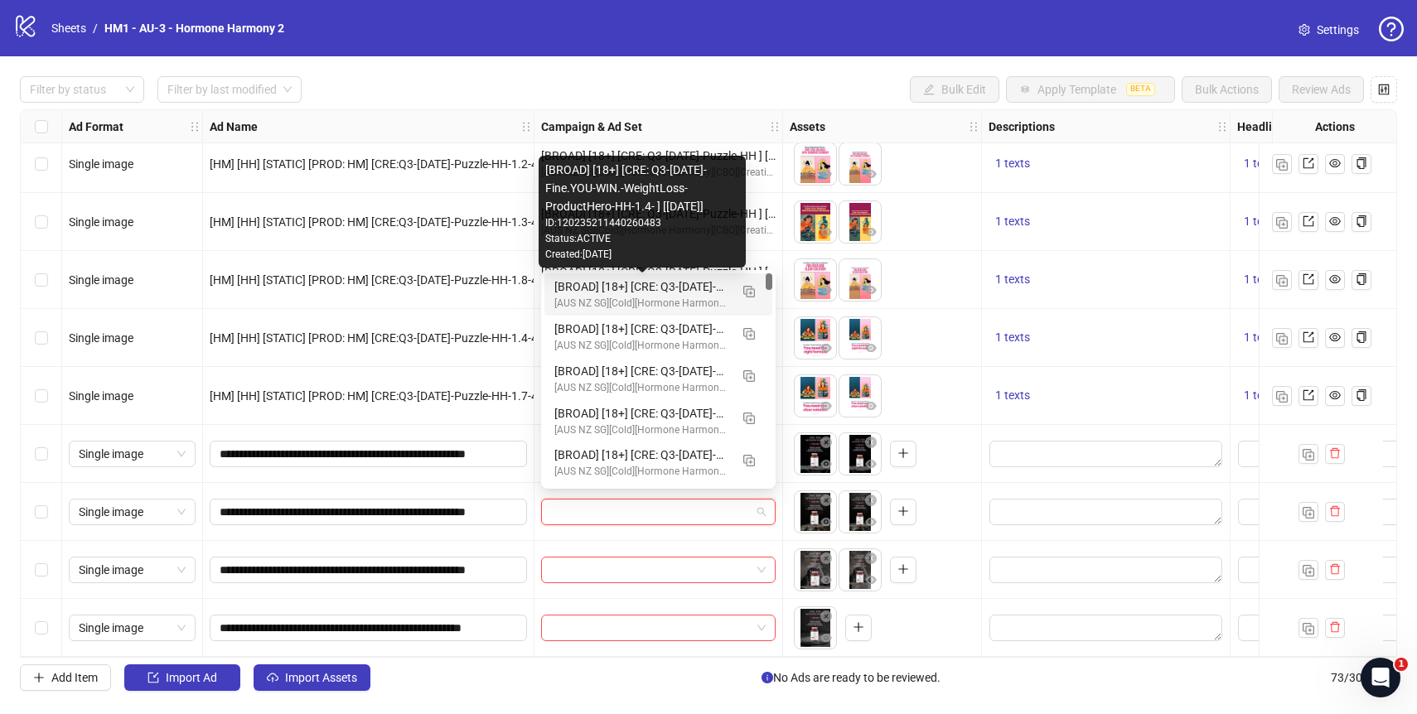
click at [638, 285] on div "[BROAD] [18+] [CRE: Q3-[DATE]-Fine.YOU-WIN.-WeightLoss-ProductHero-HH-1.4- ] [[…" at bounding box center [641, 287] width 175 height 18
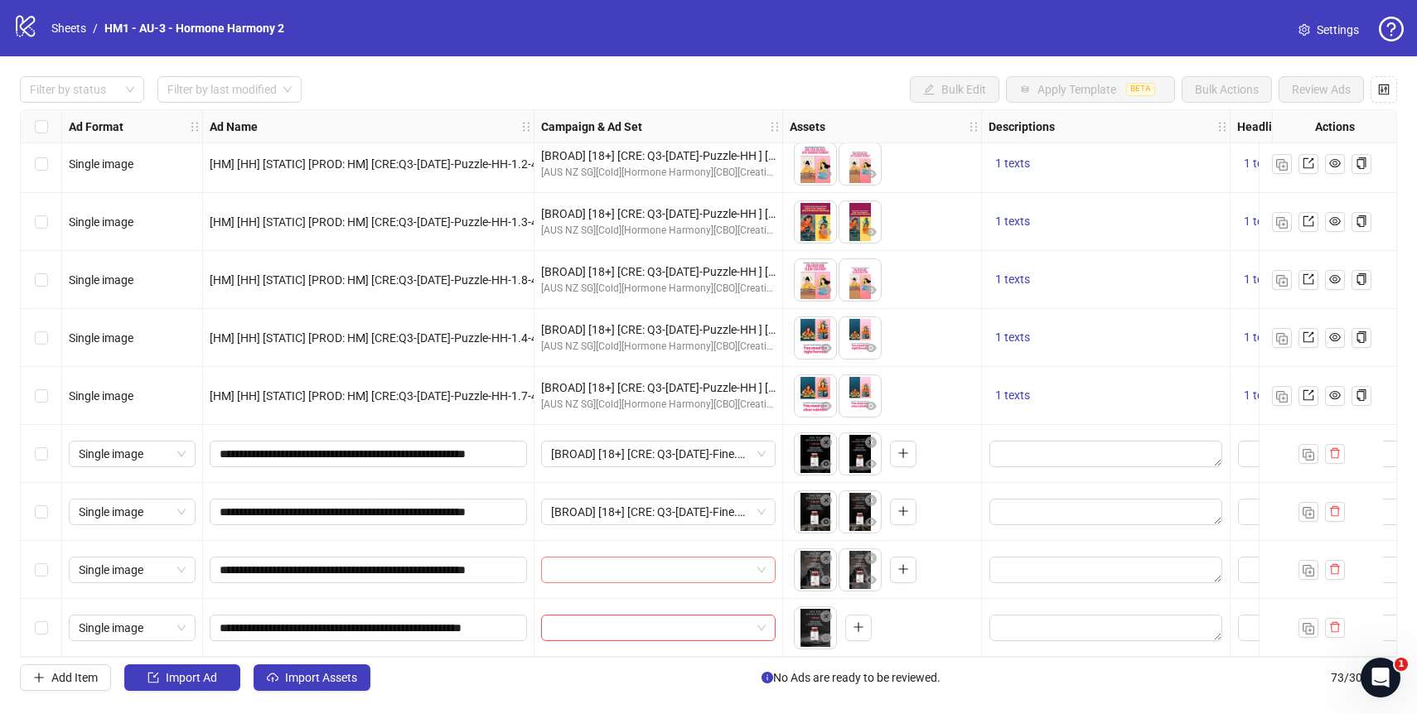
click at [625, 570] on input "search" at bounding box center [651, 570] width 200 height 25
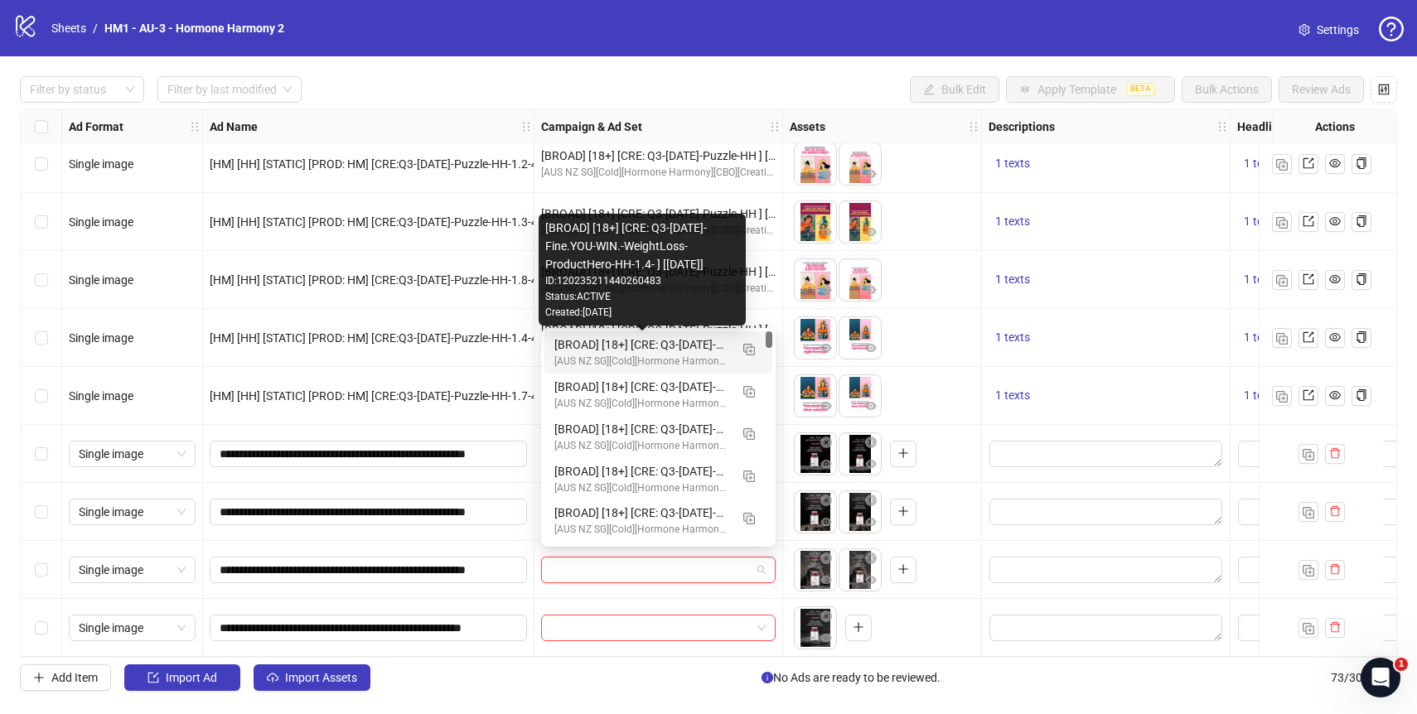
click at [660, 348] on div "[BROAD] [18+] [CRE: Q3-[DATE]-Fine.YOU-WIN.-WeightLoss-ProductHero-HH-1.4- ] [[…" at bounding box center [641, 345] width 175 height 18
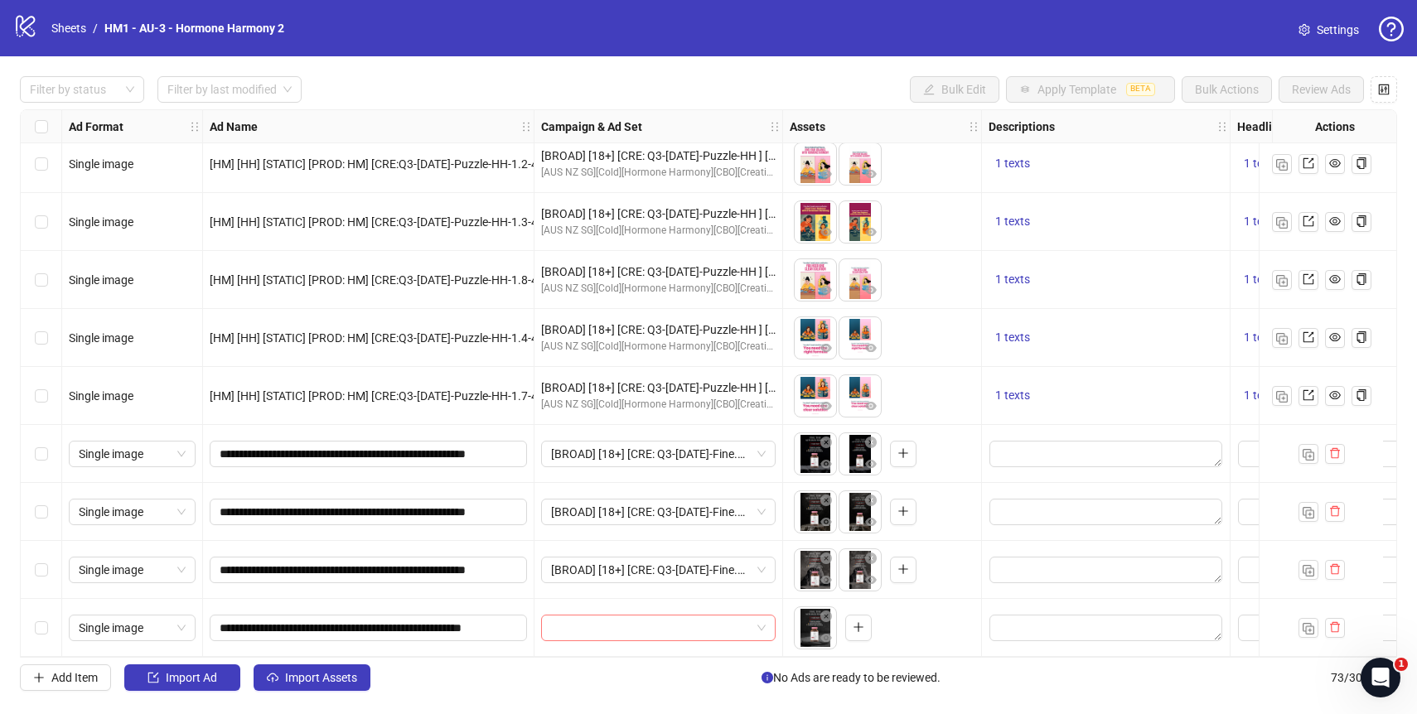
click at [665, 616] on input "search" at bounding box center [651, 628] width 200 height 25
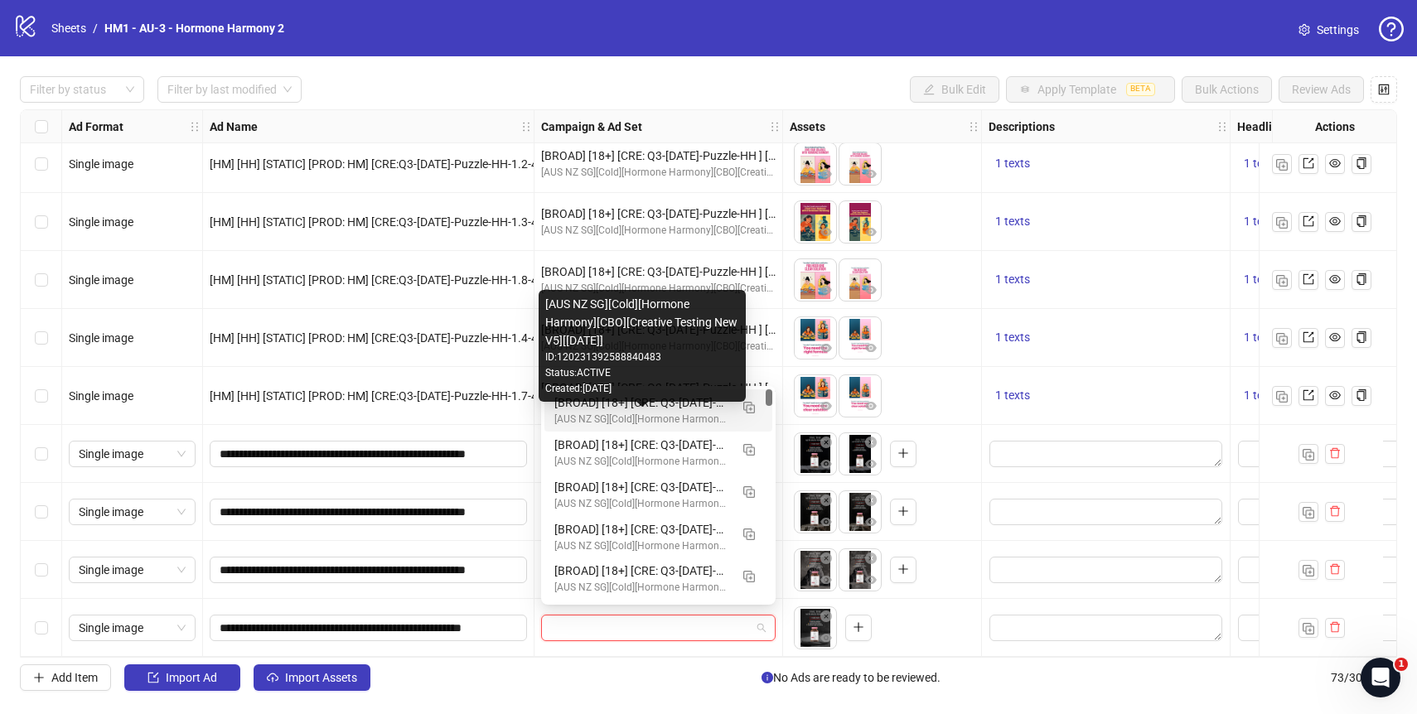
click at [650, 417] on div "[AUS NZ SG][Cold][Hormone Harmony][CBO][Creative Testing New V5][[DATE]]" at bounding box center [641, 420] width 175 height 16
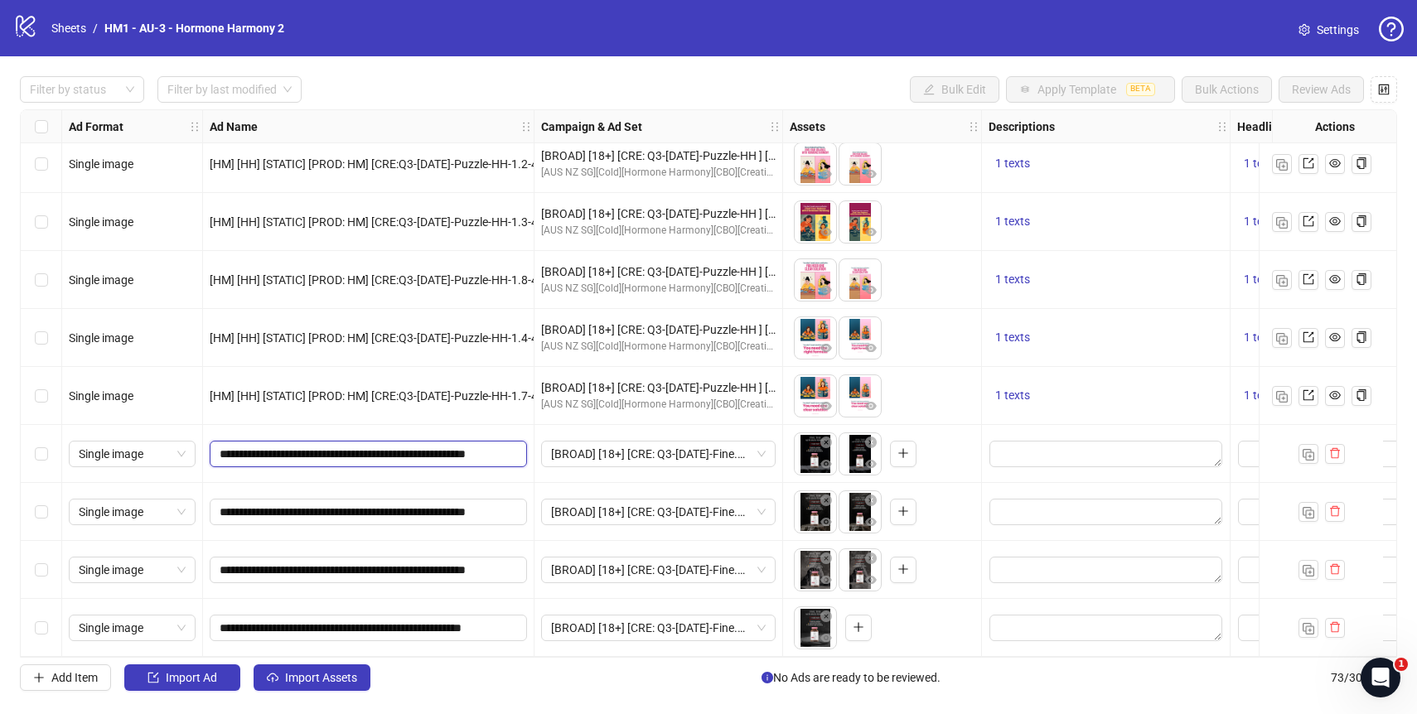
scroll to position [0, 43]
drag, startPoint x: 384, startPoint y: 447, endPoint x: 524, endPoint y: 449, distance: 139.2
click at [524, 449] on span "**********" at bounding box center [368, 454] width 317 height 27
click at [475, 453] on input "**********" at bounding box center [367, 454] width 294 height 18
click at [1331, 447] on icon "delete" at bounding box center [1335, 453] width 12 height 12
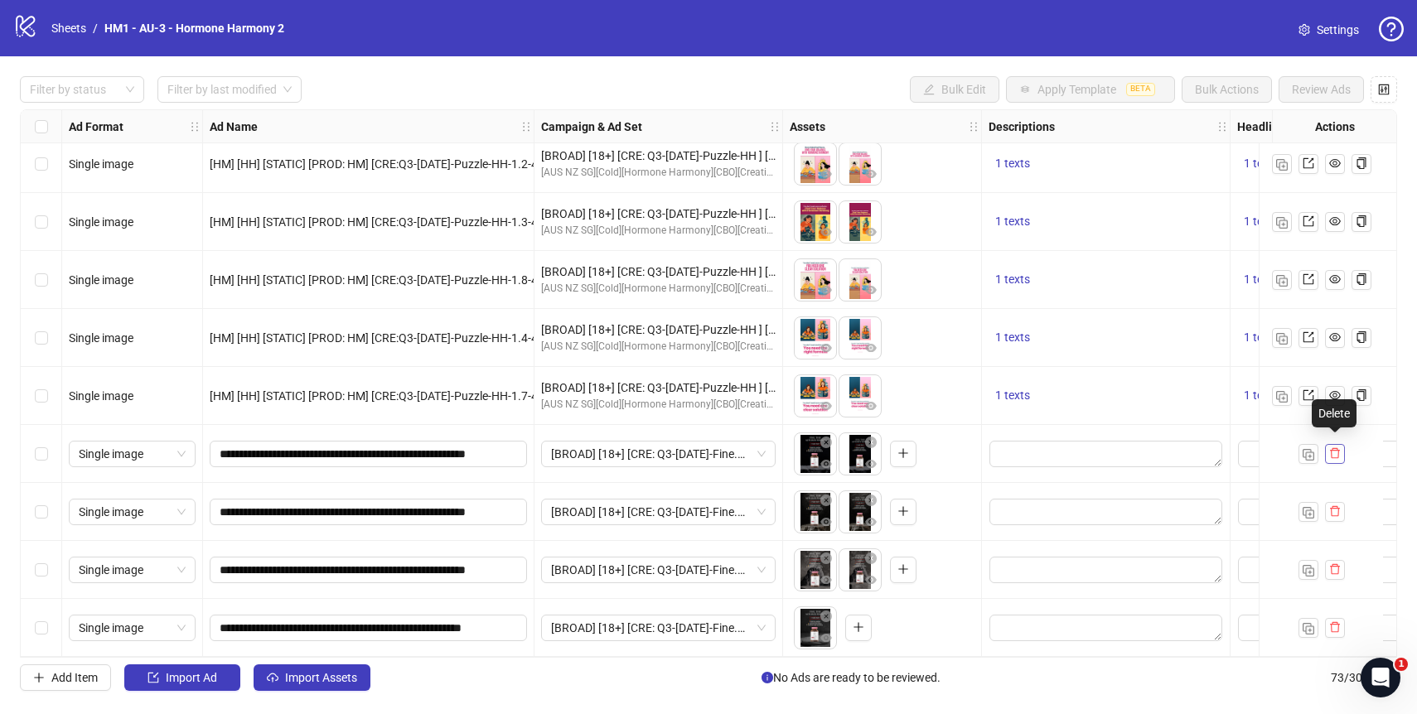
scroll to position [0, 0]
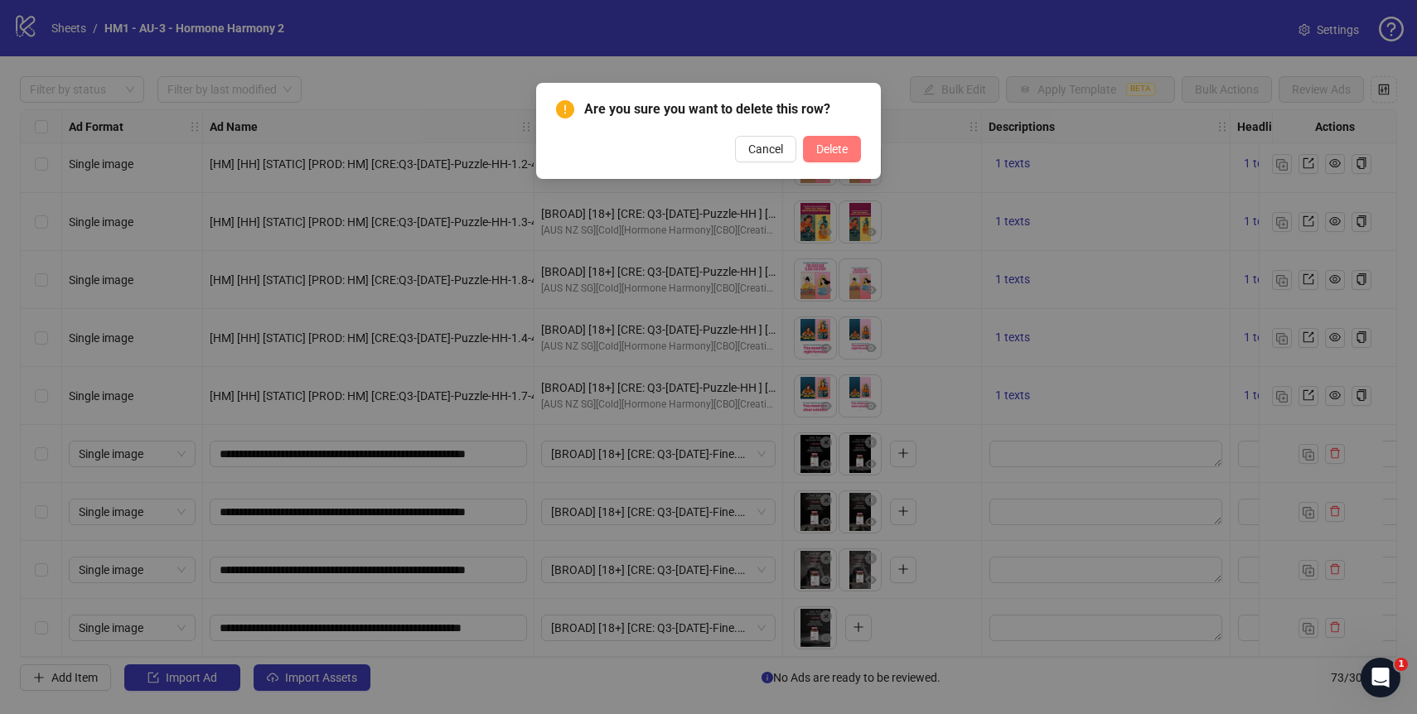
click at [836, 146] on span "Delete" at bounding box center [831, 149] width 31 height 13
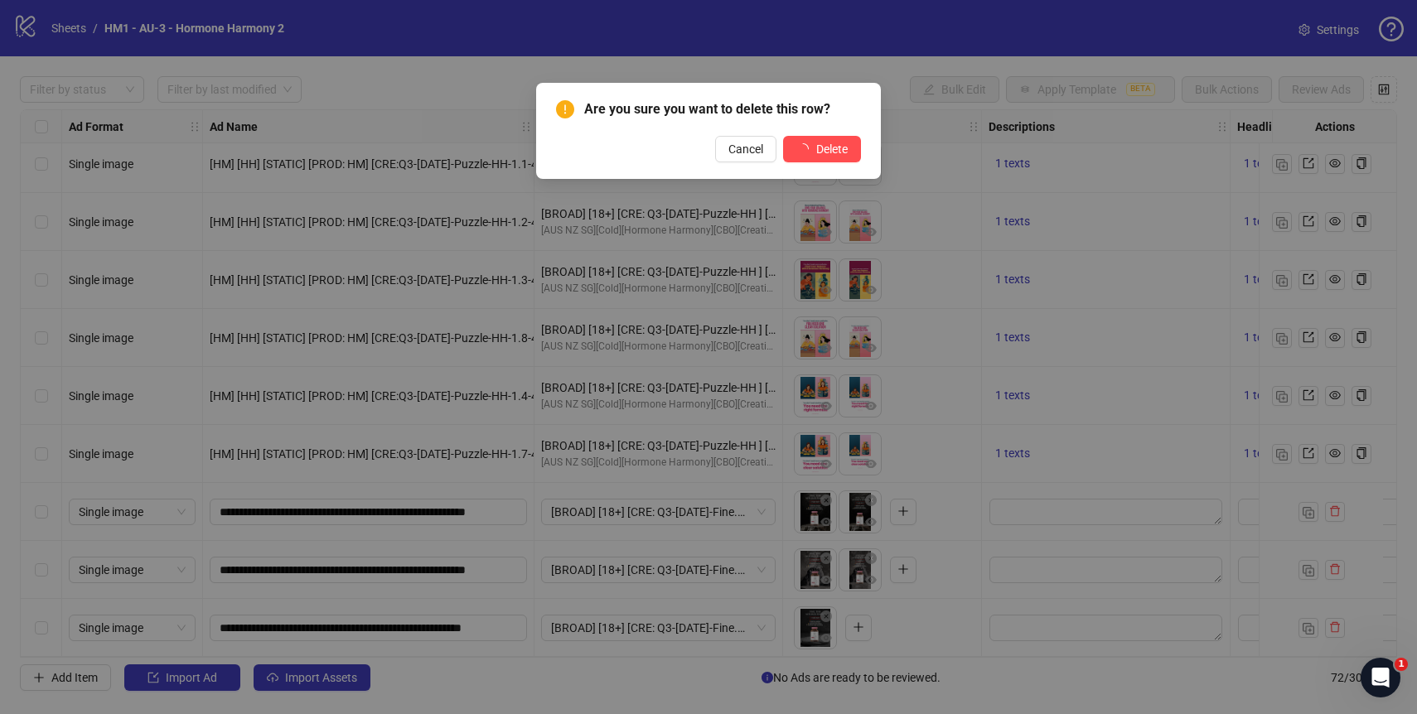
scroll to position [3669, 0]
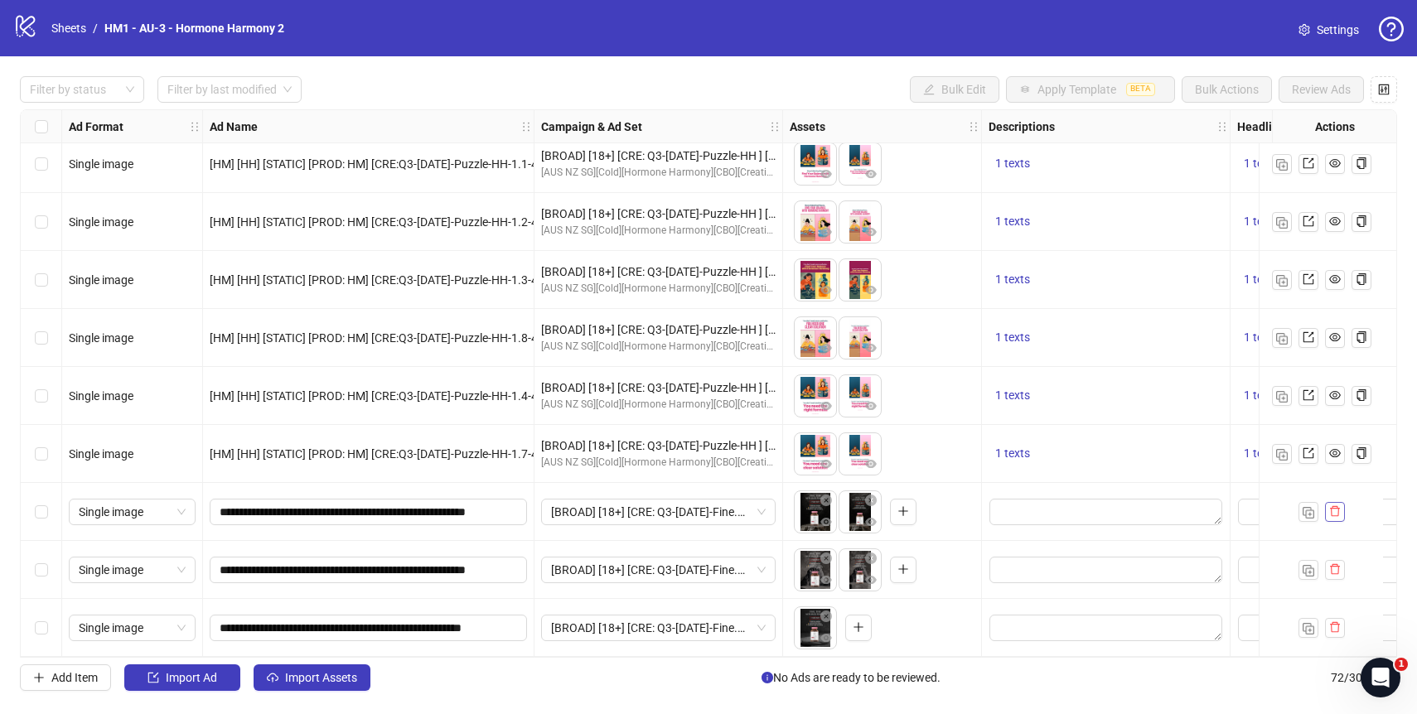
click at [1333, 508] on icon "delete" at bounding box center [1335, 511] width 12 height 12
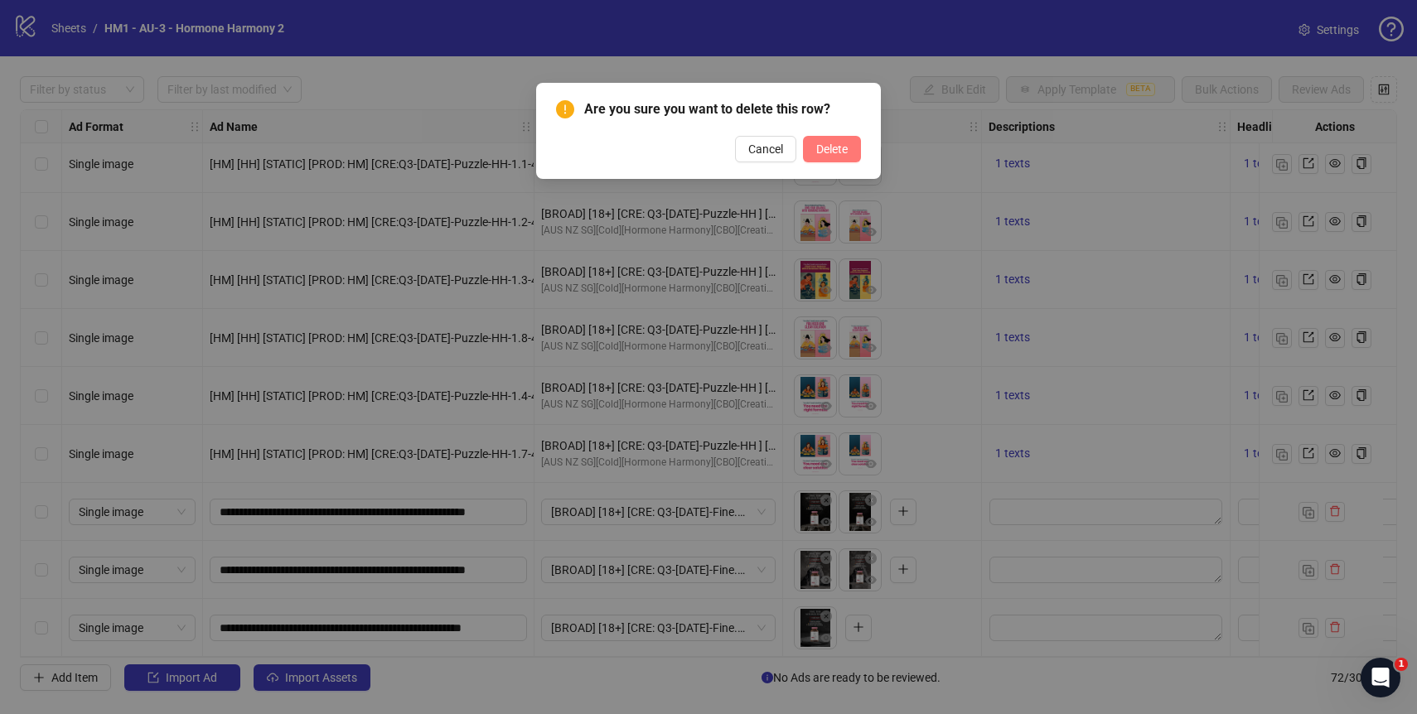
click at [824, 147] on span "Delete" at bounding box center [831, 149] width 31 height 13
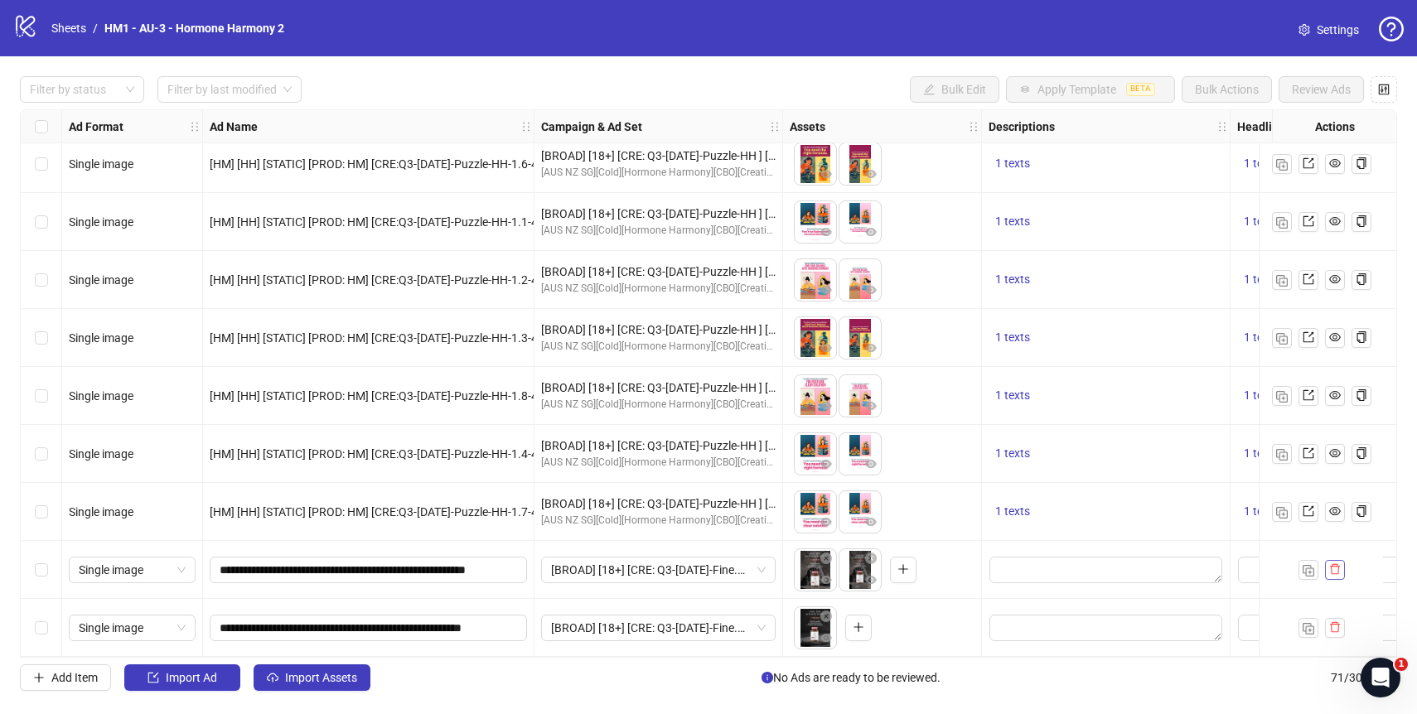
click at [1329, 572] on button "button" at bounding box center [1335, 570] width 20 height 20
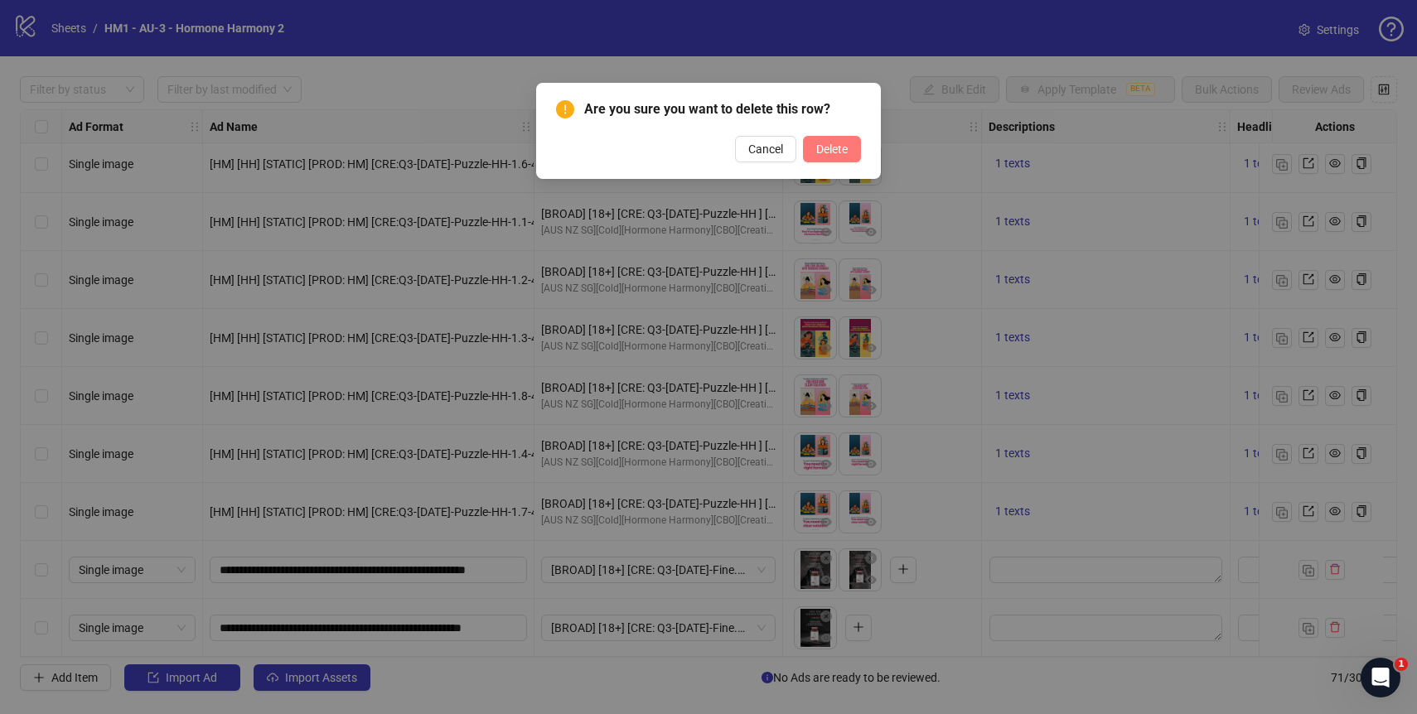
click at [837, 154] on span "Delete" at bounding box center [831, 149] width 31 height 13
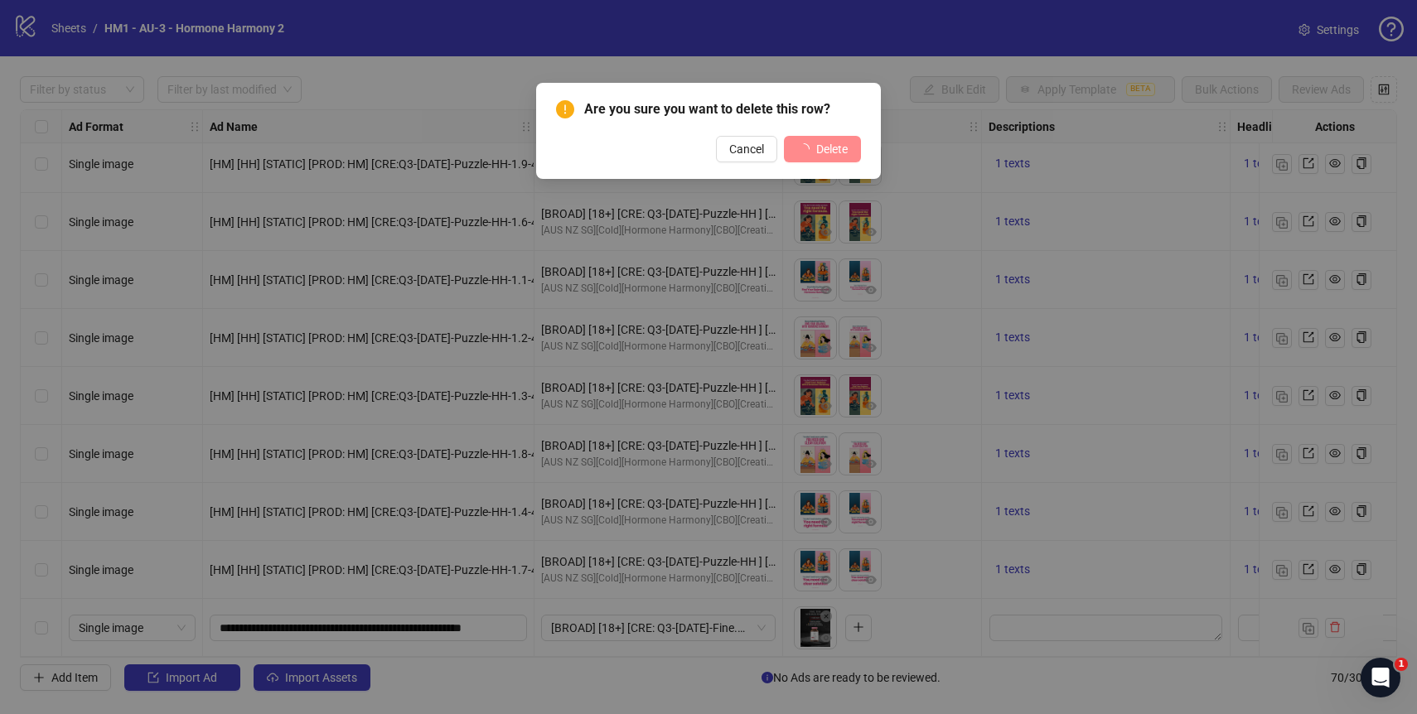
scroll to position [3553, 0]
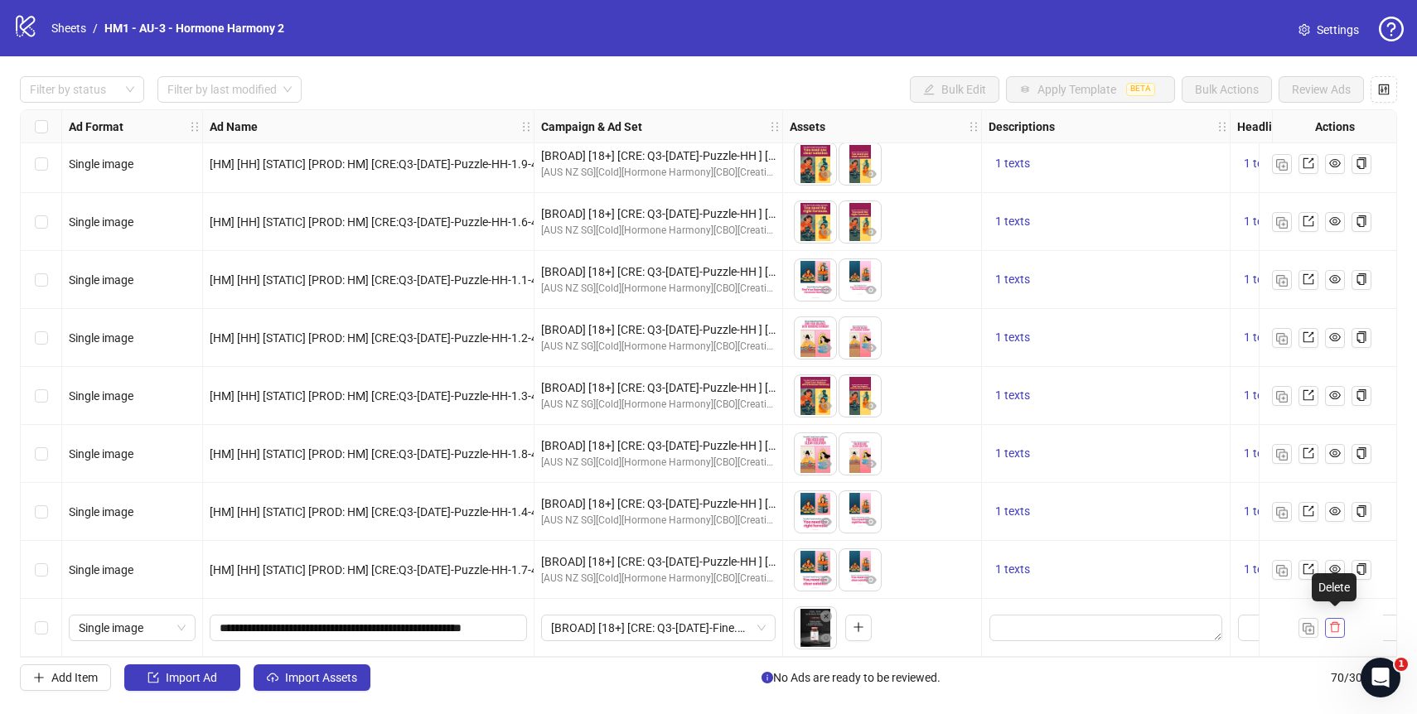
click at [1331, 622] on icon "delete" at bounding box center [1335, 627] width 12 height 12
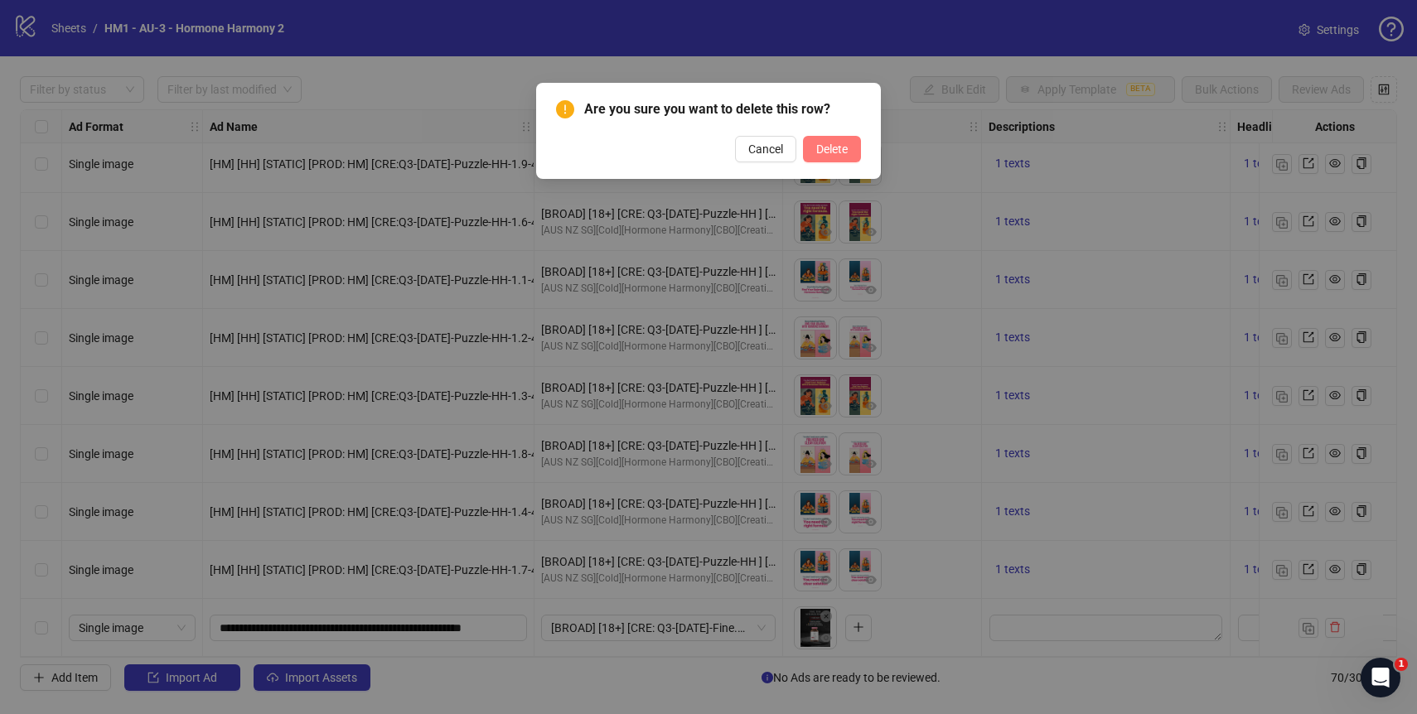
click at [831, 151] on span "Delete" at bounding box center [831, 149] width 31 height 13
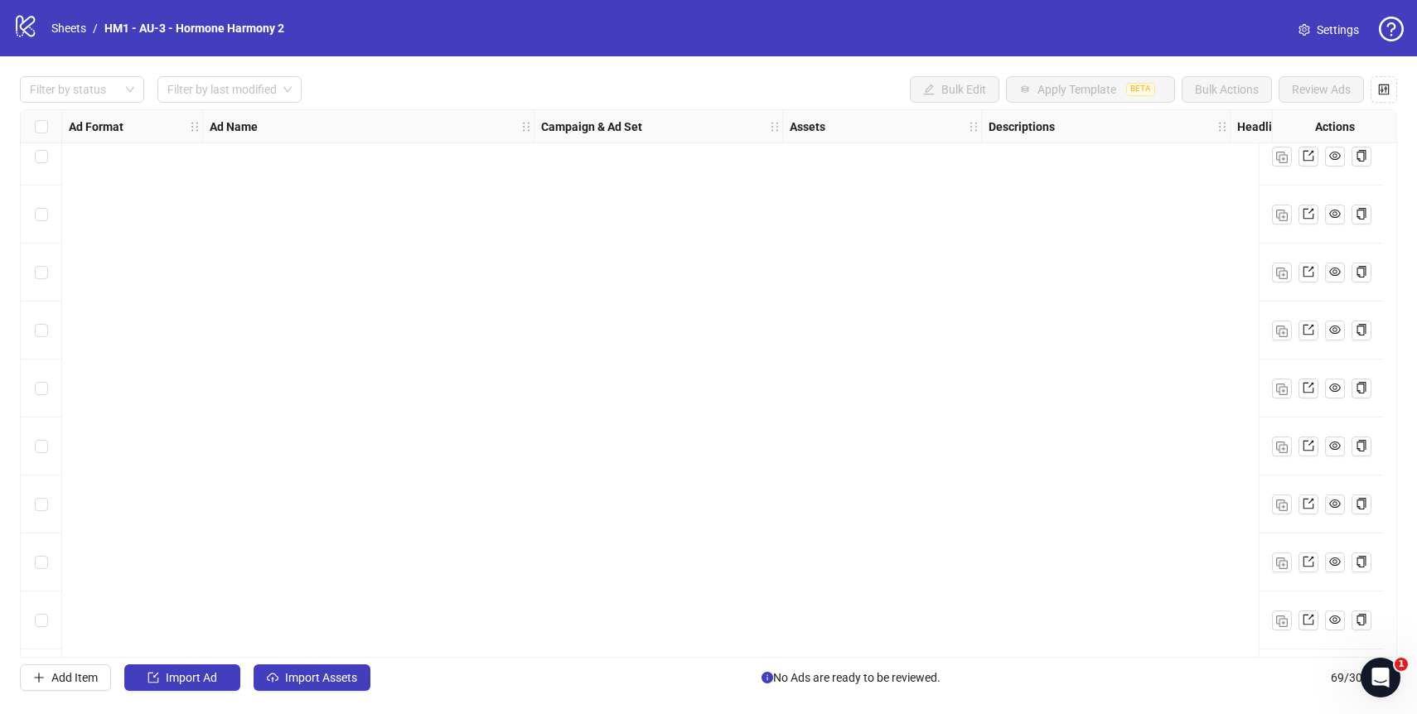
scroll to position [3495, 0]
